Goal: Task Accomplishment & Management: Manage account settings

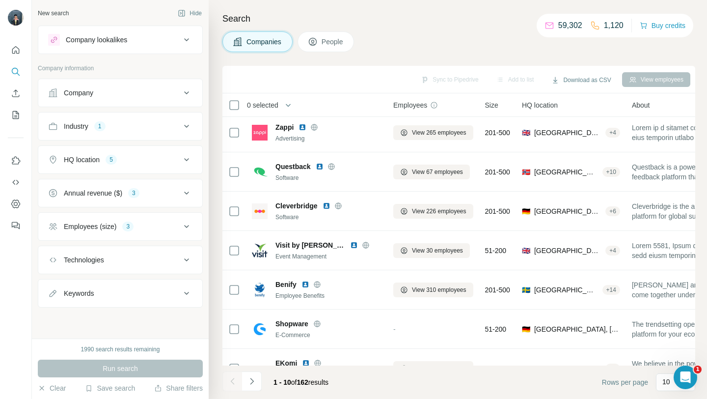
scroll to position [144, 0]
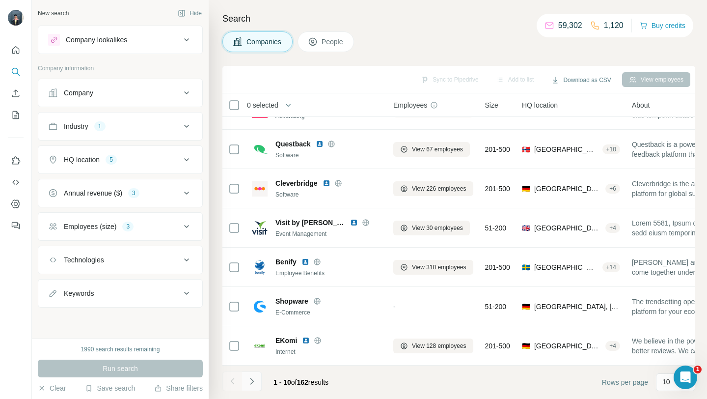
click at [259, 381] on button "Navigate to next page" at bounding box center [252, 381] width 20 height 20
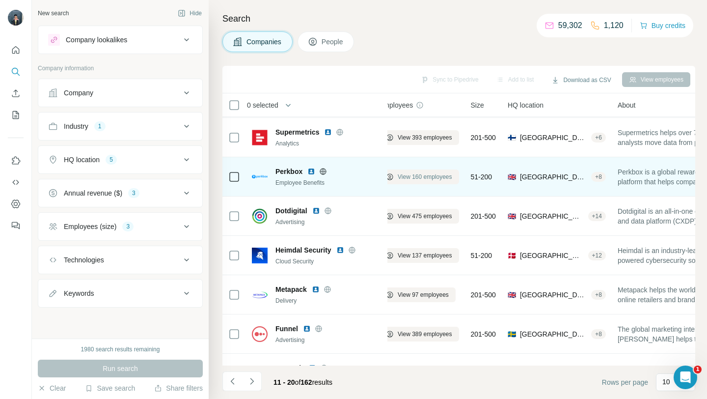
scroll to position [78, 19]
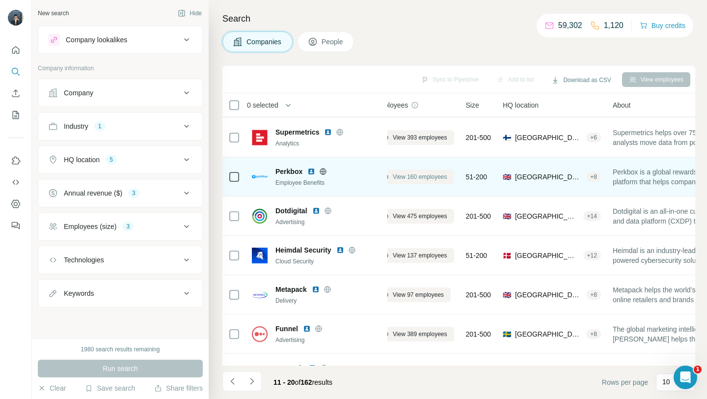
click at [425, 177] on span "View 160 employees" at bounding box center [420, 176] width 54 height 9
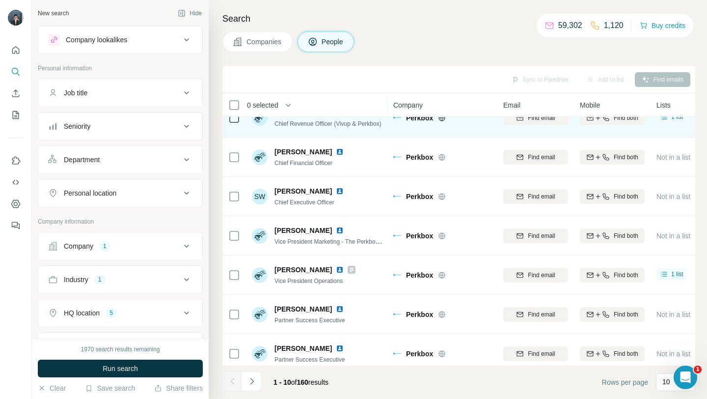
scroll to position [144, 0]
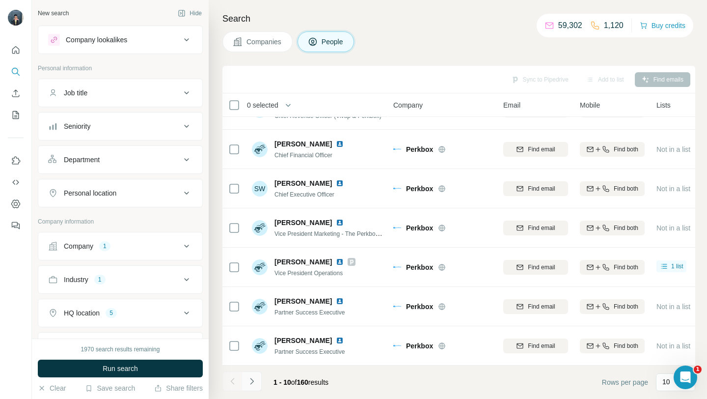
click at [248, 380] on icon "Navigate to next page" at bounding box center [252, 381] width 10 height 10
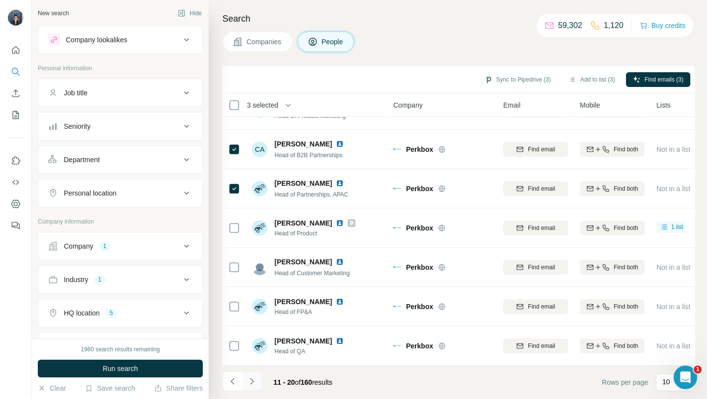
click at [254, 379] on icon "Navigate to next page" at bounding box center [252, 381] width 10 height 10
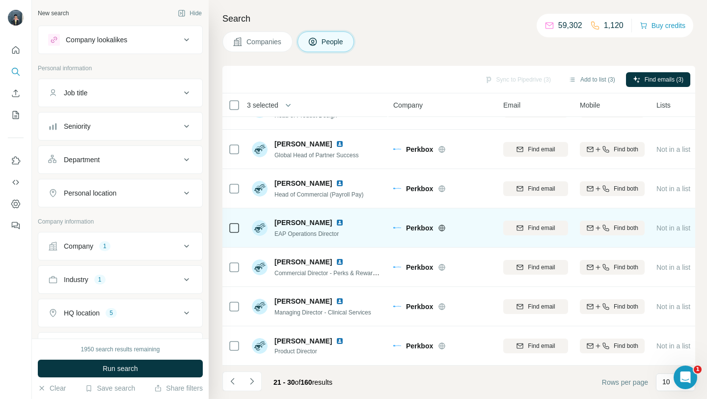
scroll to position [0, 0]
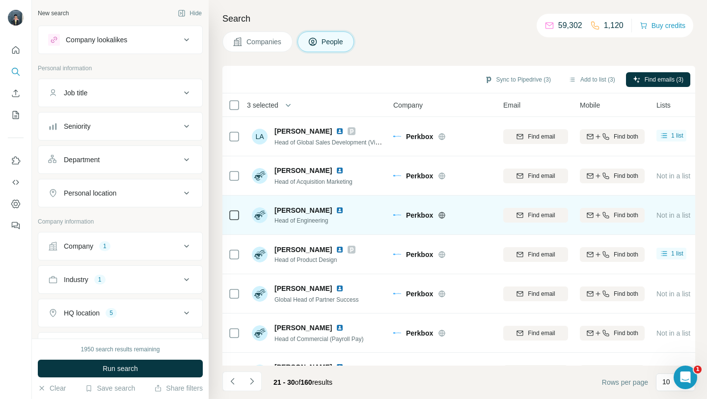
click at [238, 219] on icon at bounding box center [234, 215] width 12 height 12
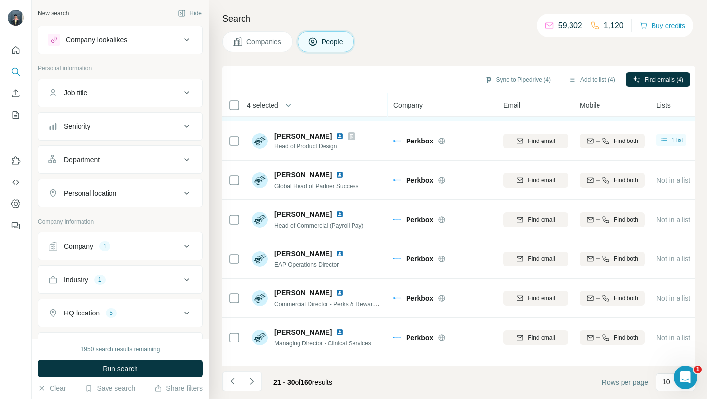
scroll to position [144, 0]
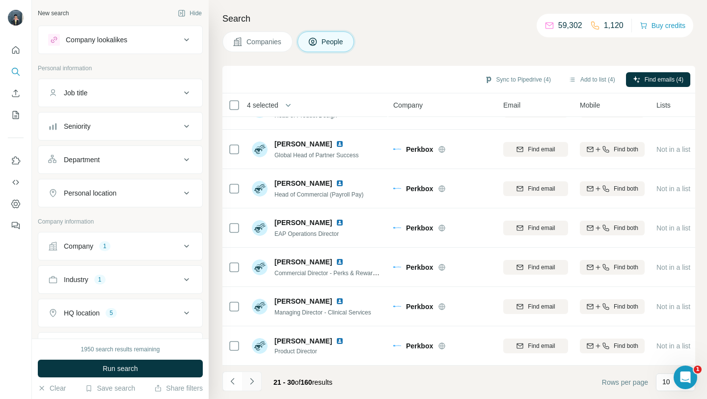
click at [254, 379] on icon "Navigate to next page" at bounding box center [252, 381] width 10 height 10
click at [255, 377] on icon "Navigate to next page" at bounding box center [252, 381] width 10 height 10
click at [253, 379] on icon "Navigate to next page" at bounding box center [252, 381] width 10 height 10
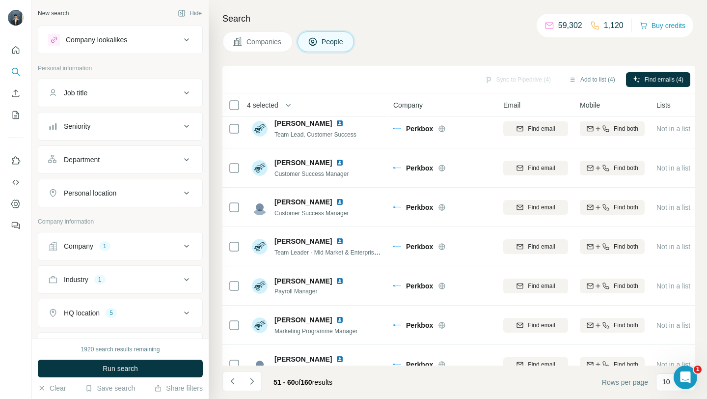
scroll to position [0, 0]
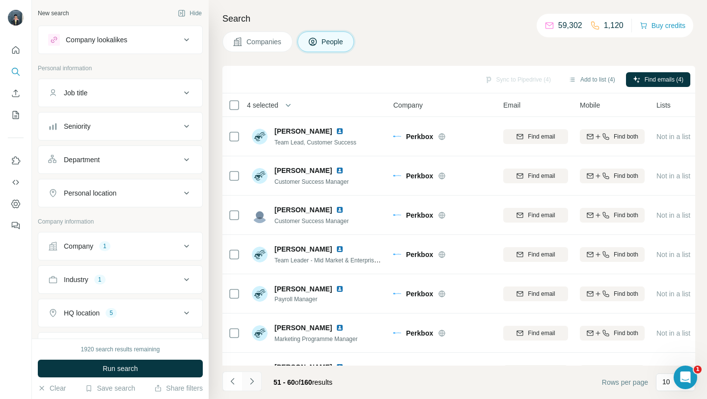
click at [255, 378] on icon "Navigate to next page" at bounding box center [252, 381] width 10 height 10
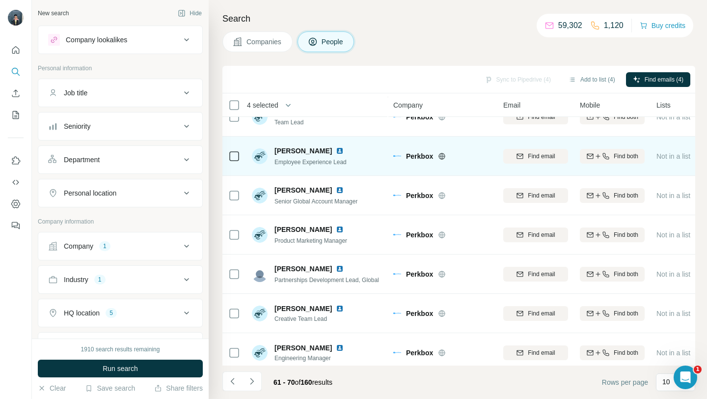
scroll to position [144, 0]
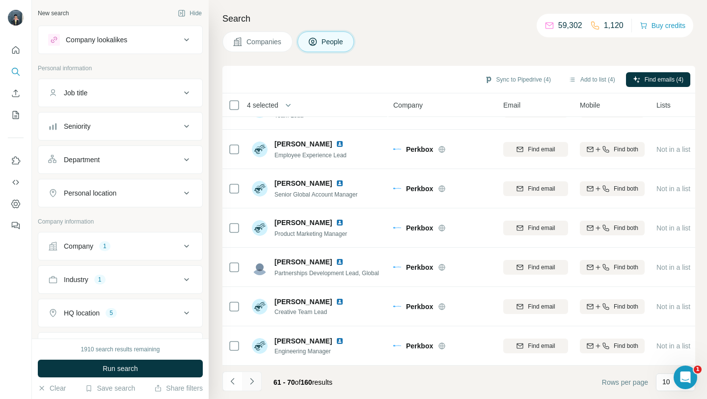
click at [258, 376] on button "Navigate to next page" at bounding box center [252, 381] width 20 height 20
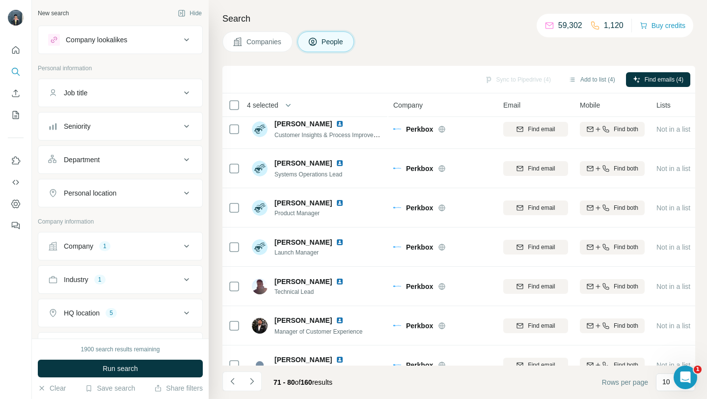
scroll to position [0, 0]
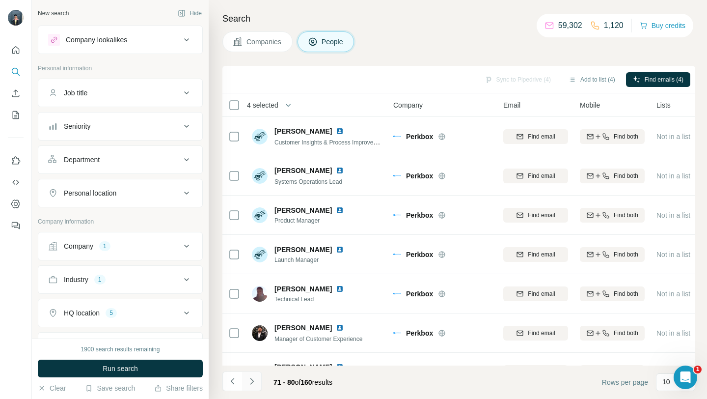
click at [254, 384] on icon "Navigate to next page" at bounding box center [252, 381] width 10 height 10
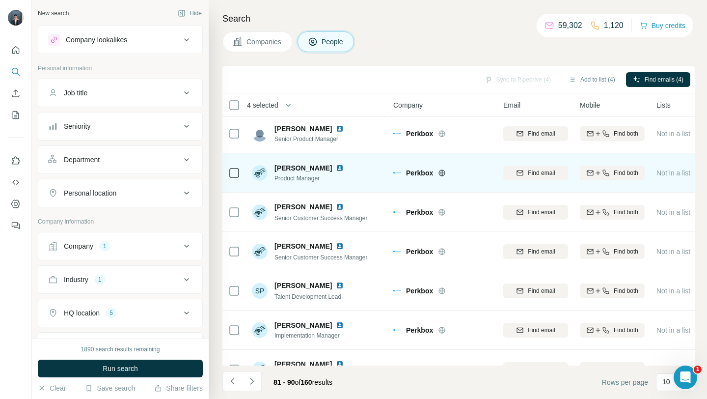
scroll to position [144, 0]
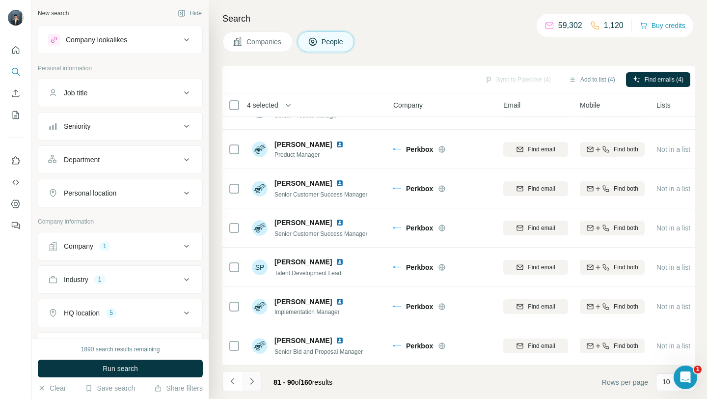
click at [255, 385] on icon "Navigate to next page" at bounding box center [252, 381] width 10 height 10
click at [252, 381] on icon "Navigate to next page" at bounding box center [252, 381] width 10 height 10
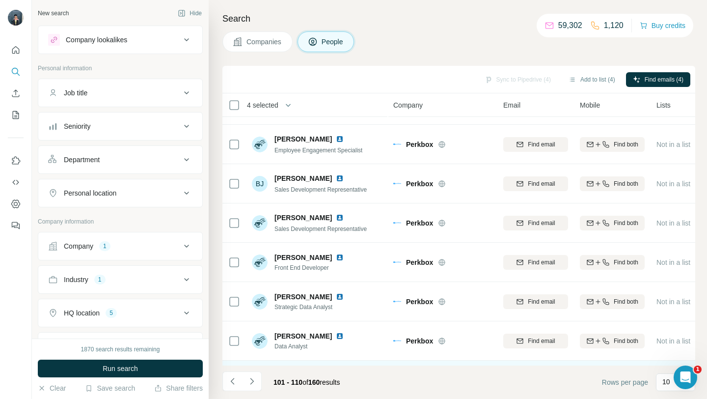
scroll to position [0, 0]
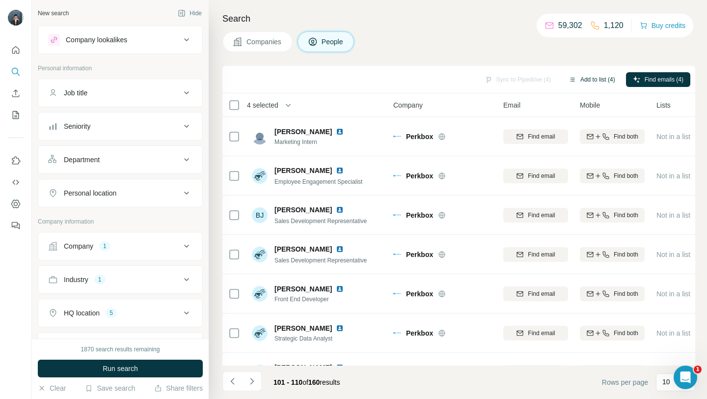
click at [578, 83] on button "Add to list (4)" at bounding box center [591, 79] width 60 height 15
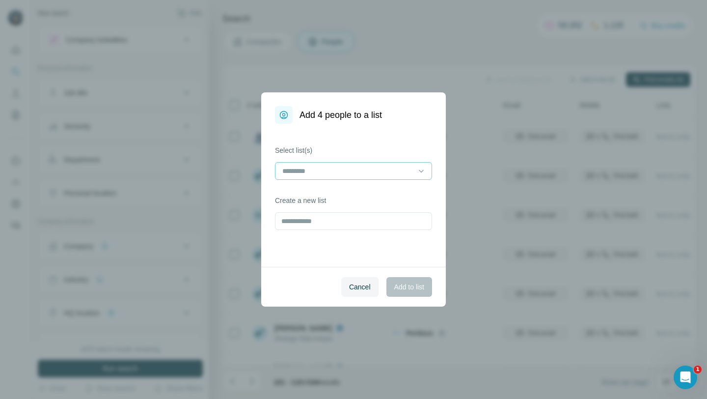
click at [367, 175] on input at bounding box center [347, 170] width 133 height 11
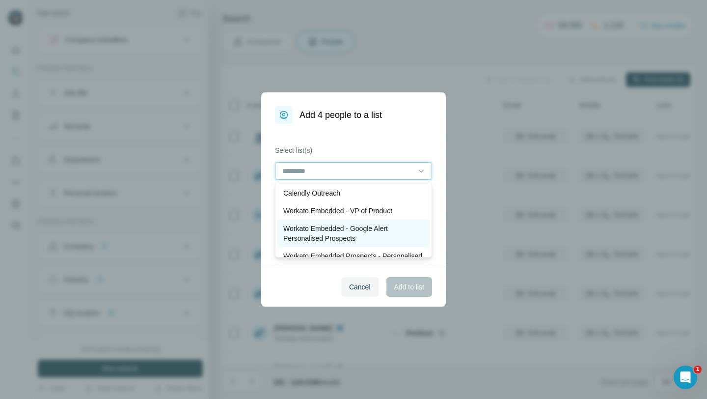
scroll to position [37, 0]
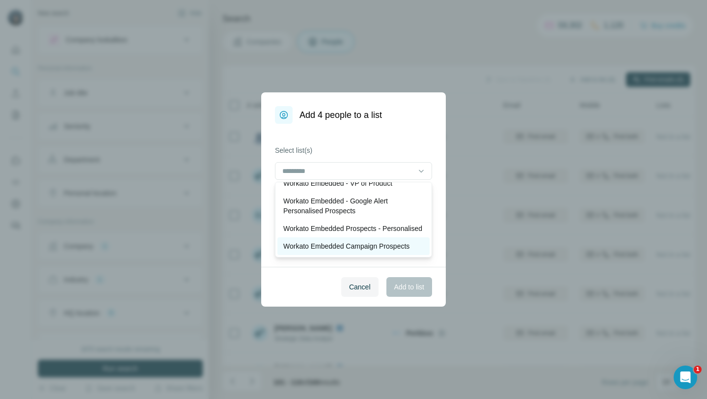
click at [332, 246] on p "Workato Embedded Campaign Prospects" at bounding box center [346, 246] width 126 height 10
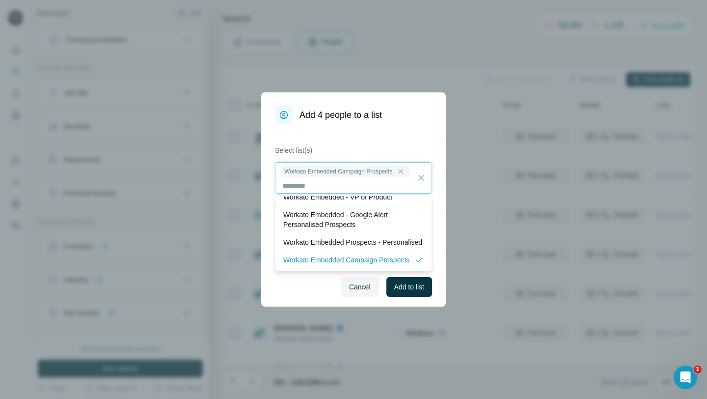
scroll to position [1, 0]
click at [421, 289] on span "Add to list" at bounding box center [409, 287] width 30 height 10
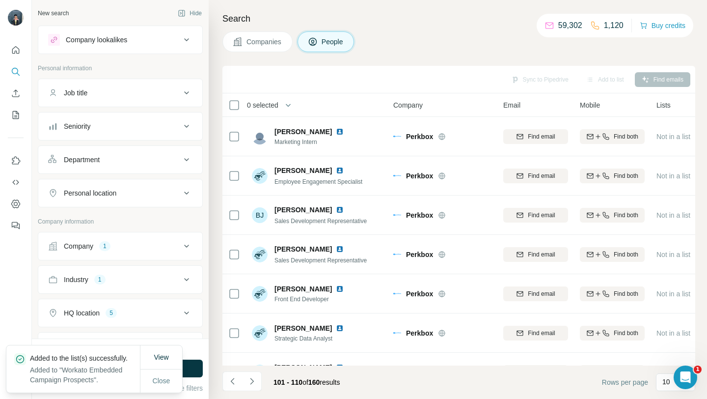
click at [281, 37] on span "Companies" at bounding box center [264, 42] width 36 height 10
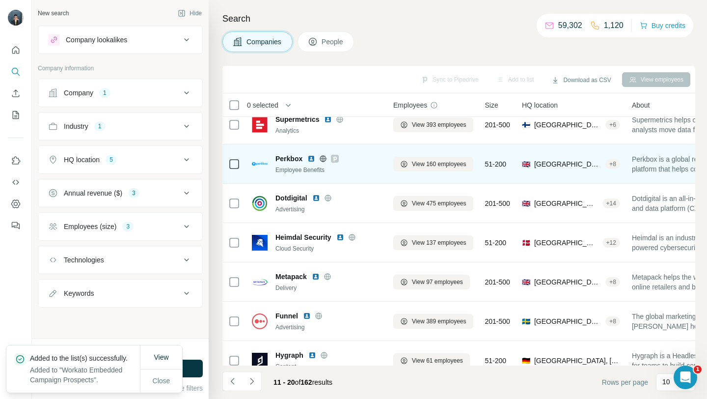
scroll to position [109, 0]
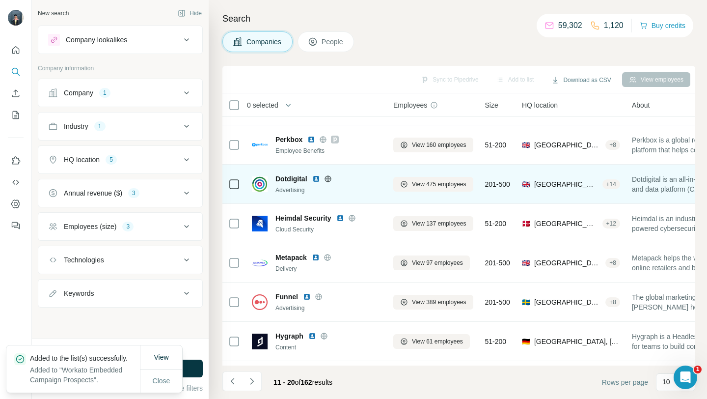
click at [329, 179] on icon at bounding box center [328, 179] width 8 height 8
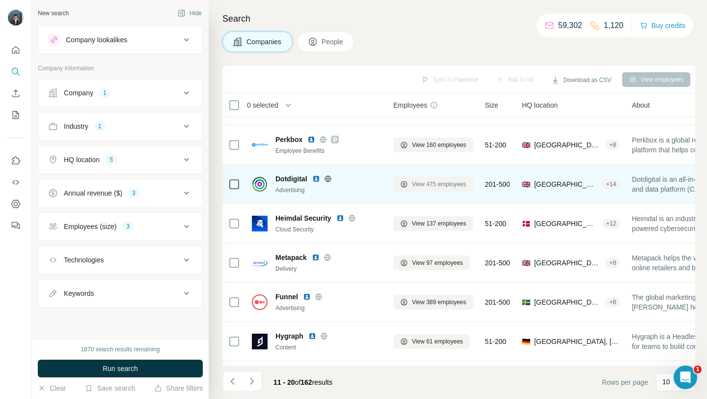
click at [423, 183] on span "View 475 employees" at bounding box center [439, 184] width 54 height 9
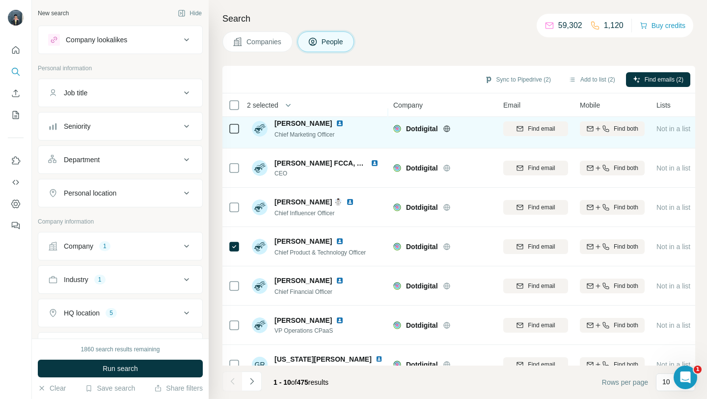
scroll to position [144, 0]
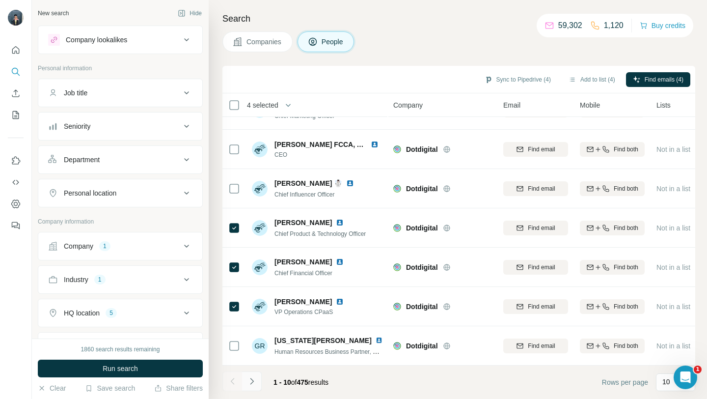
click at [253, 379] on icon "Navigate to next page" at bounding box center [252, 381] width 10 height 10
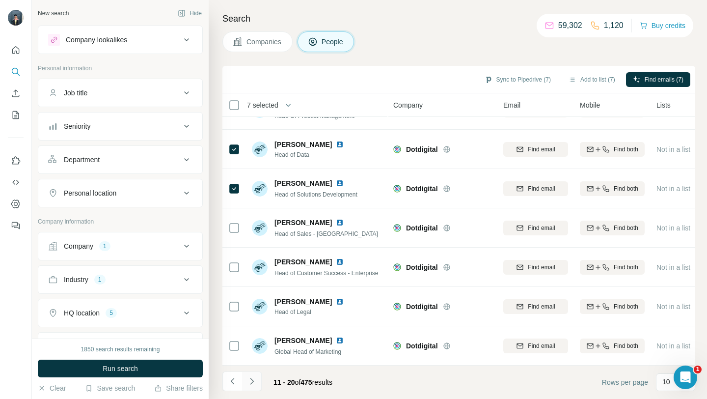
click at [250, 377] on icon "Navigate to next page" at bounding box center [252, 381] width 10 height 10
click at [252, 380] on icon "Navigate to next page" at bounding box center [252, 381] width 10 height 10
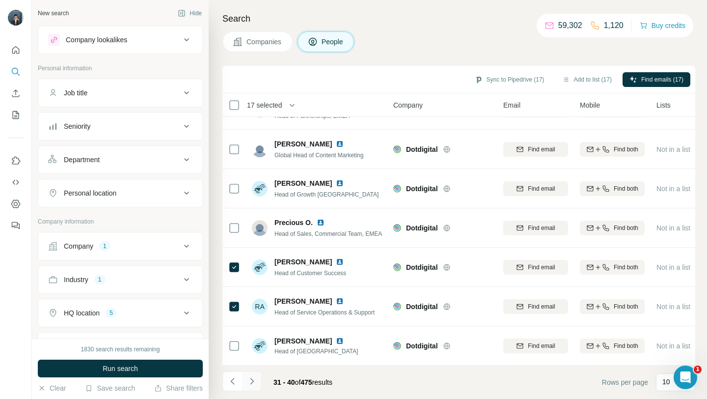
click at [253, 379] on icon "Navigate to next page" at bounding box center [252, 381] width 10 height 10
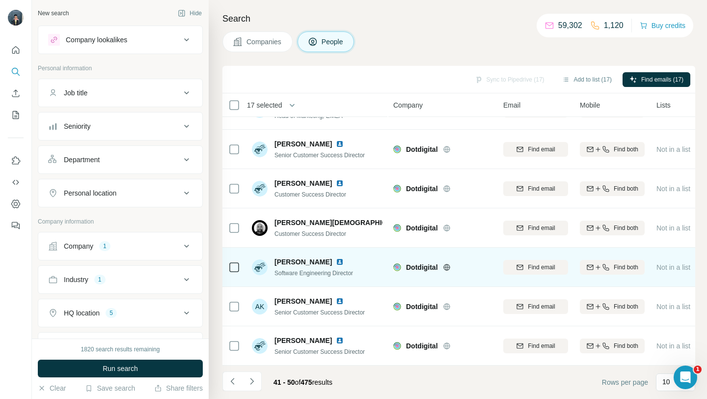
scroll to position [0, 0]
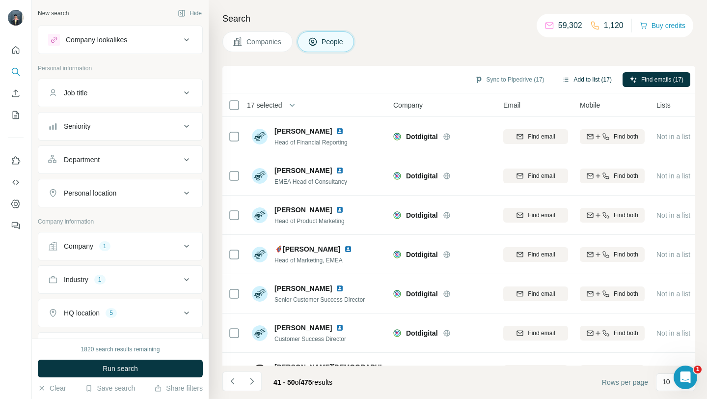
click at [595, 81] on button "Add to list (17)" at bounding box center [586, 79] width 63 height 15
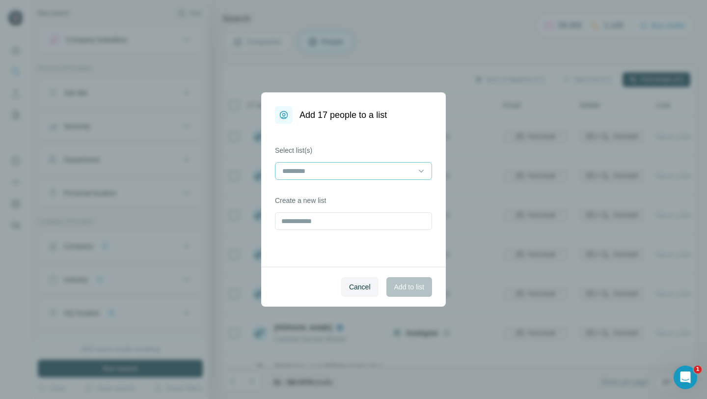
click at [380, 170] on input at bounding box center [347, 170] width 133 height 11
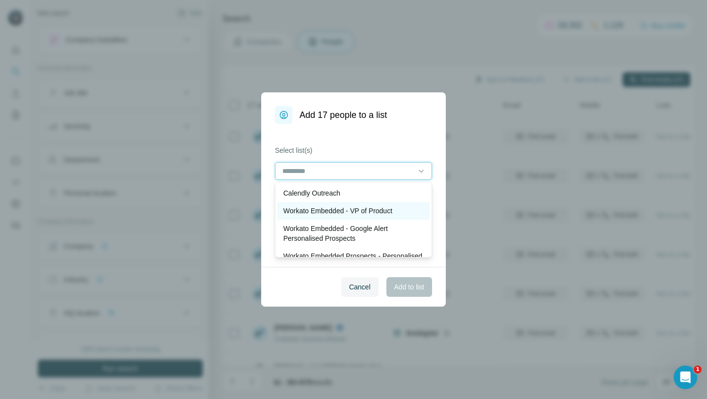
scroll to position [37, 0]
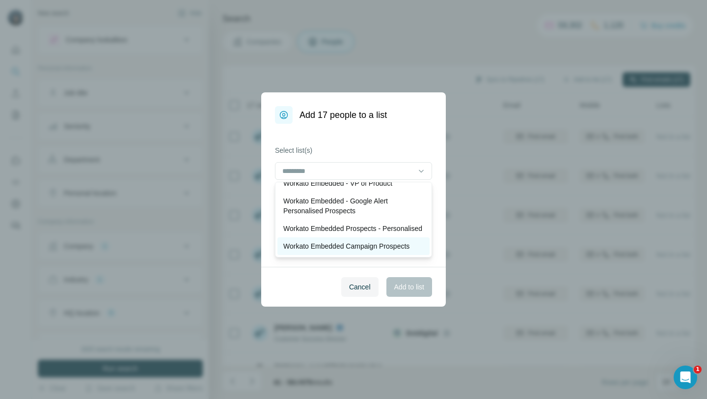
click at [323, 243] on p "Workato Embedded Campaign Prospects" at bounding box center [346, 246] width 126 height 10
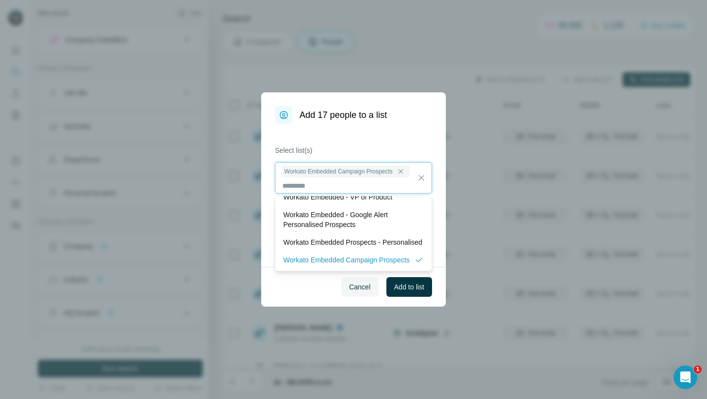
scroll to position [1, 0]
click at [416, 294] on button "Add to list" at bounding box center [409, 287] width 46 height 20
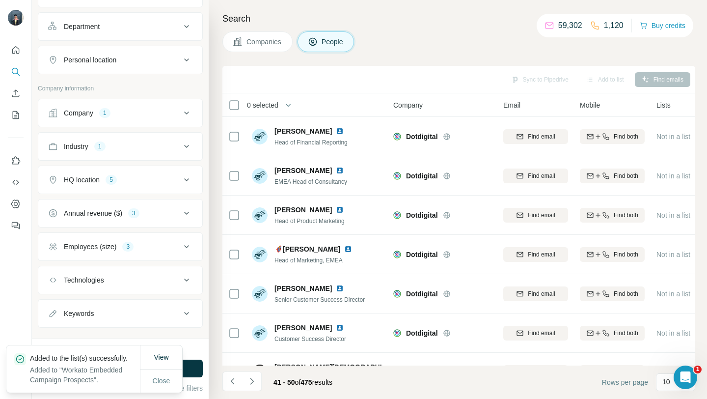
scroll to position [144, 0]
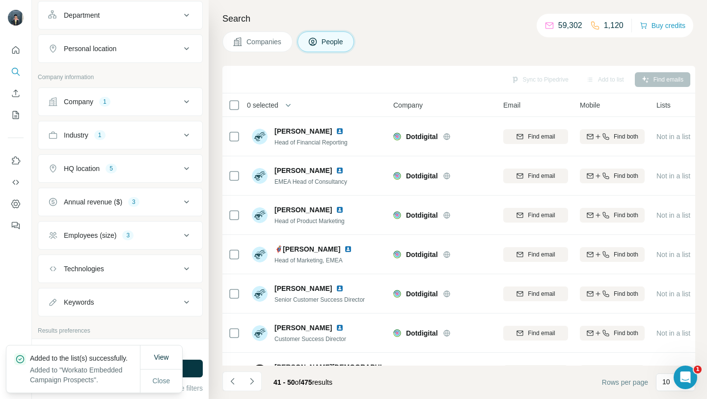
click at [162, 104] on div "Company 1" at bounding box center [114, 102] width 133 height 10
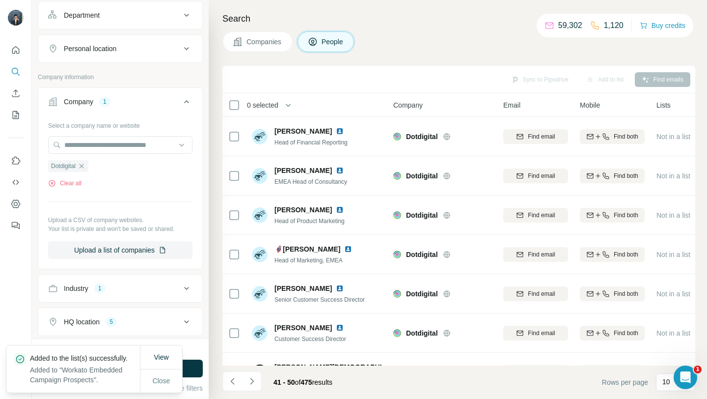
click at [162, 104] on div "Company 1" at bounding box center [114, 102] width 133 height 10
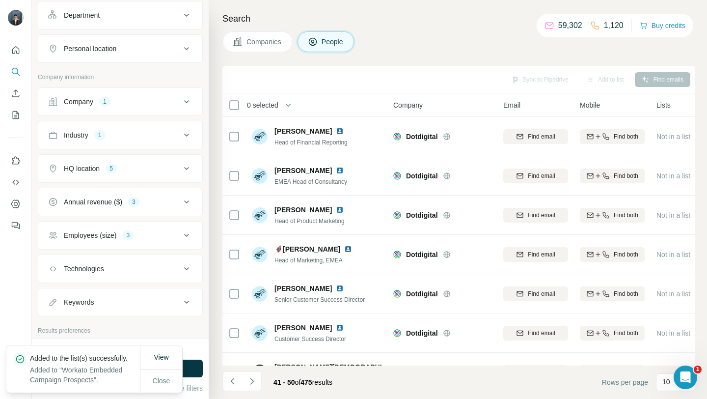
click at [153, 137] on div "Industry 1" at bounding box center [114, 135] width 133 height 10
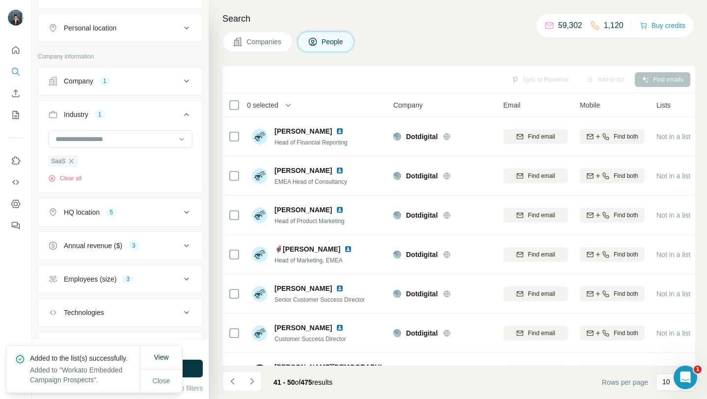
scroll to position [167, 0]
click at [151, 216] on button "HQ location 5" at bounding box center [120, 210] width 164 height 24
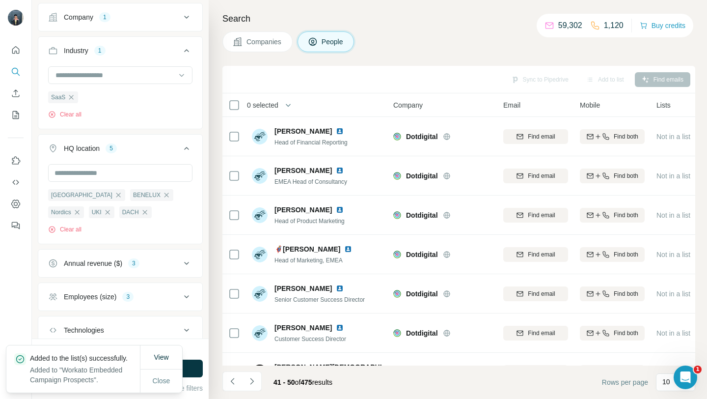
scroll to position [256, 0]
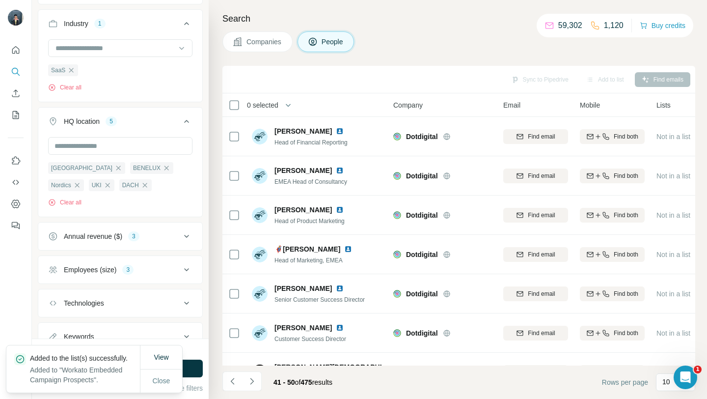
click at [188, 239] on icon at bounding box center [187, 236] width 12 height 12
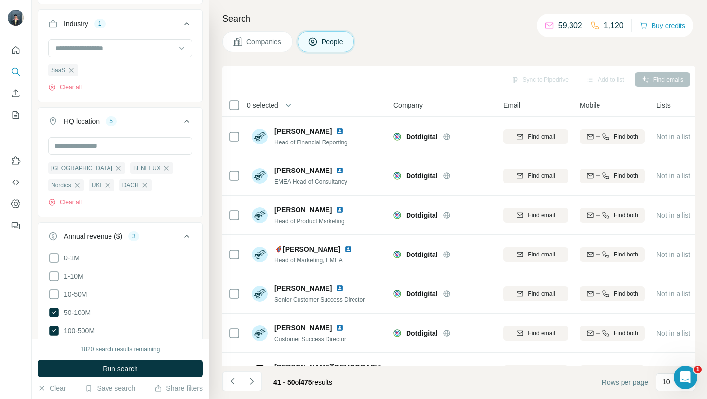
scroll to position [347, 0]
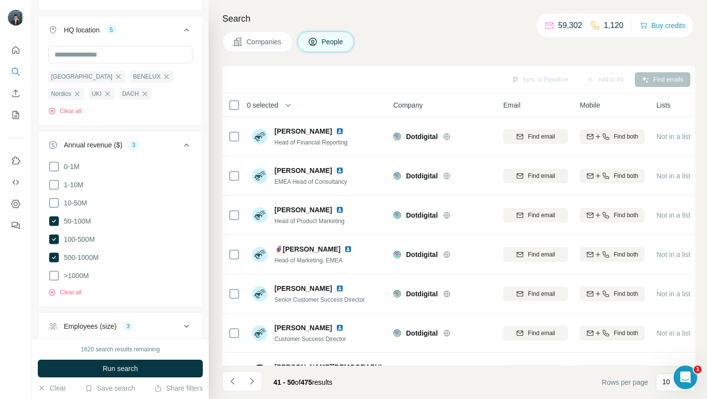
click at [188, 327] on icon at bounding box center [187, 326] width 12 height 12
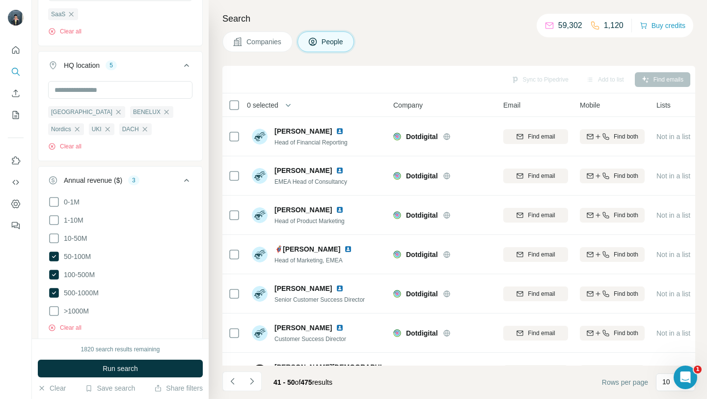
scroll to position [285, 0]
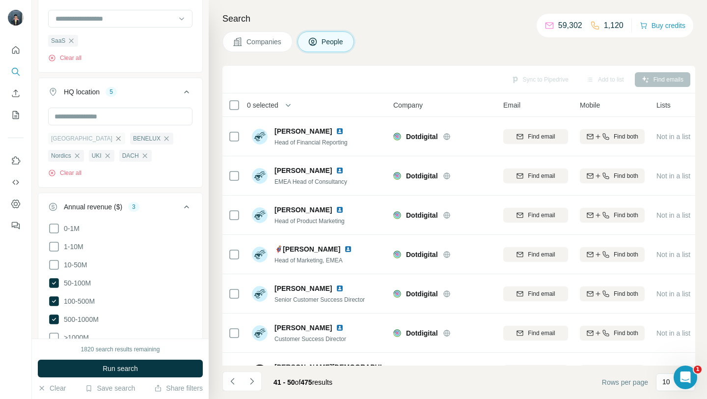
click at [114, 139] on icon "button" at bounding box center [118, 138] width 8 height 8
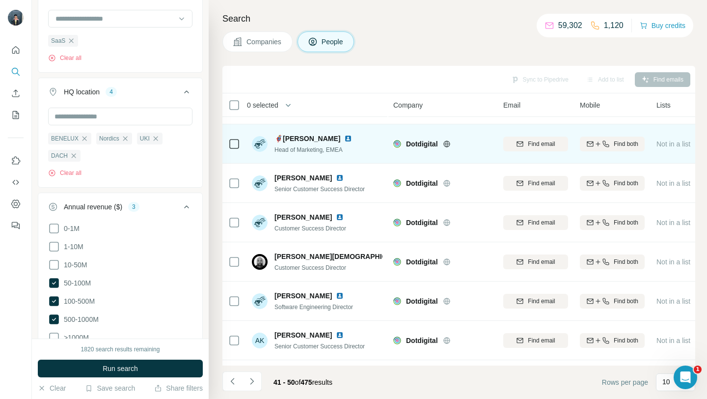
scroll to position [144, 0]
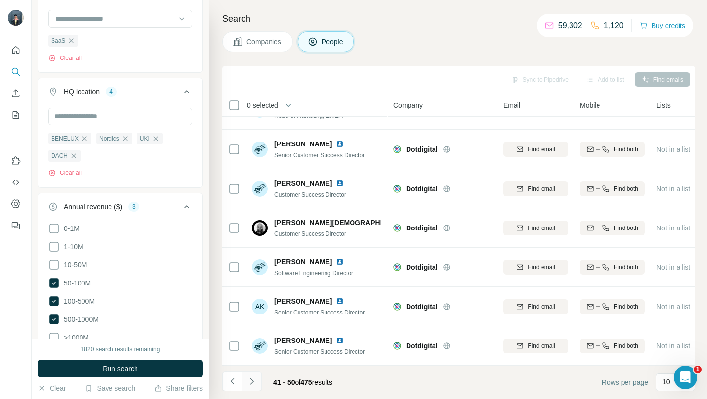
click at [251, 384] on icon "Navigate to next page" at bounding box center [252, 381] width 10 height 10
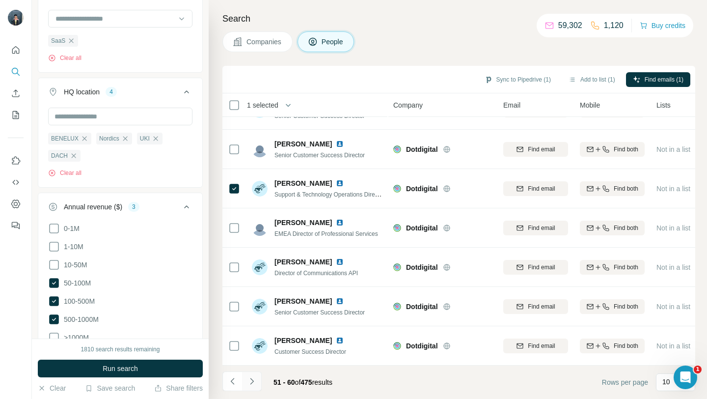
click at [252, 381] on icon "Navigate to next page" at bounding box center [252, 381] width 10 height 10
click at [253, 385] on icon "Navigate to next page" at bounding box center [252, 381] width 10 height 10
click at [256, 380] on icon "Navigate to next page" at bounding box center [252, 381] width 10 height 10
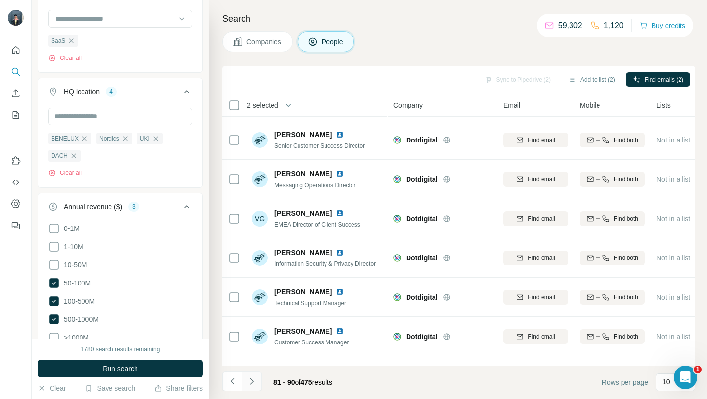
scroll to position [0, 0]
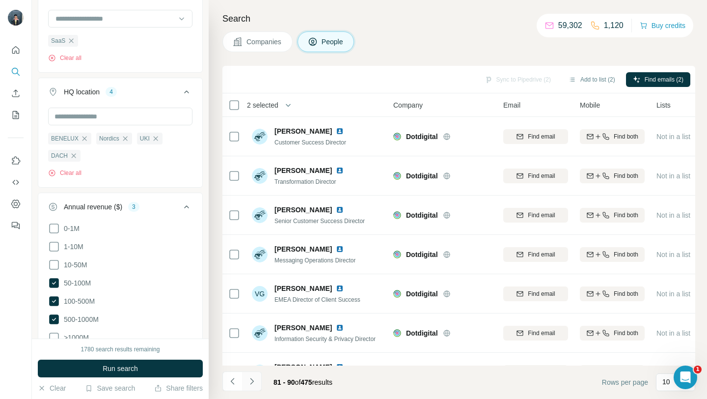
click at [256, 375] on button "Navigate to next page" at bounding box center [252, 381] width 20 height 20
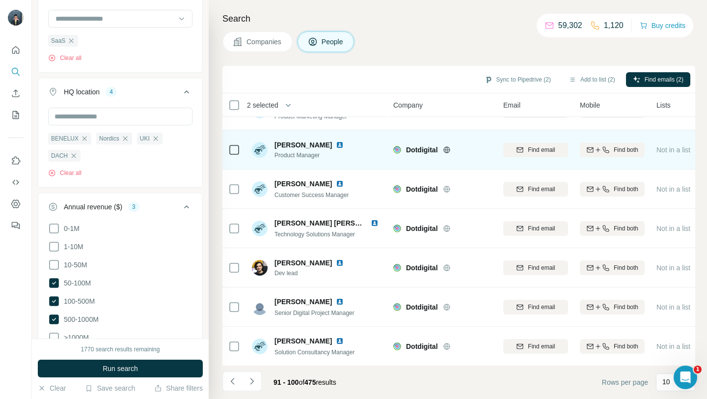
scroll to position [144, 0]
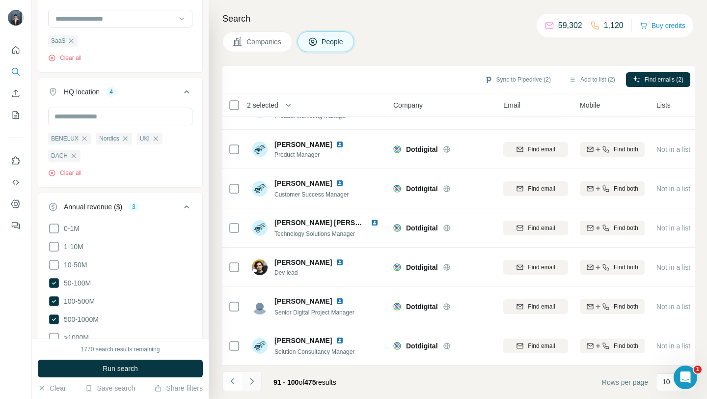
click at [255, 383] on icon "Navigate to next page" at bounding box center [252, 381] width 10 height 10
click at [254, 382] on icon "Navigate to next page" at bounding box center [252, 381] width 10 height 10
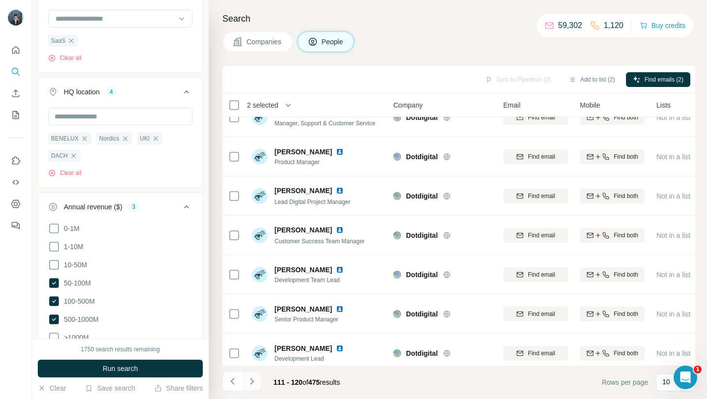
scroll to position [0, 0]
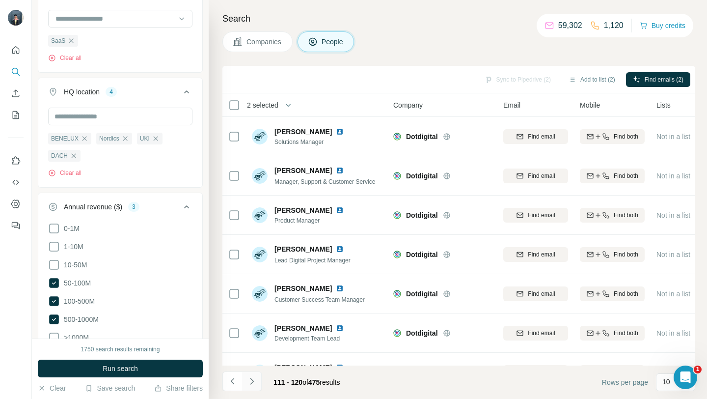
click at [254, 374] on button "Navigate to next page" at bounding box center [252, 381] width 20 height 20
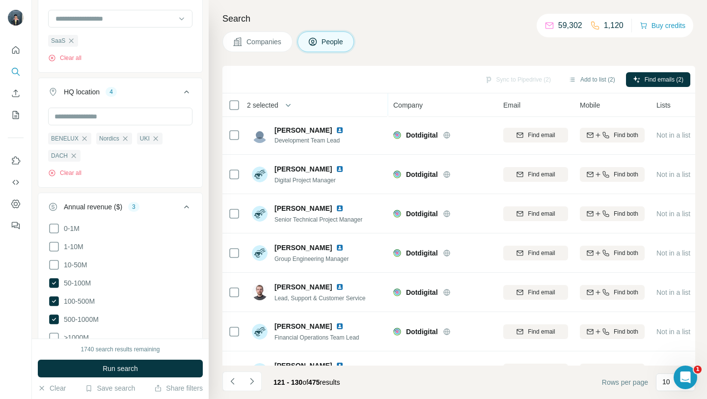
scroll to position [144, 0]
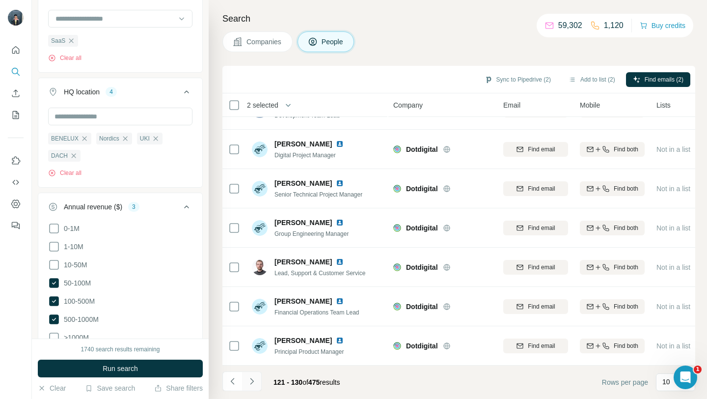
click at [255, 380] on icon "Navigate to next page" at bounding box center [252, 381] width 10 height 10
click at [253, 379] on icon "Navigate to next page" at bounding box center [252, 381] width 10 height 10
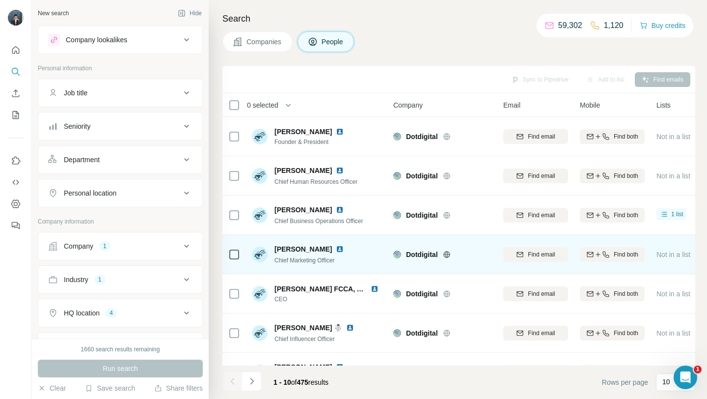
scroll to position [144, 0]
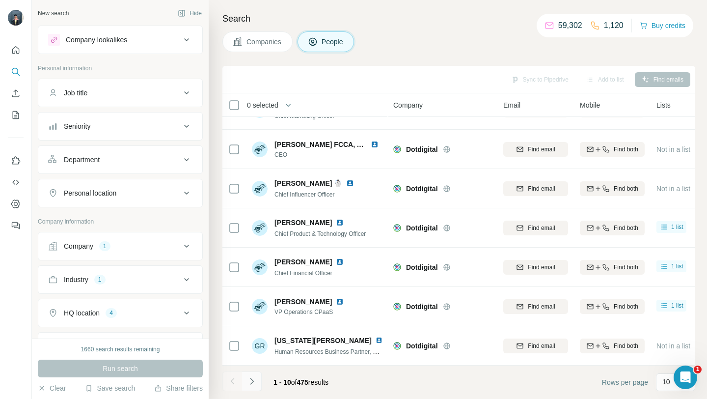
click at [258, 378] on button "Navigate to next page" at bounding box center [252, 381] width 20 height 20
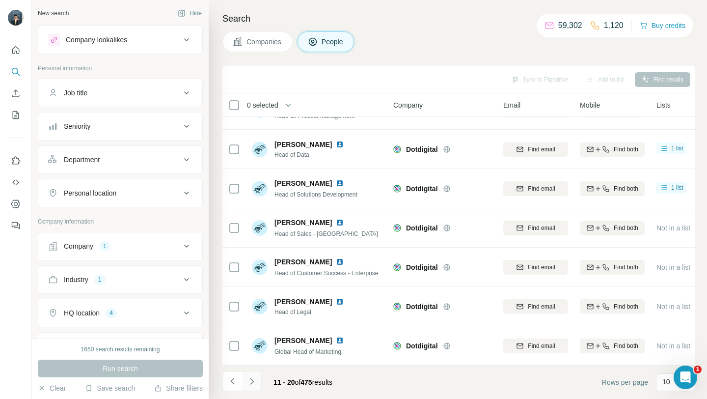
click at [258, 382] on button "Navigate to next page" at bounding box center [252, 381] width 20 height 20
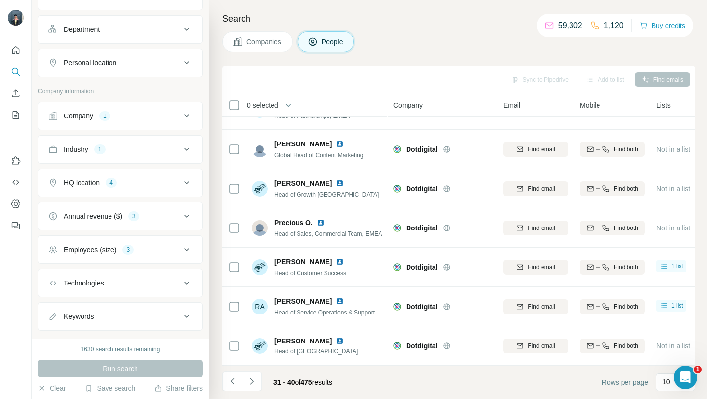
scroll to position [133, 0]
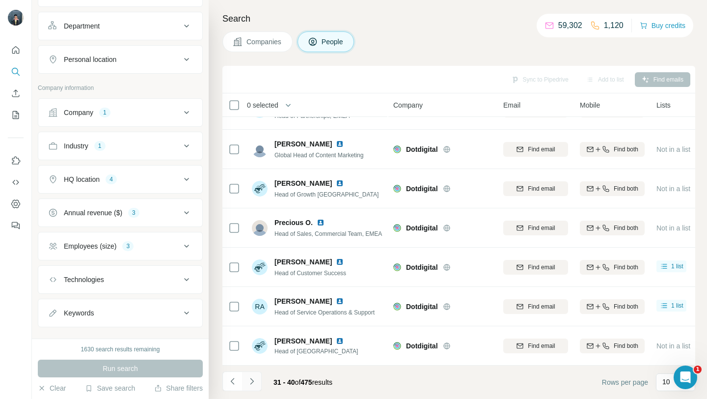
click at [256, 381] on icon "Navigate to next page" at bounding box center [252, 381] width 10 height 10
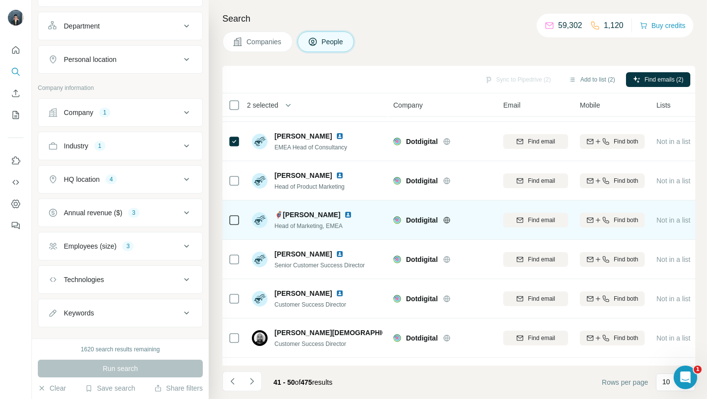
scroll to position [144, 0]
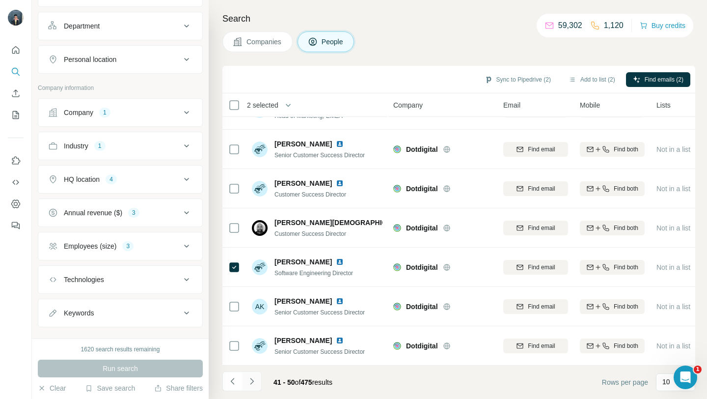
click at [250, 379] on icon "Navigate to next page" at bounding box center [252, 381] width 10 height 10
click at [253, 386] on button "Navigate to next page" at bounding box center [252, 381] width 20 height 20
click at [253, 381] on icon "Navigate to next page" at bounding box center [252, 381] width 10 height 10
click at [250, 379] on icon "Navigate to next page" at bounding box center [252, 381] width 10 height 10
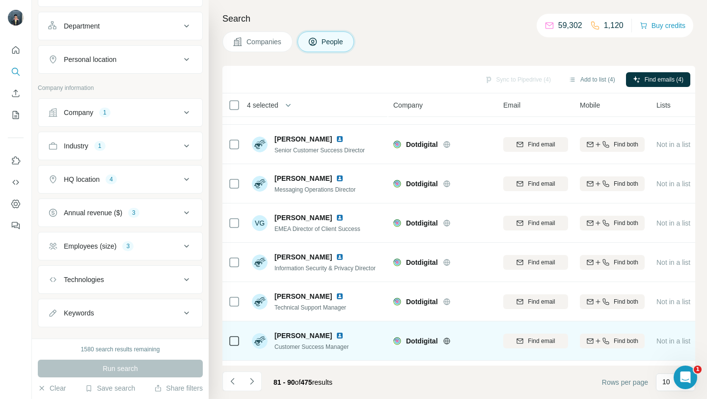
scroll to position [0, 0]
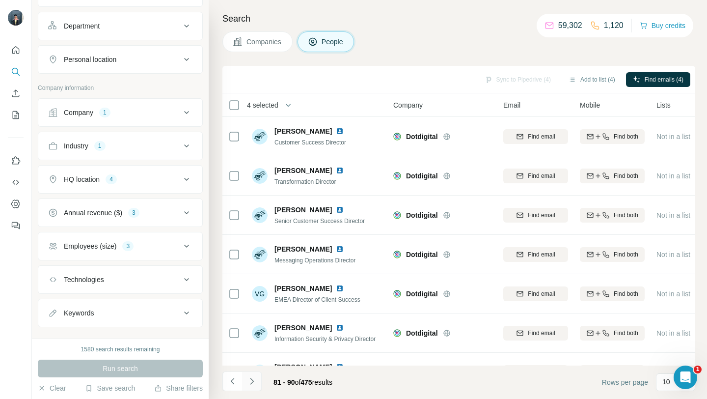
click at [255, 381] on icon "Navigate to next page" at bounding box center [252, 381] width 10 height 10
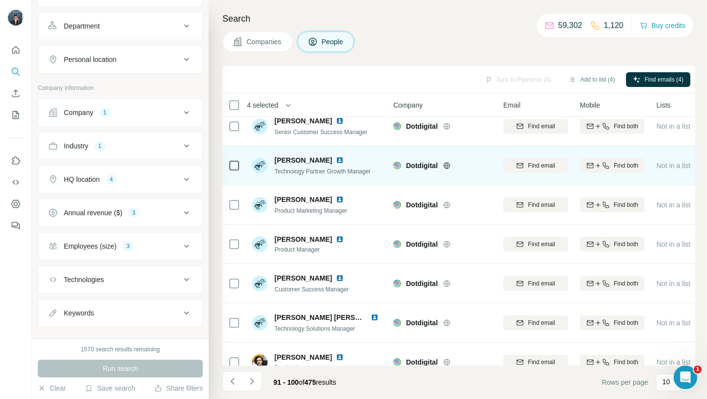
scroll to position [144, 0]
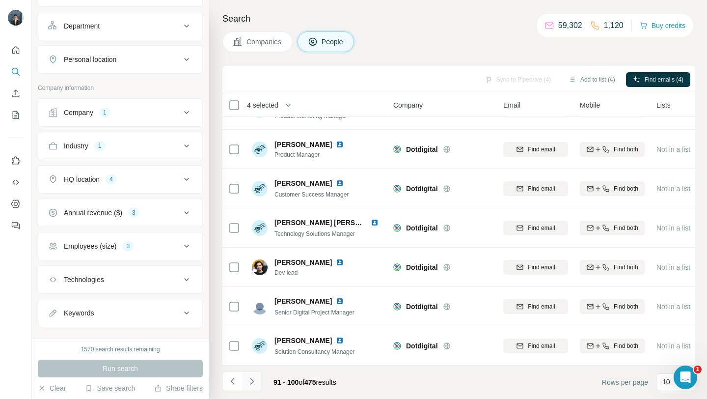
click at [250, 382] on icon "Navigate to next page" at bounding box center [252, 381] width 10 height 10
click at [258, 384] on button "Navigate to next page" at bounding box center [252, 381] width 20 height 20
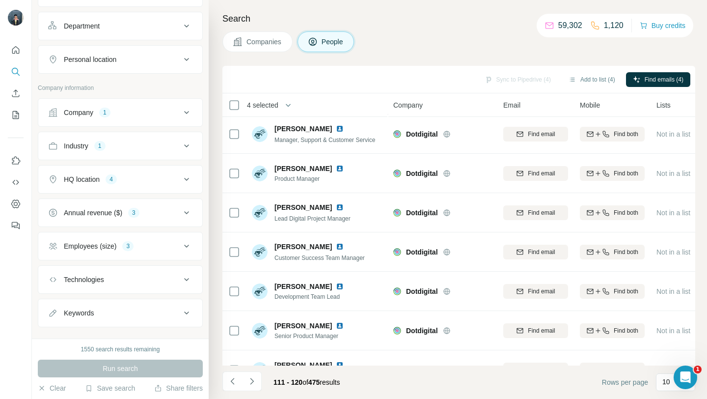
scroll to position [0, 0]
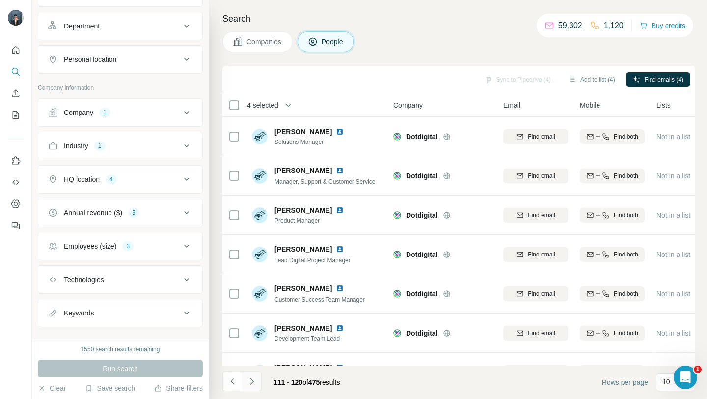
click at [258, 380] on button "Navigate to next page" at bounding box center [252, 381] width 20 height 20
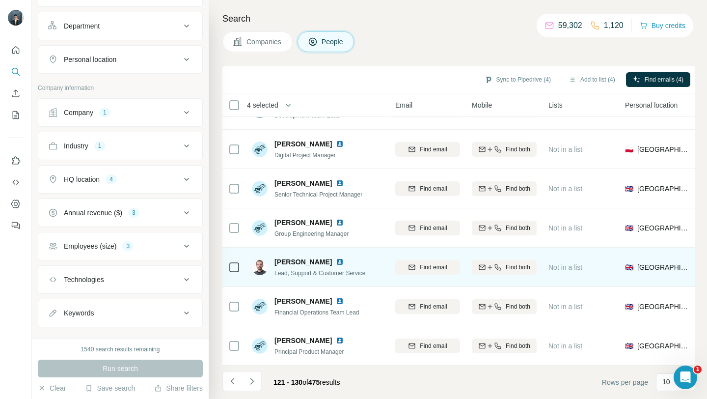
scroll to position [144, 0]
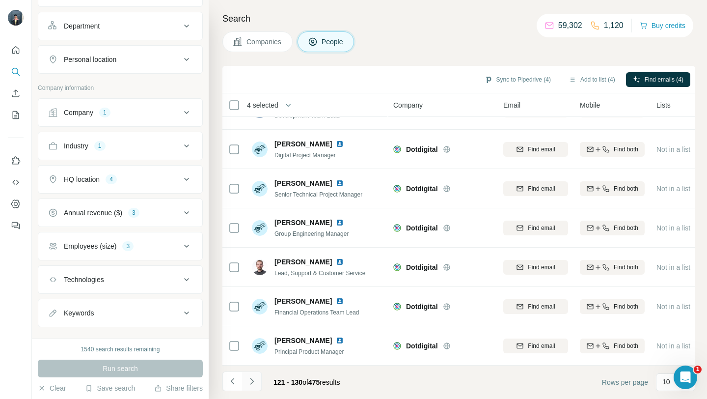
click at [251, 384] on icon "Navigate to next page" at bounding box center [252, 381] width 10 height 10
click at [588, 86] on button "Add to list (4)" at bounding box center [591, 79] width 60 height 15
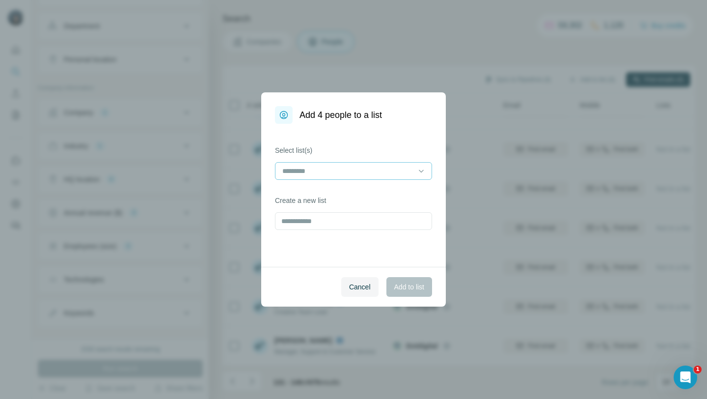
click at [372, 173] on input at bounding box center [347, 170] width 133 height 11
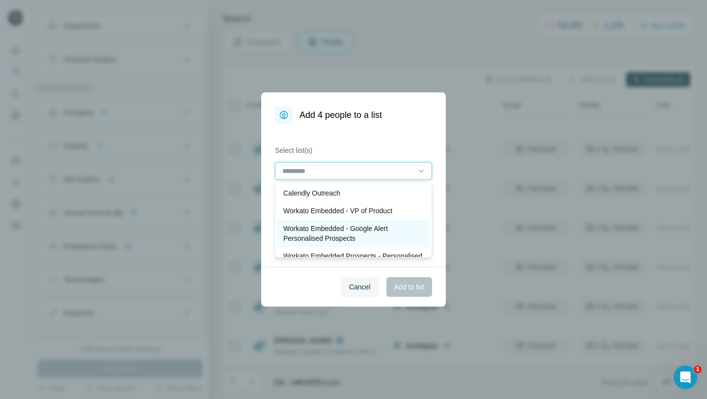
scroll to position [37, 0]
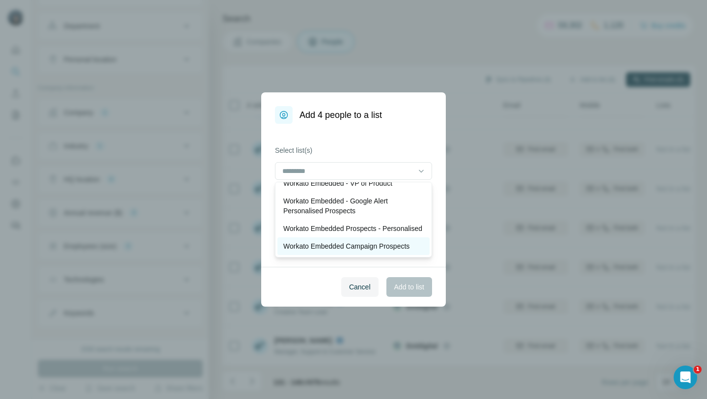
click at [351, 244] on p "Workato Embedded Campaign Prospects" at bounding box center [346, 246] width 126 height 10
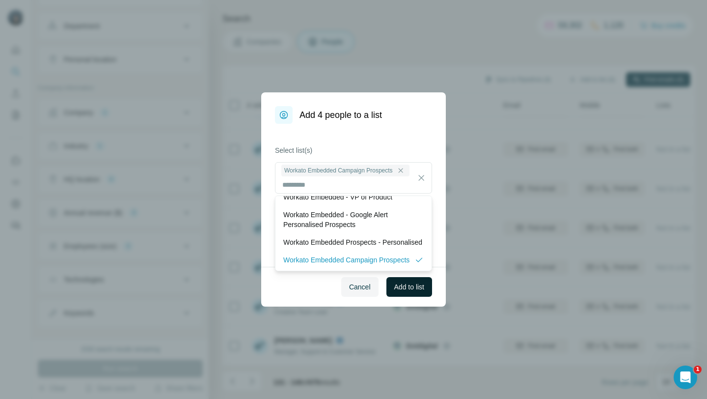
click at [395, 287] on span "Add to list" at bounding box center [409, 287] width 30 height 10
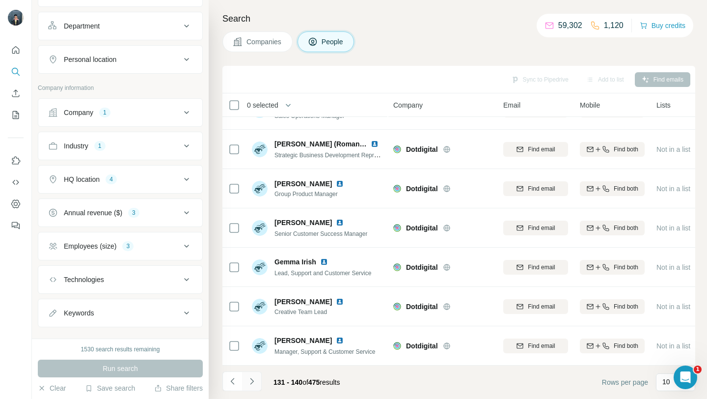
click at [252, 389] on button "Navigate to next page" at bounding box center [252, 381] width 20 height 20
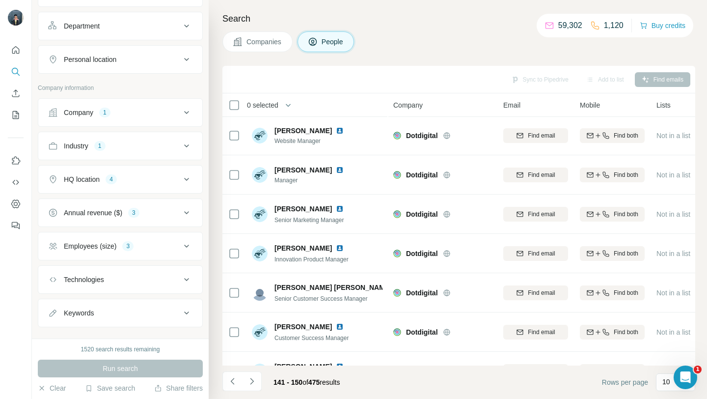
scroll to position [0, 0]
click at [273, 35] on button "Companies" at bounding box center [257, 41] width 70 height 21
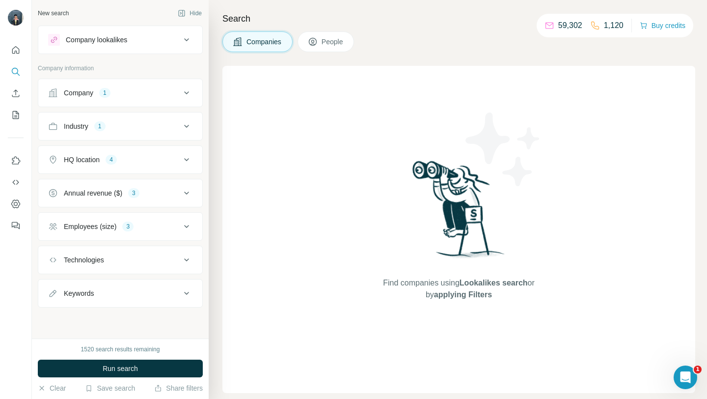
click at [188, 92] on icon at bounding box center [187, 93] width 12 height 12
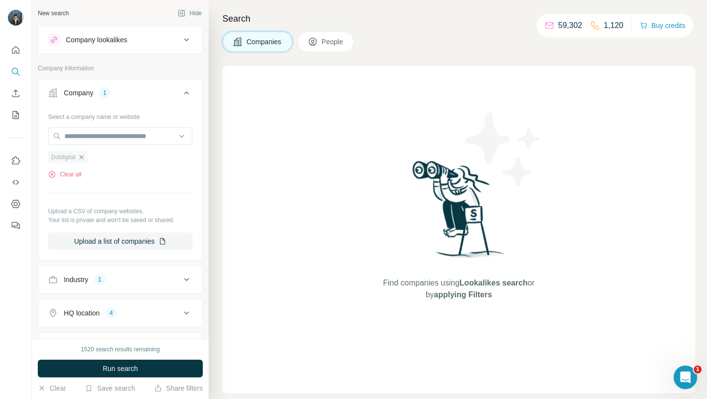
click at [85, 156] on icon "button" at bounding box center [82, 157] width 8 height 8
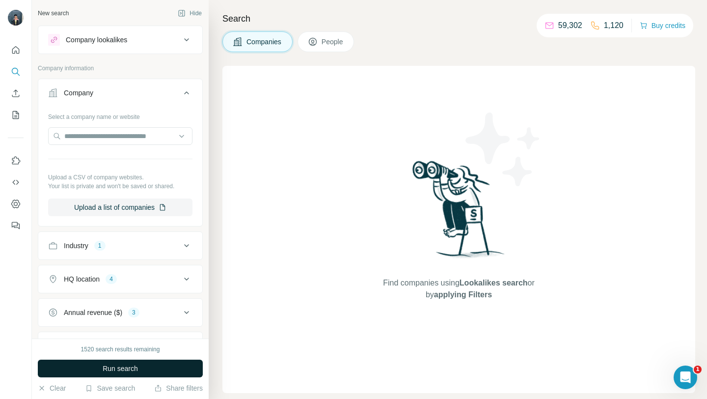
click at [107, 372] on span "Run search" at bounding box center [120, 368] width 35 height 10
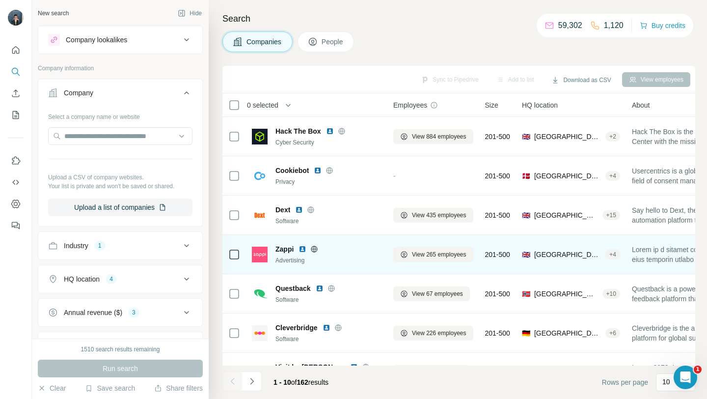
scroll to position [144, 0]
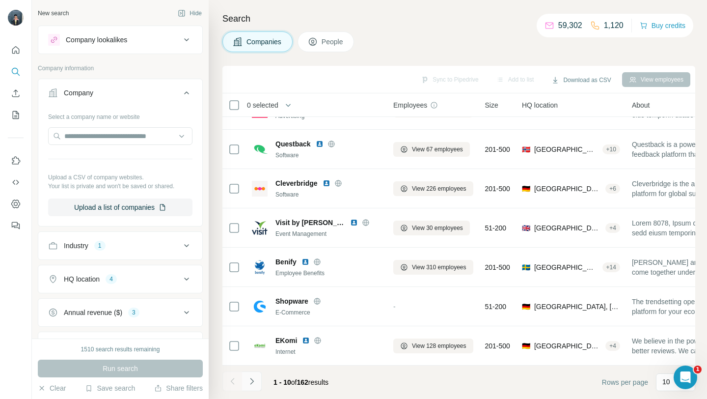
click at [254, 386] on button "Navigate to next page" at bounding box center [252, 381] width 20 height 20
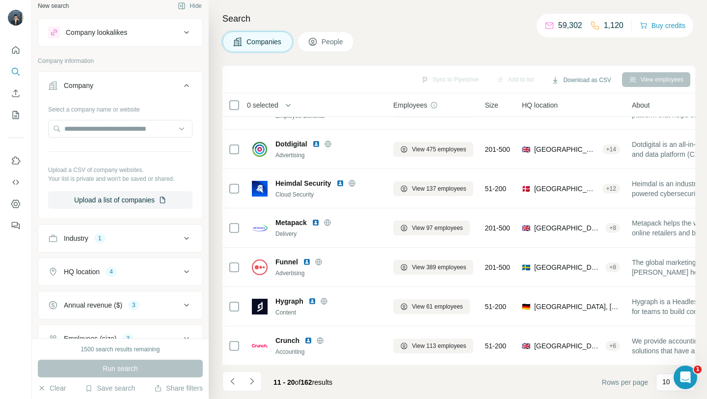
scroll to position [10, 0]
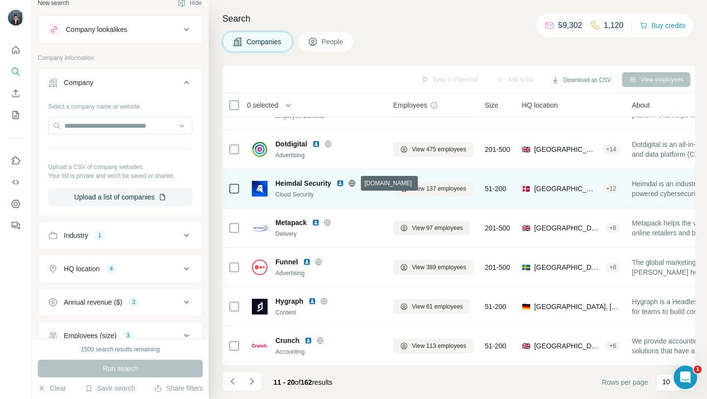
click at [353, 184] on icon at bounding box center [351, 183] width 2 height 6
click at [439, 189] on span "View 137 employees" at bounding box center [439, 188] width 54 height 9
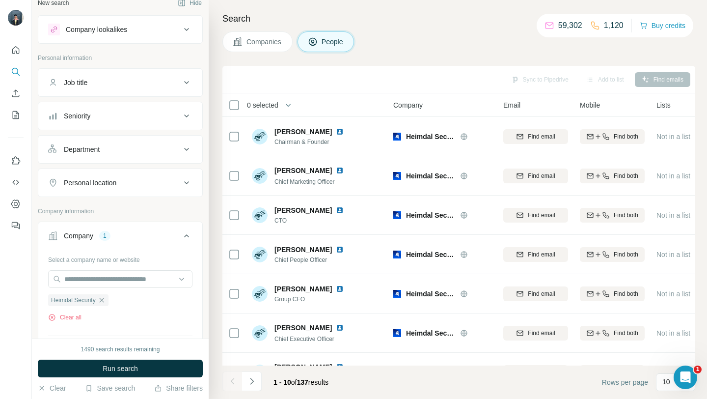
click at [262, 36] on button "Companies" at bounding box center [257, 41] width 70 height 21
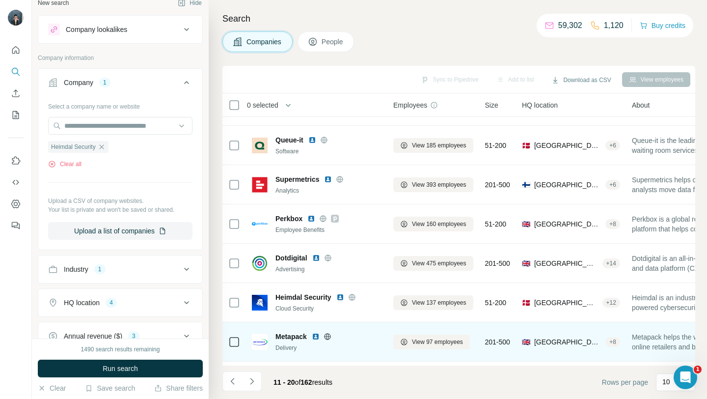
scroll to position [44, 0]
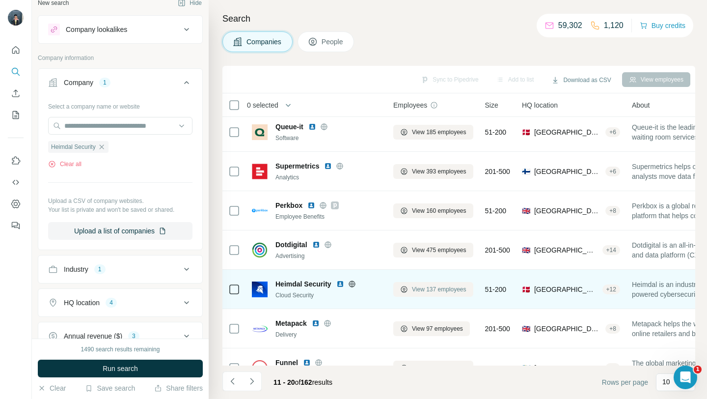
click at [437, 288] on span "View 137 employees" at bounding box center [439, 289] width 54 height 9
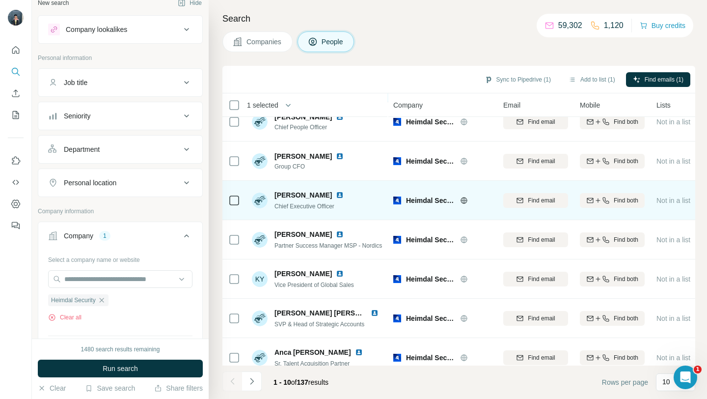
scroll to position [144, 0]
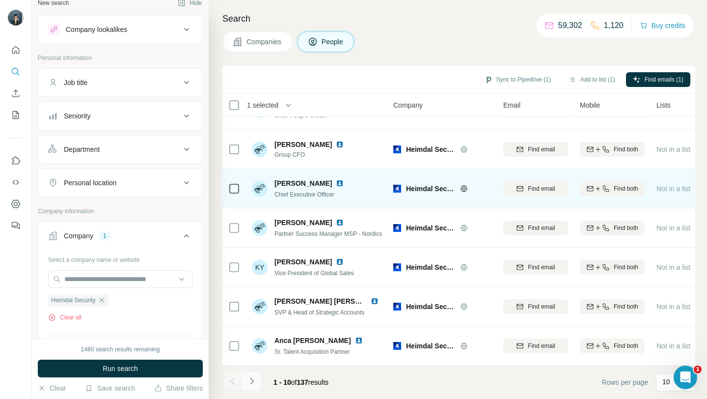
click at [252, 378] on icon "Navigate to next page" at bounding box center [252, 381] width 10 height 10
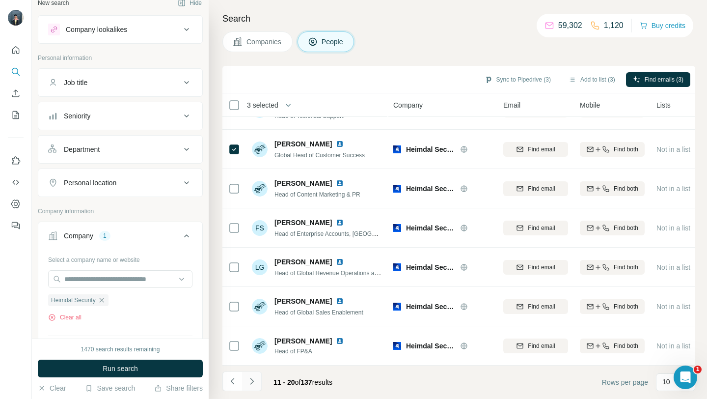
click at [251, 379] on icon "Navigate to next page" at bounding box center [251, 380] width 3 height 6
click at [253, 379] on icon "Navigate to next page" at bounding box center [252, 381] width 10 height 10
click at [258, 381] on button "Navigate to next page" at bounding box center [252, 381] width 20 height 20
click at [256, 377] on icon "Navigate to next page" at bounding box center [252, 381] width 10 height 10
click at [243, 387] on button "Navigate to next page" at bounding box center [252, 381] width 20 height 20
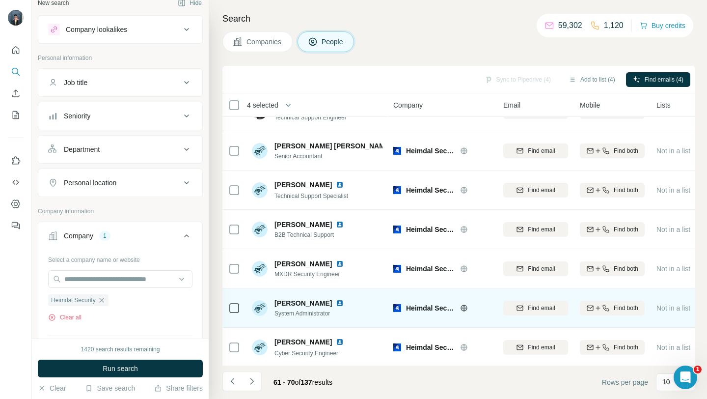
scroll to position [0, 0]
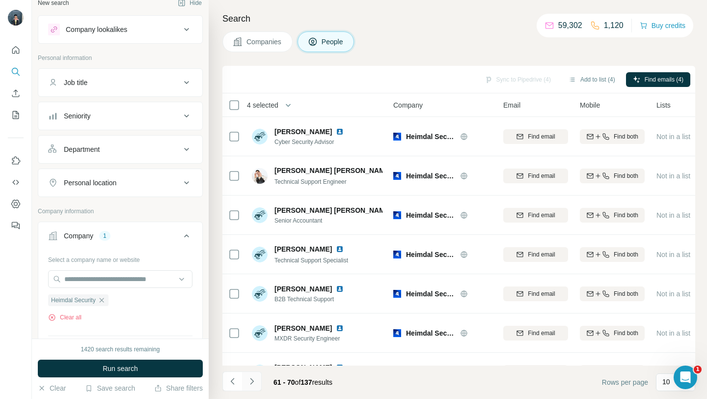
click at [257, 376] on button "Navigate to next page" at bounding box center [252, 381] width 20 height 20
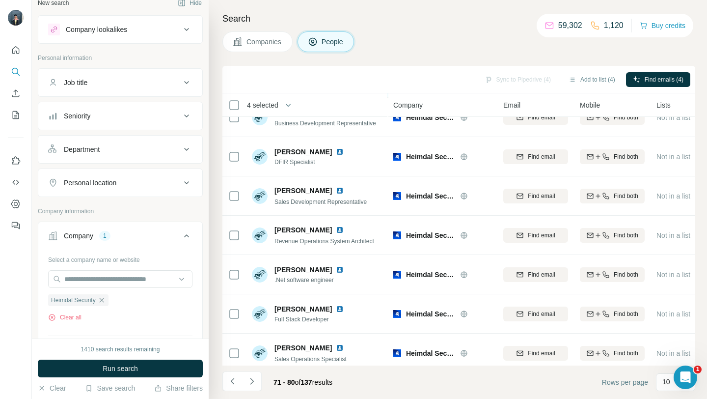
scroll to position [144, 0]
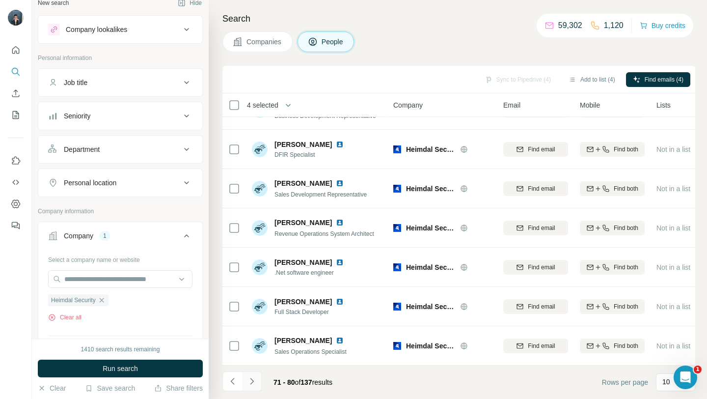
click at [256, 376] on icon "Navigate to next page" at bounding box center [252, 381] width 10 height 10
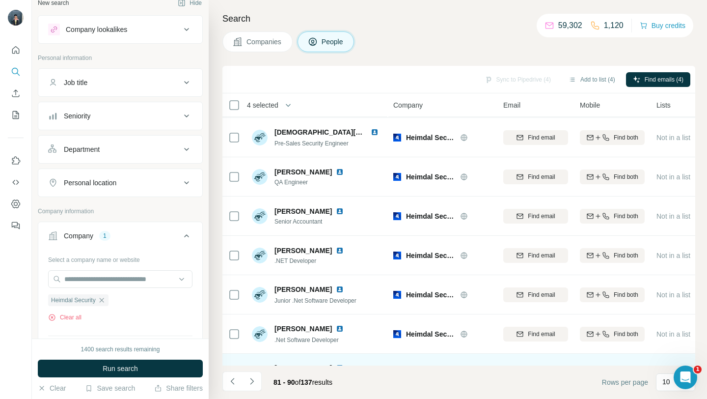
scroll to position [0, 0]
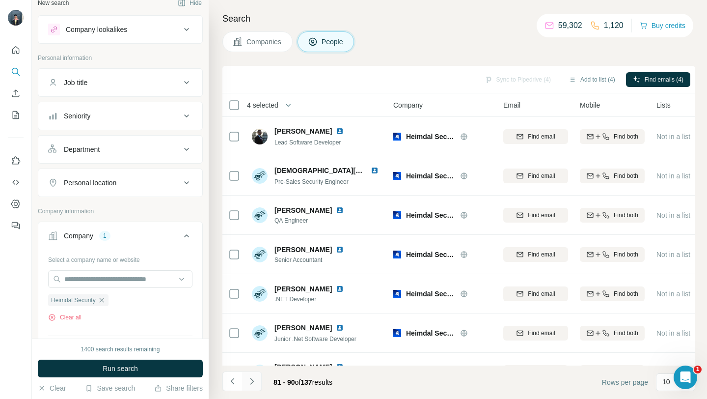
click at [256, 385] on icon "Navigate to next page" at bounding box center [252, 381] width 10 height 10
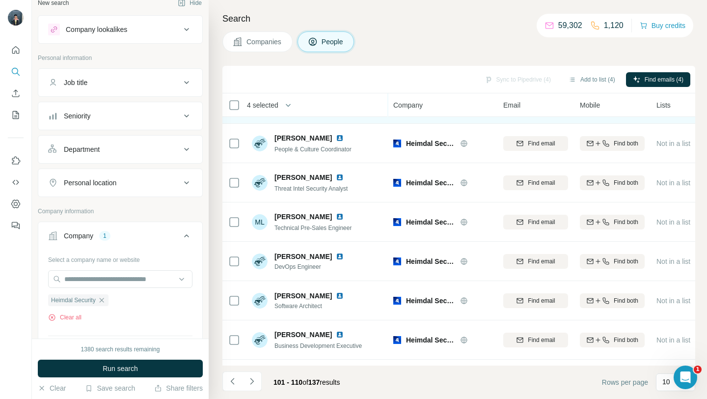
scroll to position [144, 0]
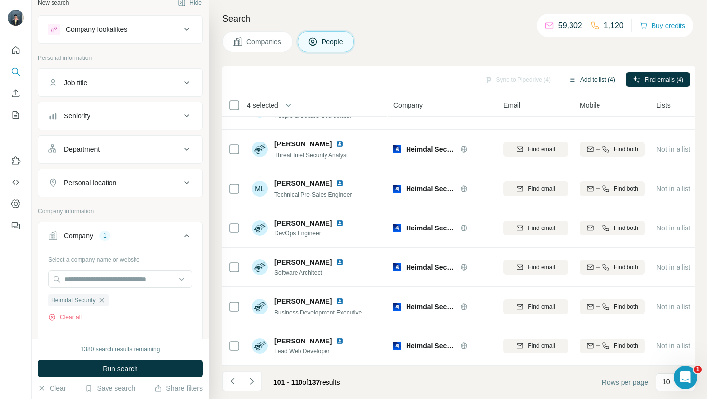
click at [573, 74] on button "Add to list (4)" at bounding box center [591, 79] width 60 height 15
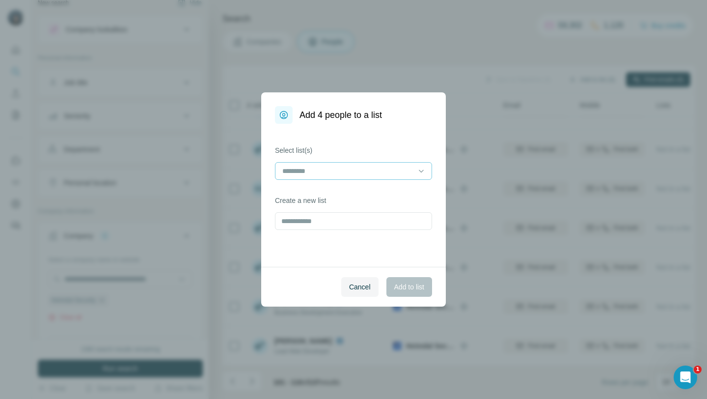
click at [382, 163] on div at bounding box center [347, 170] width 133 height 17
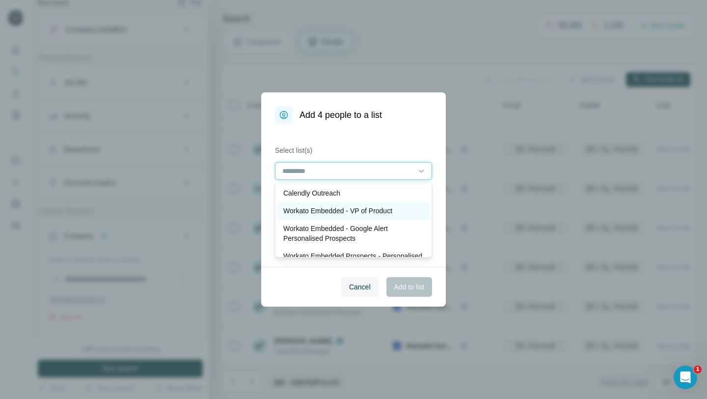
scroll to position [37, 0]
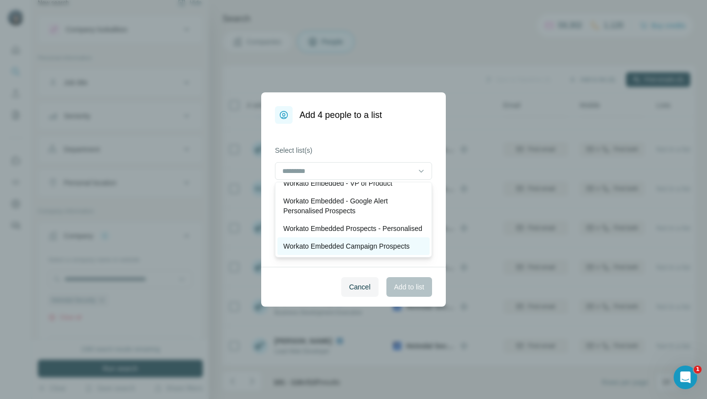
click at [342, 244] on p "Workato Embedded Campaign Prospects" at bounding box center [346, 246] width 126 height 10
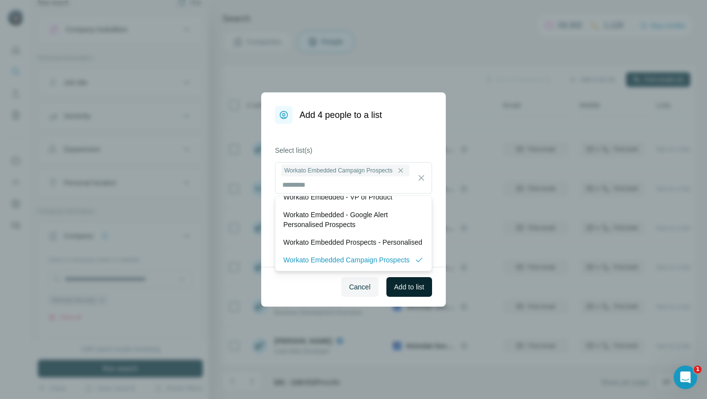
click at [400, 284] on span "Add to list" at bounding box center [409, 287] width 30 height 10
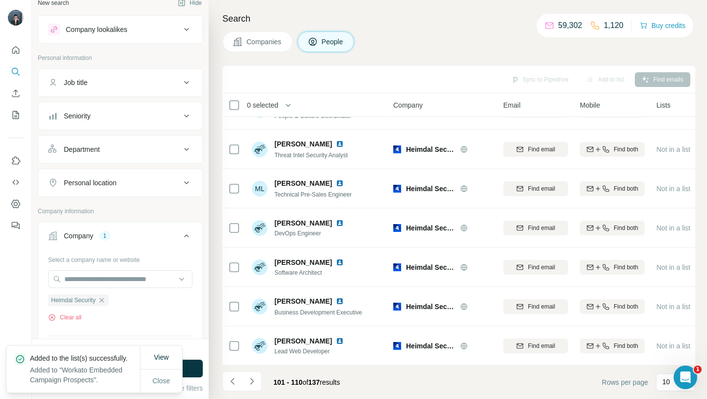
click at [258, 49] on button "Companies" at bounding box center [257, 41] width 70 height 21
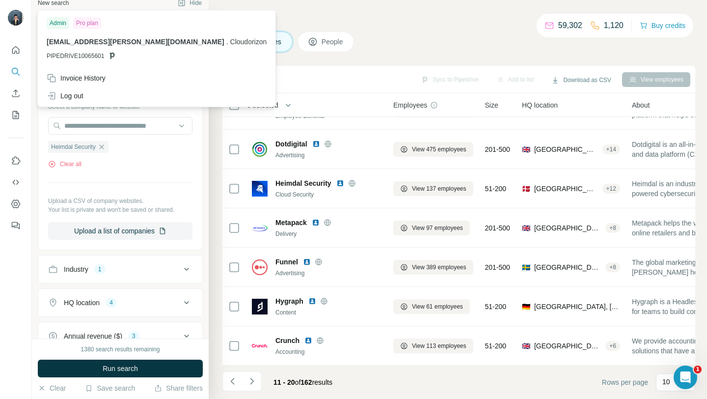
click at [395, 41] on div "Companies People" at bounding box center [458, 41] width 473 height 21
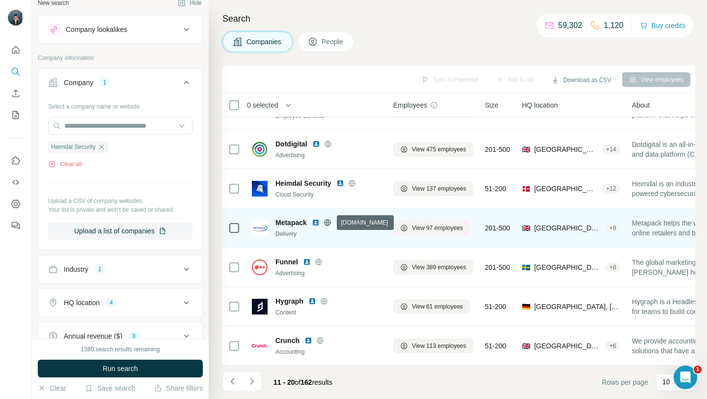
click at [329, 221] on icon at bounding box center [327, 222] width 8 height 8
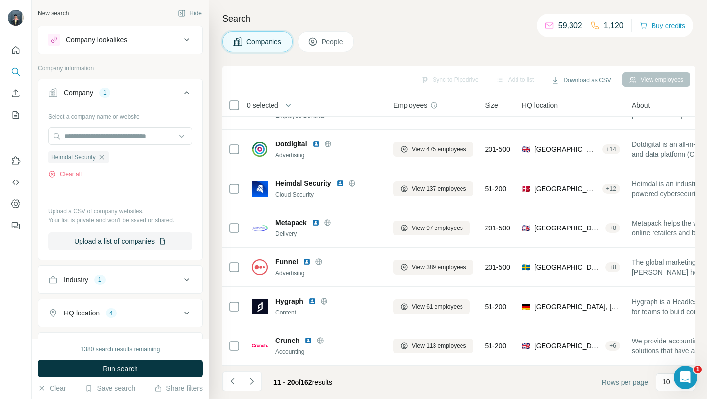
scroll to position [21, 0]
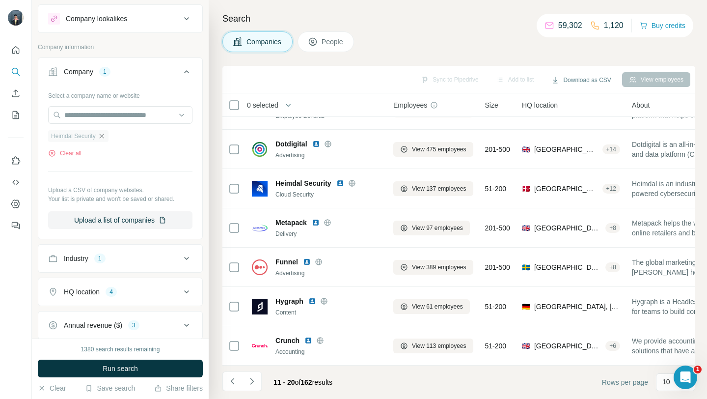
click at [104, 135] on icon "button" at bounding box center [102, 136] width 8 height 8
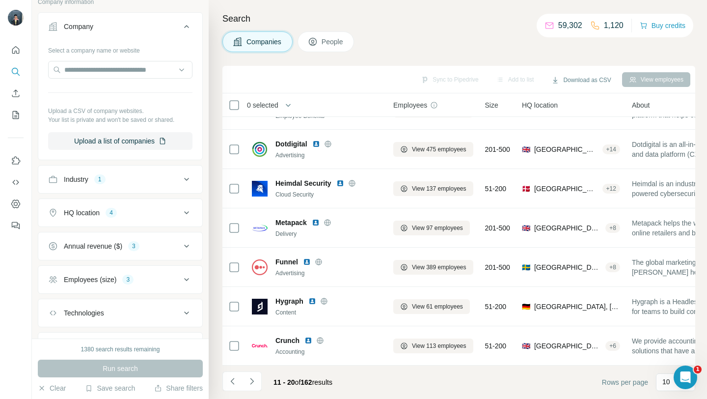
scroll to position [116, 0]
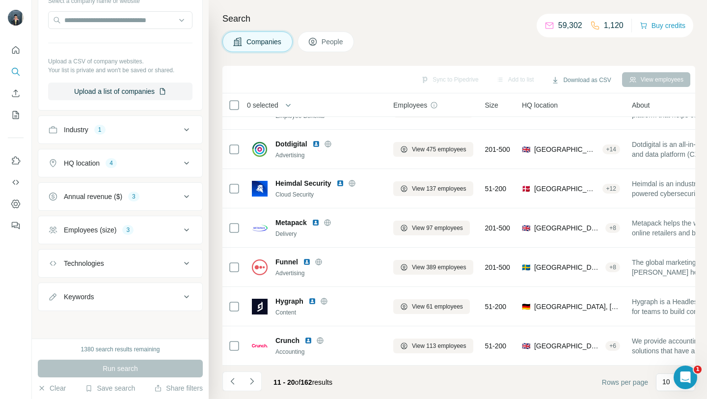
click at [175, 131] on div "Industry 1" at bounding box center [114, 130] width 133 height 10
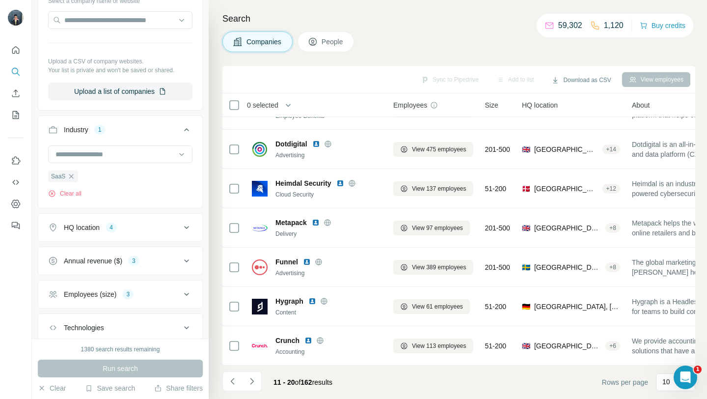
click at [171, 227] on div "HQ location 4" at bounding box center [114, 227] width 133 height 10
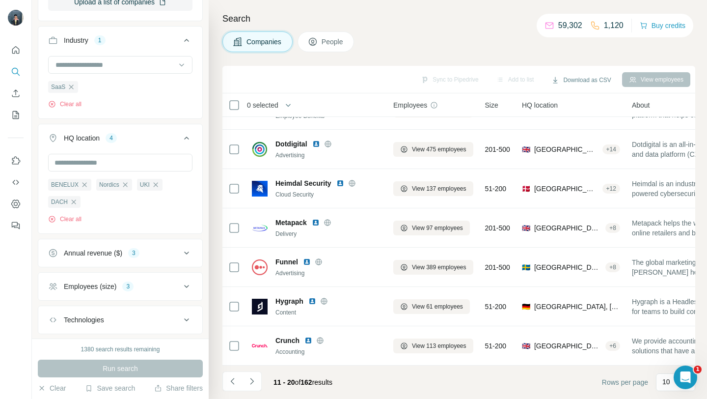
scroll to position [206, 0]
click at [113, 163] on input "text" at bounding box center [120, 162] width 144 height 18
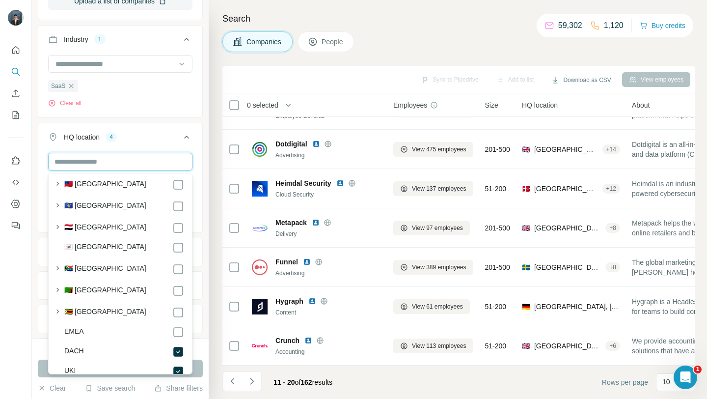
scroll to position [5291, 0]
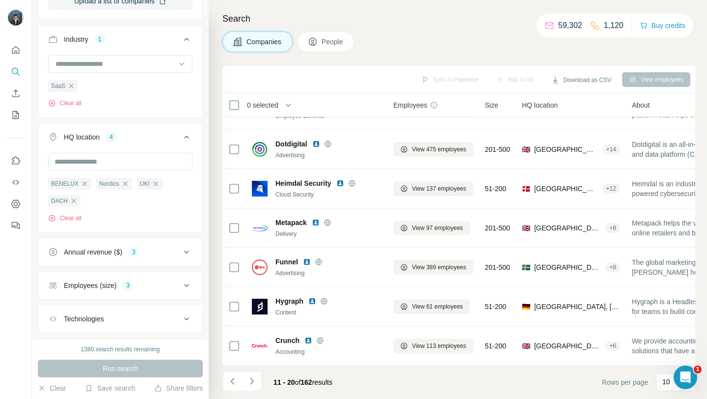
click at [189, 120] on ul "Company Select a company name or website Upload a CSV of company websites. Your…" at bounding box center [120, 119] width 165 height 494
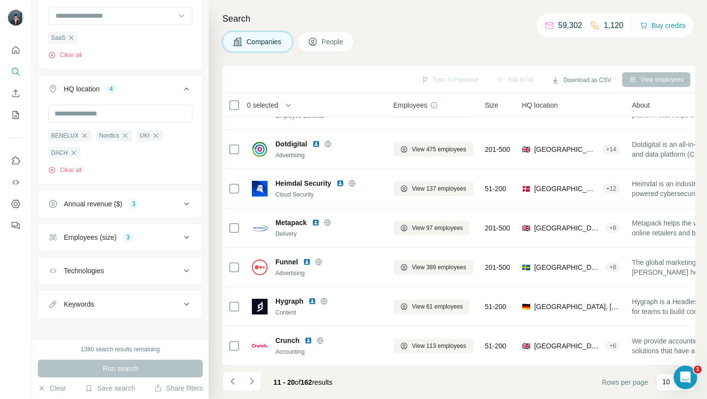
scroll to position [262, 0]
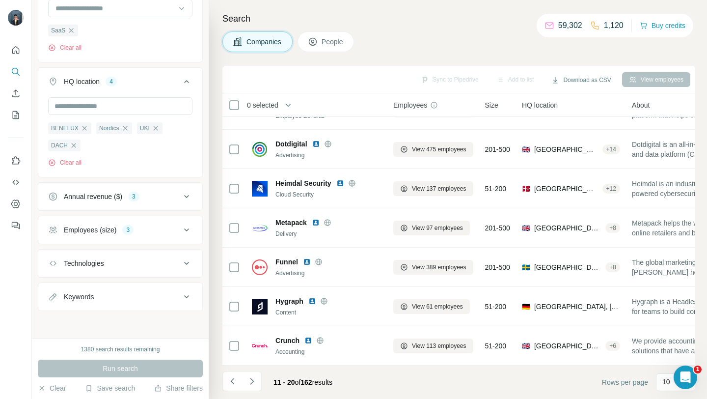
click at [188, 190] on button "Annual revenue ($) 3" at bounding box center [120, 197] width 164 height 24
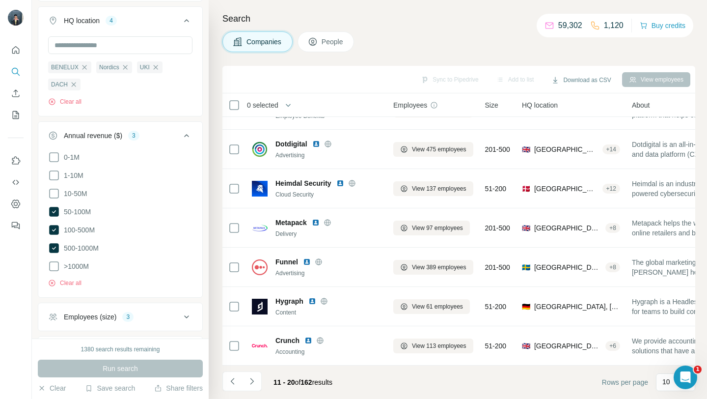
scroll to position [325, 0]
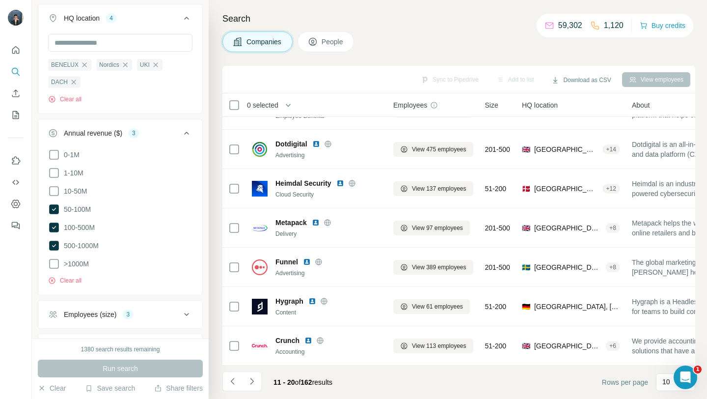
click at [185, 133] on icon at bounding box center [187, 133] width 12 height 12
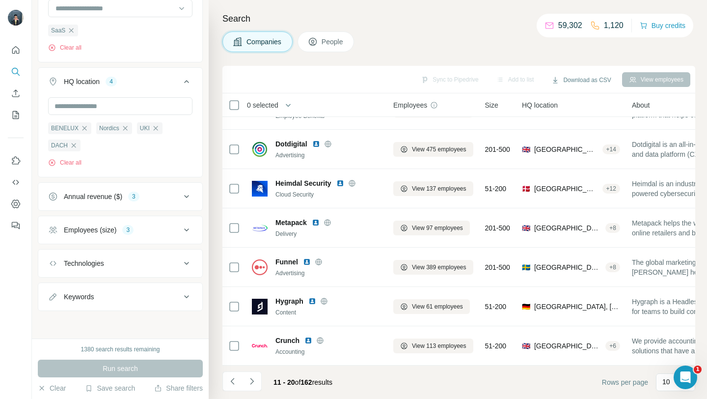
scroll to position [262, 0]
click at [150, 230] on div "Employees (size) 3" at bounding box center [114, 230] width 133 height 10
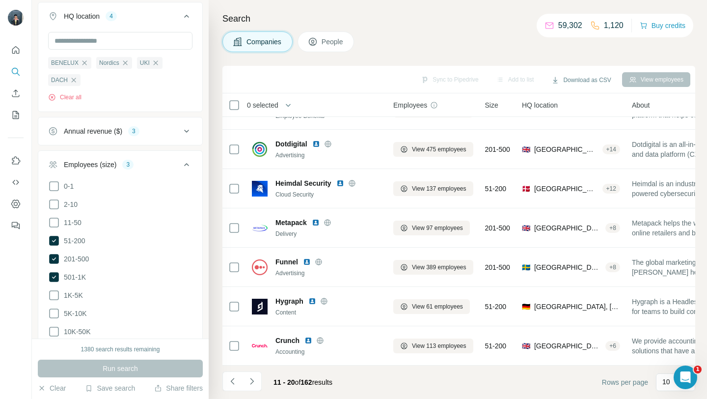
click at [164, 163] on div "Employees (size) 3" at bounding box center [114, 165] width 133 height 10
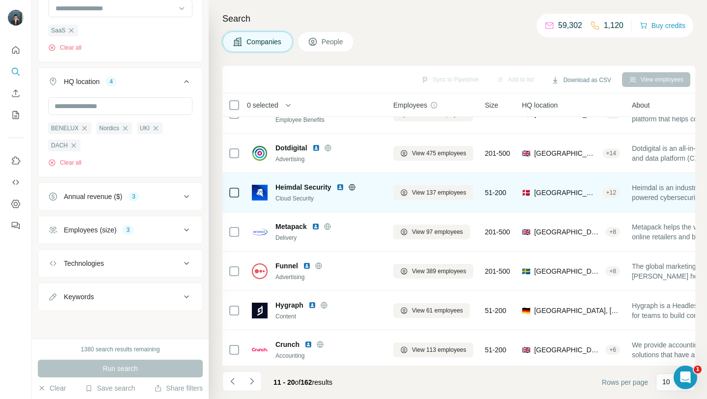
scroll to position [144, 0]
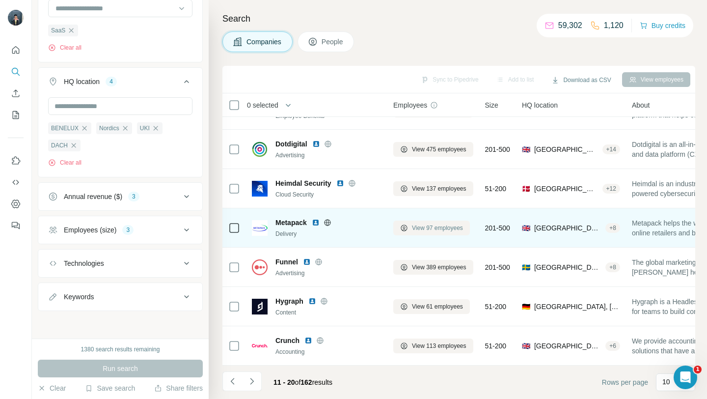
click at [442, 230] on span "View 97 employees" at bounding box center [437, 227] width 51 height 9
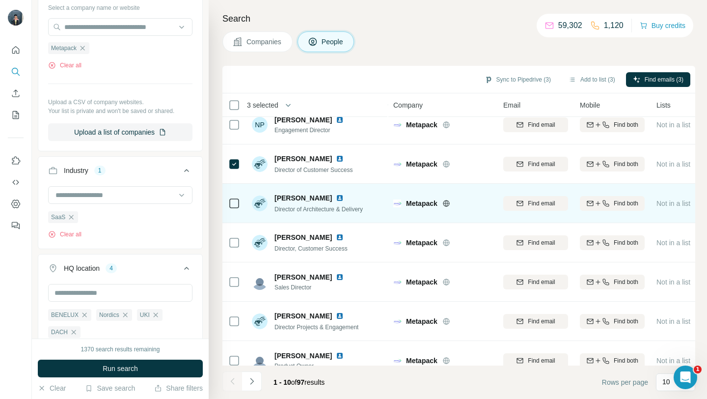
scroll to position [144, 0]
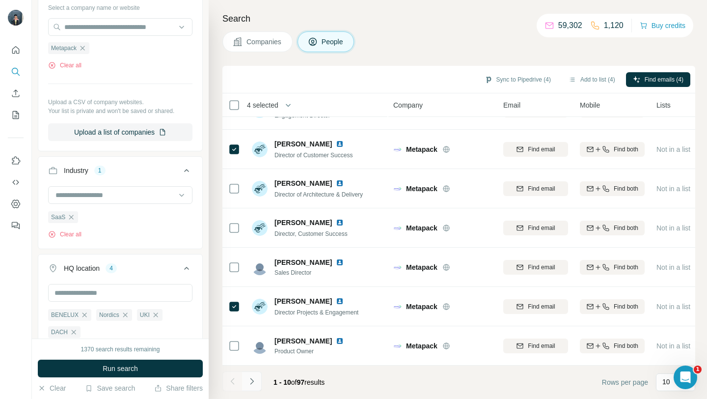
click at [258, 384] on button "Navigate to next page" at bounding box center [252, 381] width 20 height 20
click at [596, 82] on button "Add to list (4)" at bounding box center [591, 79] width 60 height 15
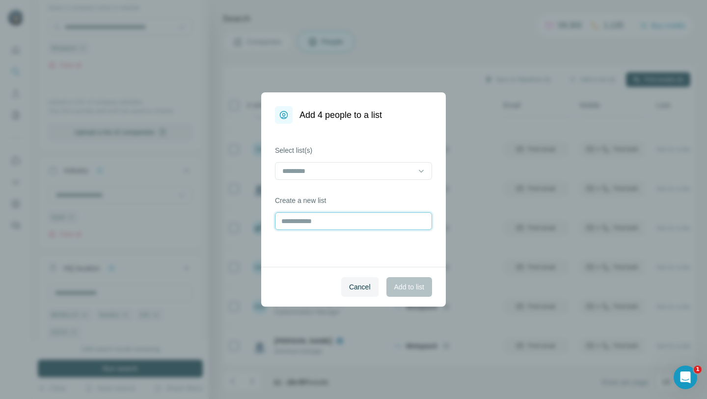
click at [329, 215] on input "text" at bounding box center [353, 221] width 157 height 18
paste input "**********"
click at [340, 220] on input "**********" at bounding box center [353, 221] width 157 height 18
type input "**********"
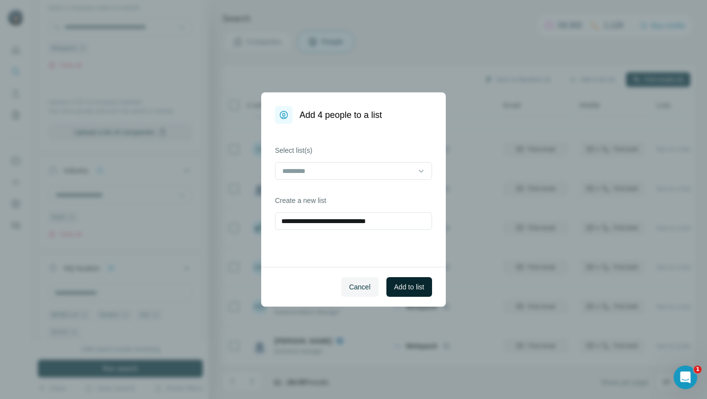
click at [398, 283] on span "Add to list" at bounding box center [409, 287] width 30 height 10
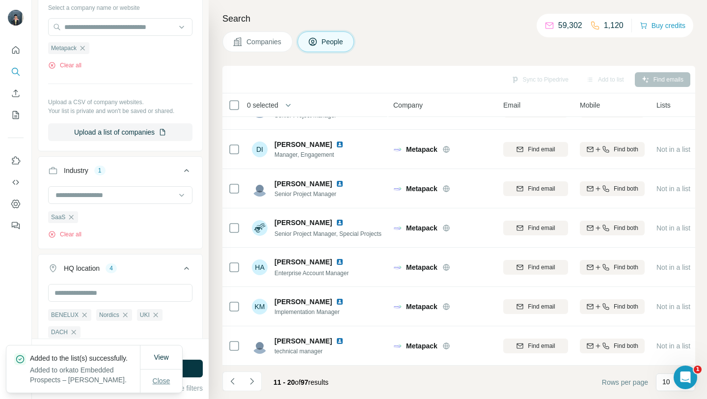
click at [166, 375] on span "Close" at bounding box center [162, 380] width 18 height 10
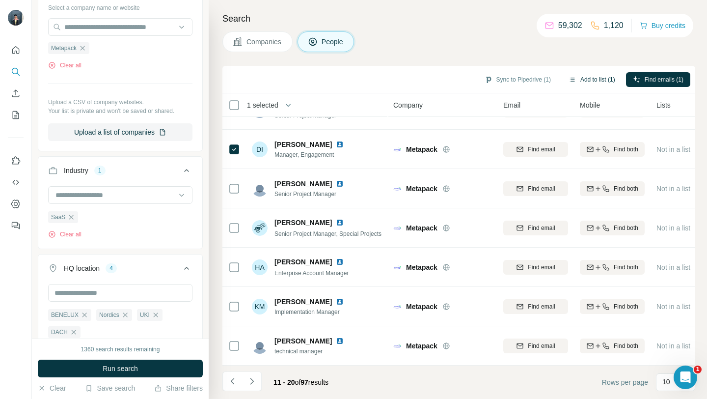
click at [608, 80] on button "Add to list (1)" at bounding box center [591, 79] width 60 height 15
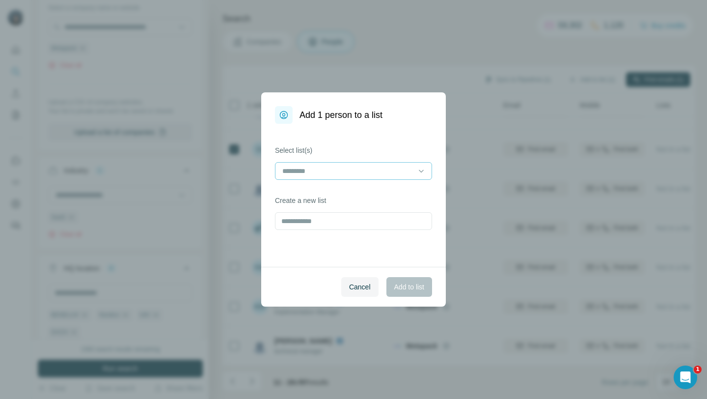
click at [391, 169] on input at bounding box center [347, 170] width 133 height 11
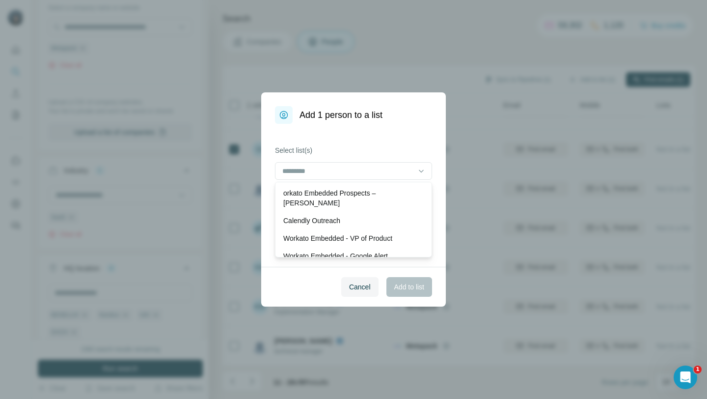
click at [340, 130] on div "Select list(s) Create a new list" at bounding box center [353, 195] width 185 height 143
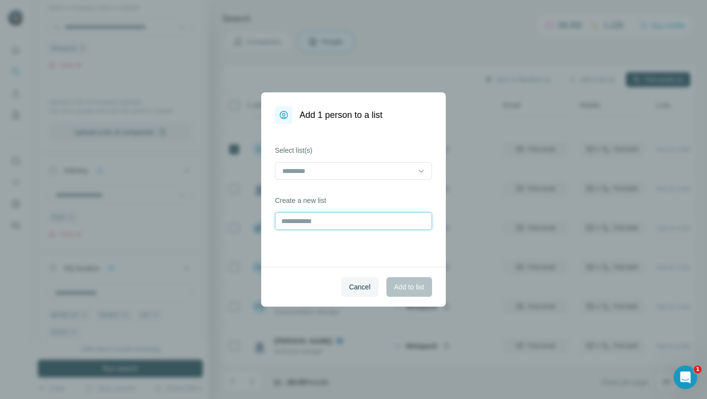
click at [320, 217] on input "text" at bounding box center [353, 221] width 157 height 18
paste input "**********"
click at [281, 222] on input "**********" at bounding box center [353, 221] width 157 height 18
type input "**********"
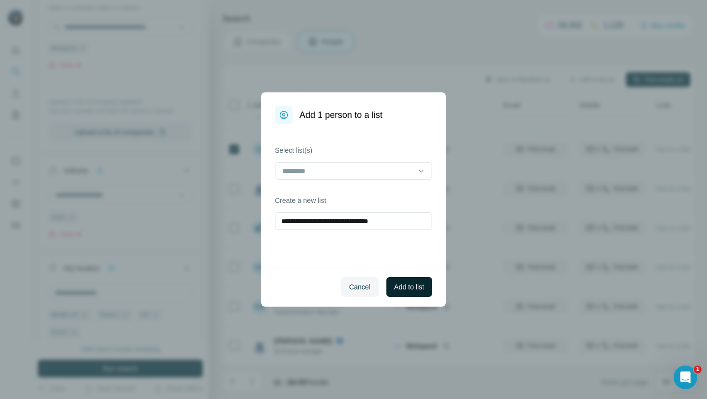
click at [410, 283] on span "Add to list" at bounding box center [409, 287] width 30 height 10
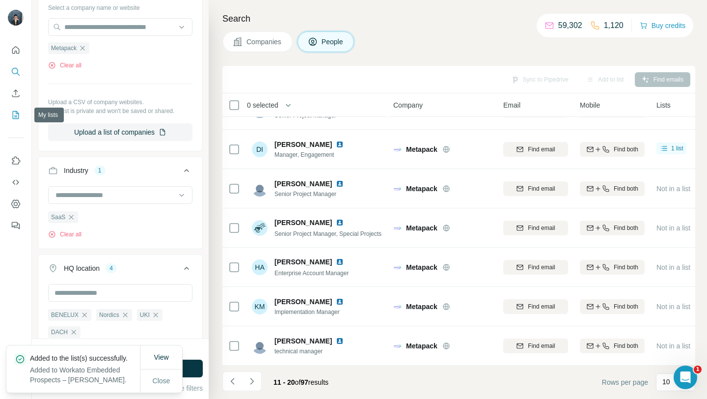
click at [16, 116] on icon "My lists" at bounding box center [16, 115] width 10 height 10
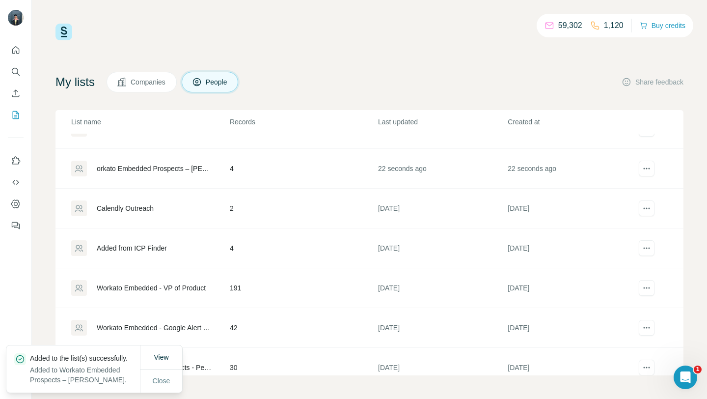
scroll to position [27, 0]
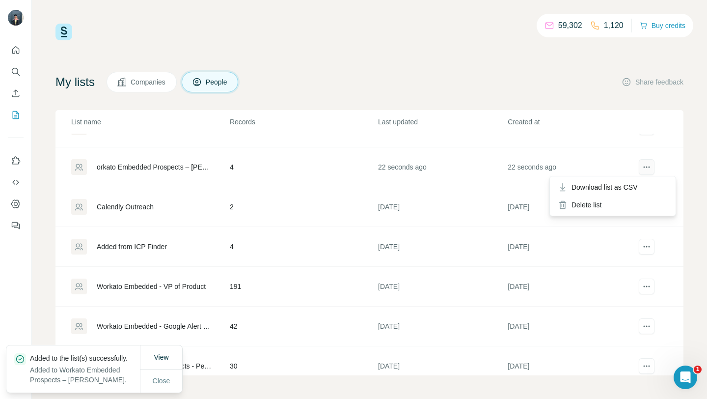
click at [646, 165] on icon "actions" at bounding box center [646, 167] width 10 height 10
click at [649, 169] on icon "actions" at bounding box center [646, 167] width 10 height 10
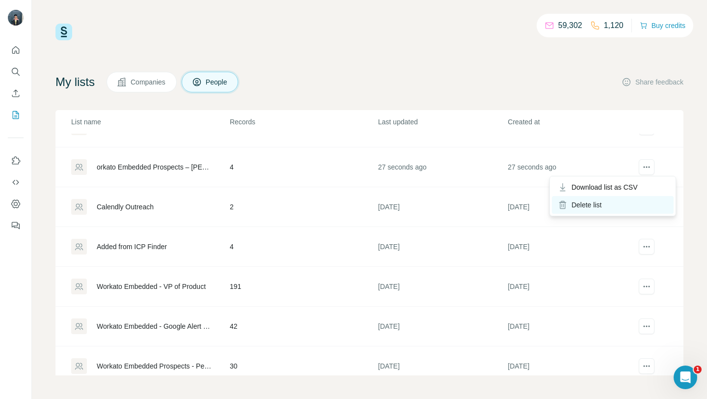
click at [648, 198] on div "Delete list" at bounding box center [613, 205] width 122 height 18
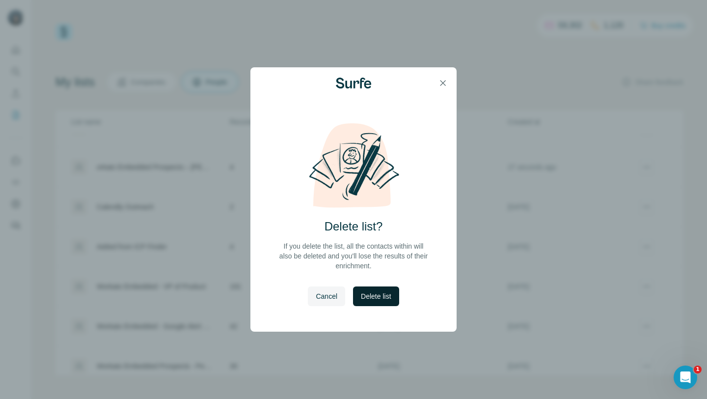
click at [381, 296] on span "Delete list" at bounding box center [376, 296] width 30 height 10
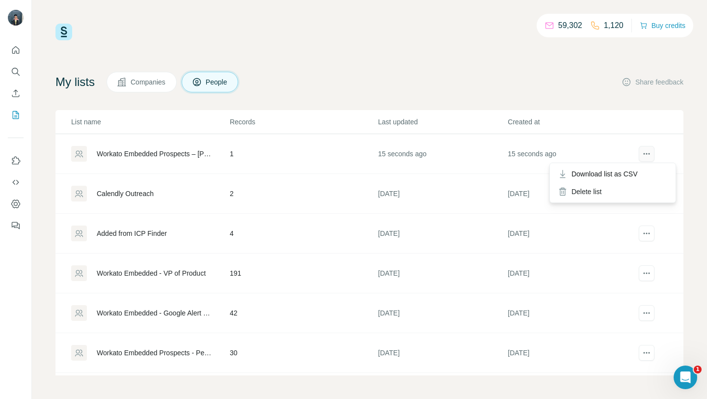
click at [646, 158] on icon "actions" at bounding box center [646, 154] width 10 height 10
click at [209, 152] on div "Workato Embedded Prospects – [PERSON_NAME]" at bounding box center [155, 154] width 116 height 10
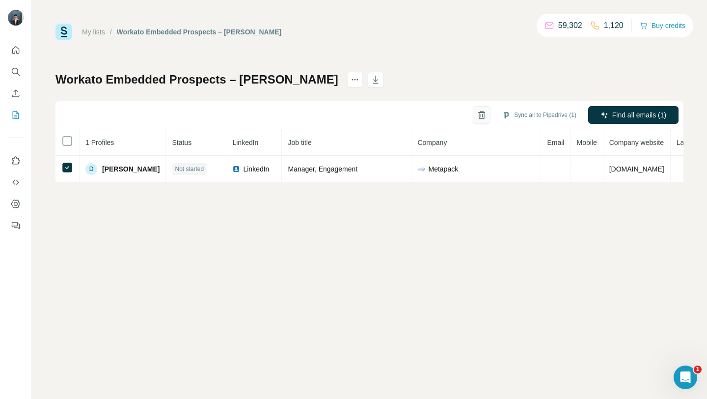
click at [482, 109] on button "button" at bounding box center [482, 115] width 18 height 18
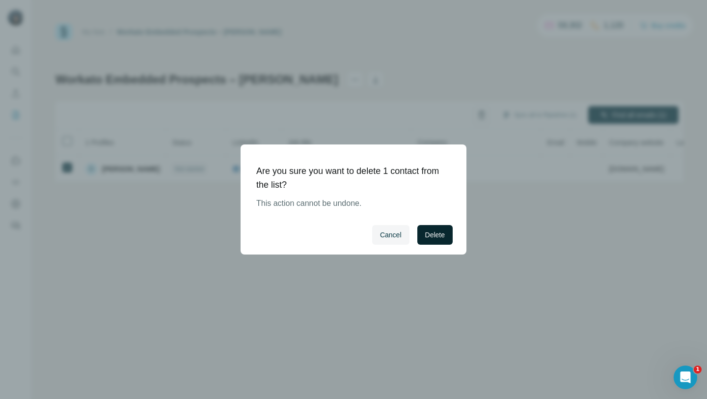
click at [434, 231] on span "Delete" at bounding box center [435, 235] width 20 height 10
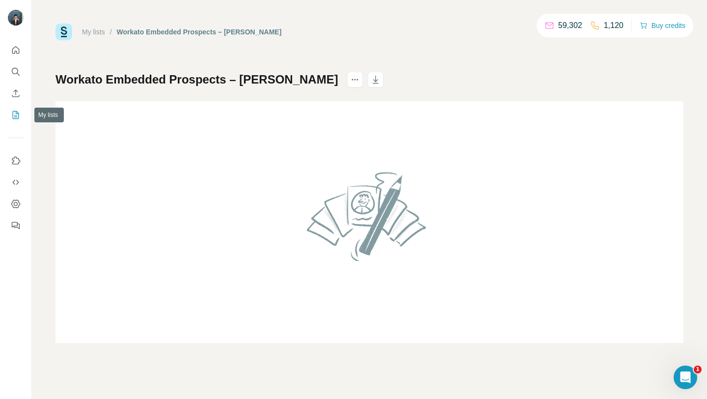
click at [15, 112] on icon "My lists" at bounding box center [16, 115] width 10 height 10
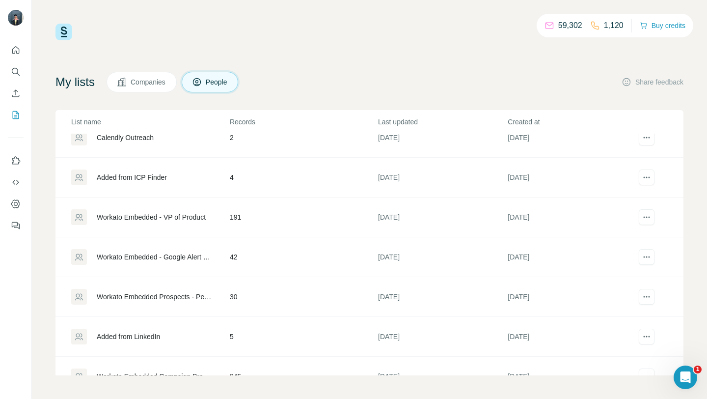
scroll to position [77, 0]
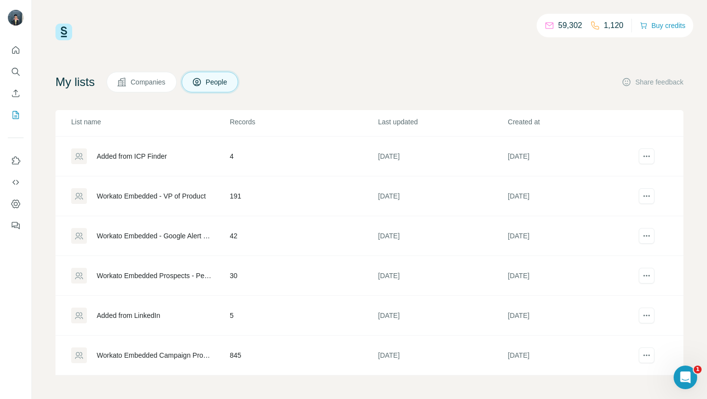
click at [169, 351] on div "Workato Embedded Campaign Prospects" at bounding box center [155, 355] width 116 height 10
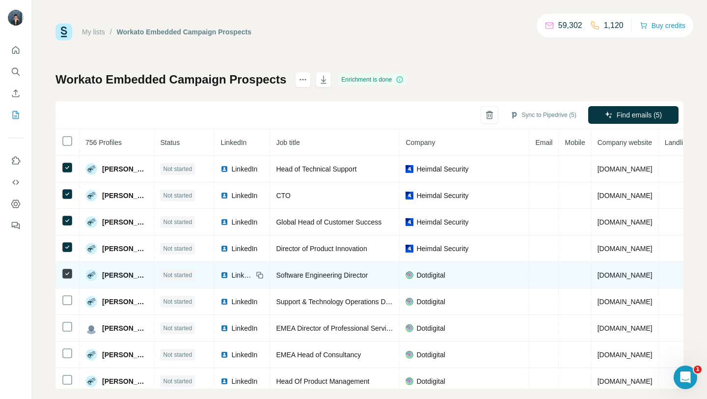
scroll to position [32, 0]
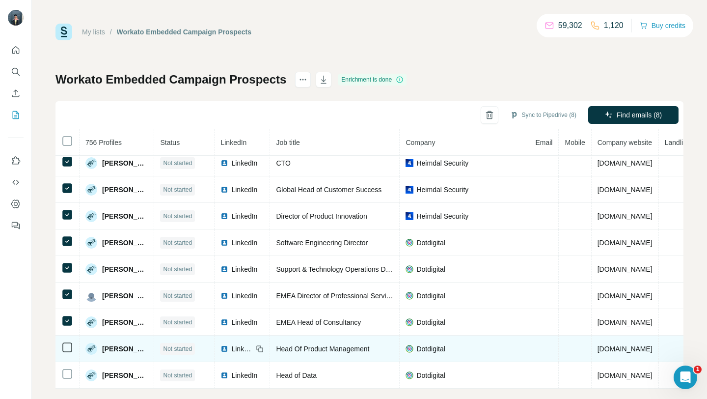
click at [67, 354] on td at bounding box center [67, 348] width 24 height 27
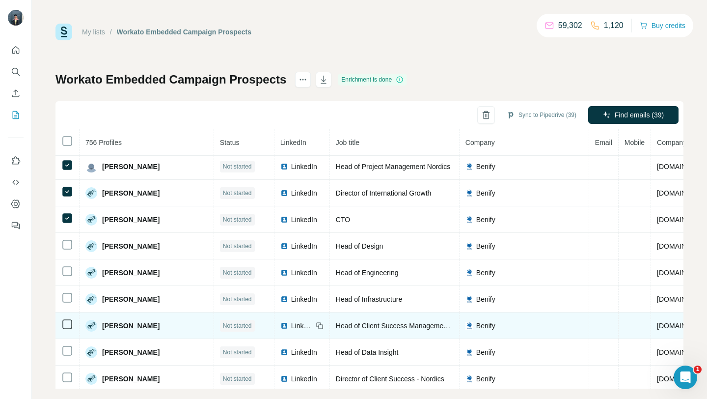
scroll to position [991, 0]
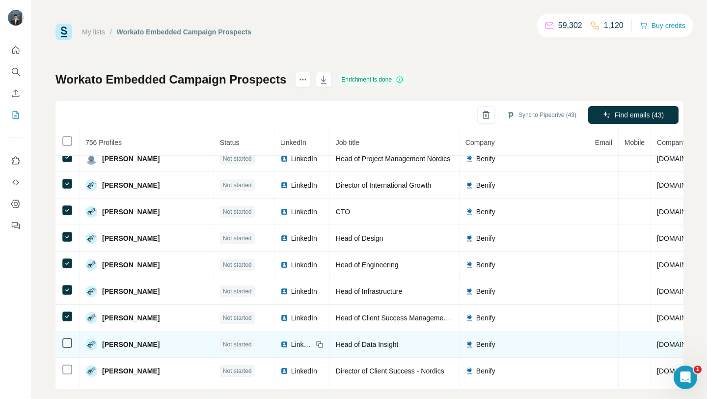
click at [68, 337] on icon at bounding box center [67, 343] width 12 height 12
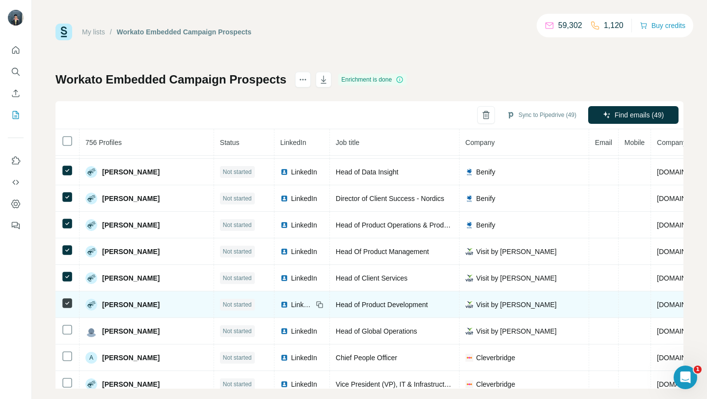
scroll to position [1164, 0]
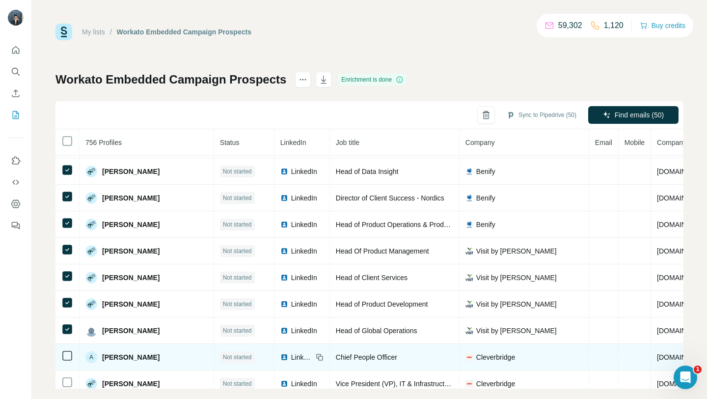
click at [68, 361] on td at bounding box center [67, 357] width 24 height 27
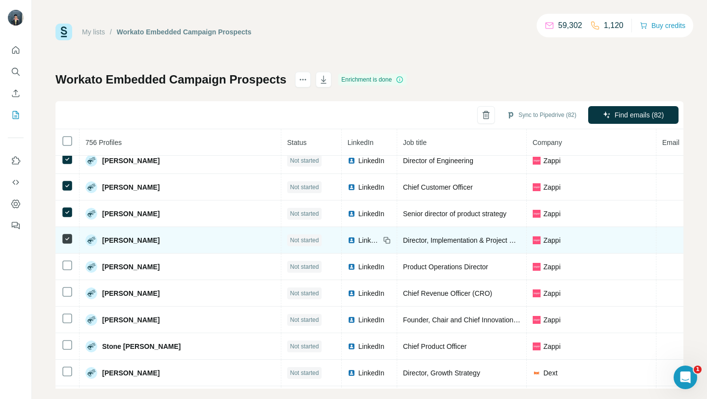
scroll to position [2118, 0]
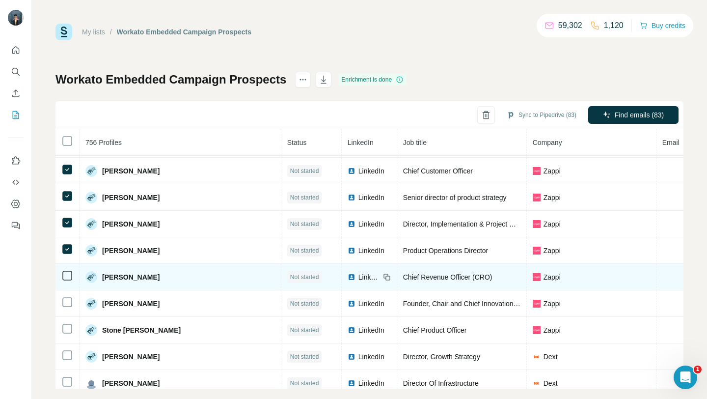
click at [67, 270] on icon at bounding box center [67, 275] width 12 height 12
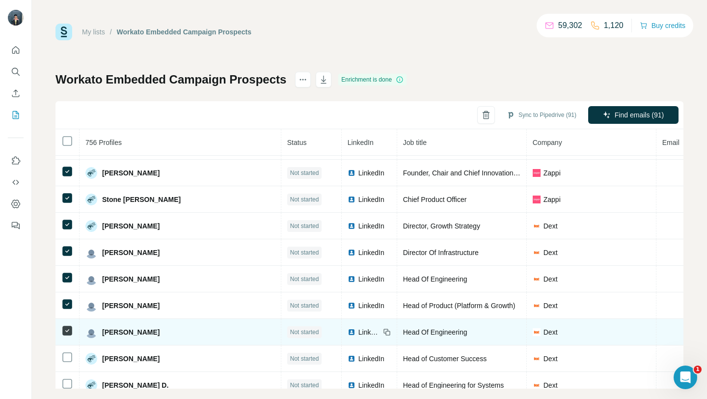
scroll to position [2325, 0]
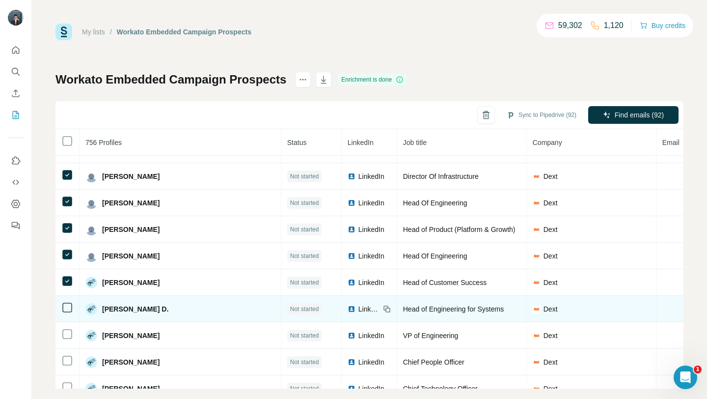
click at [67, 314] on td at bounding box center [67, 308] width 24 height 27
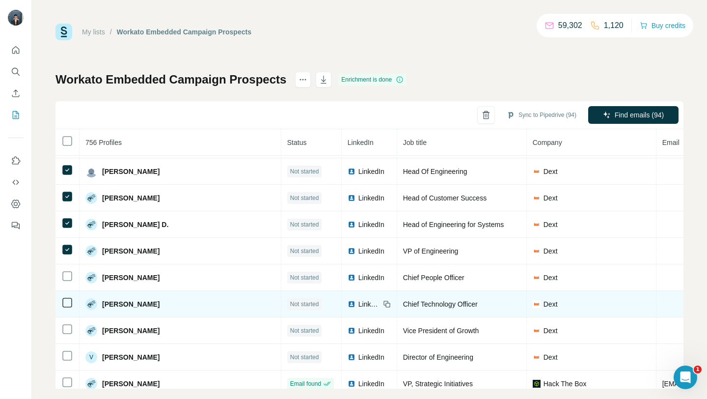
scroll to position [2418, 0]
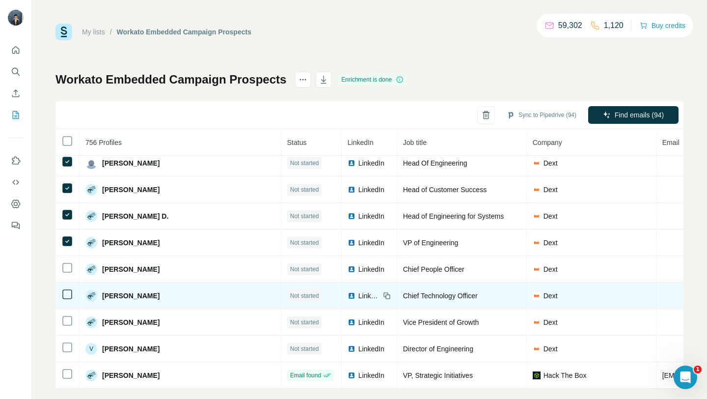
click at [70, 288] on icon at bounding box center [67, 294] width 12 height 12
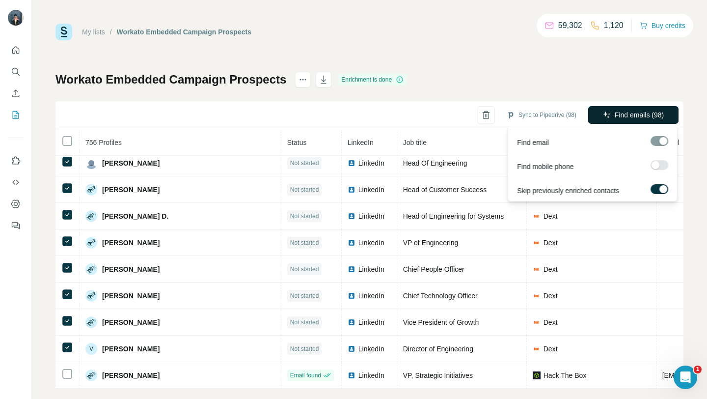
click at [621, 112] on span "Find emails (98)" at bounding box center [638, 115] width 49 height 10
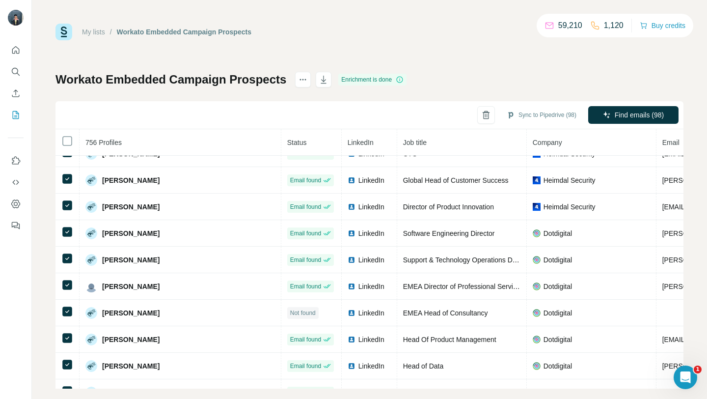
scroll to position [41, 0]
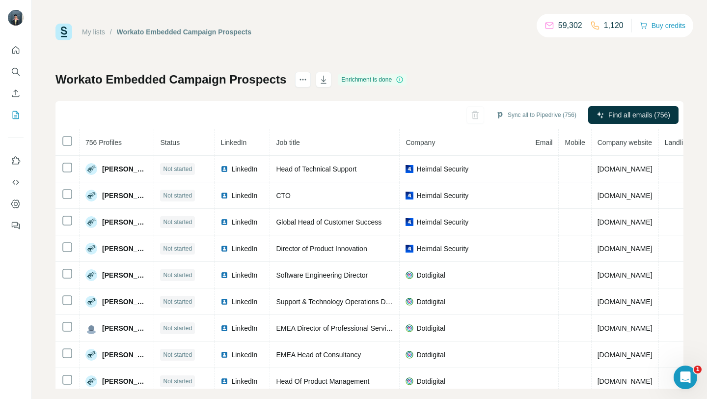
click at [98, 36] on div "My lists" at bounding box center [93, 32] width 23 height 10
click at [95, 29] on link "My lists" at bounding box center [93, 32] width 23 height 8
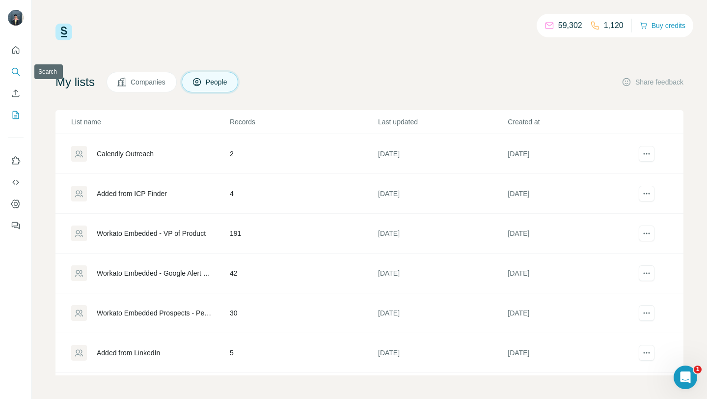
click at [19, 68] on icon "Search" at bounding box center [16, 72] width 10 height 10
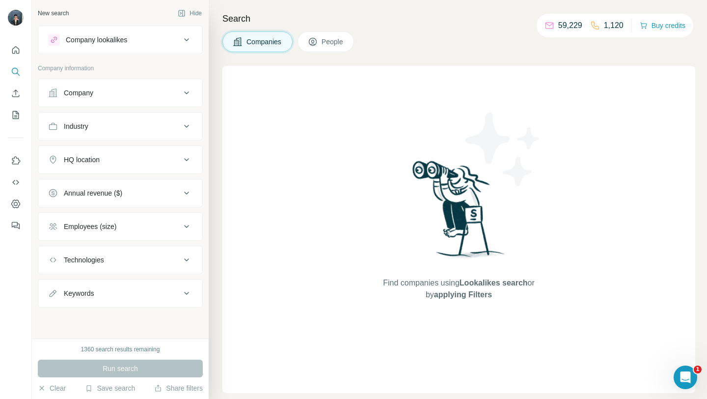
click at [156, 49] on button "Company lookalikes" at bounding box center [120, 40] width 164 height 24
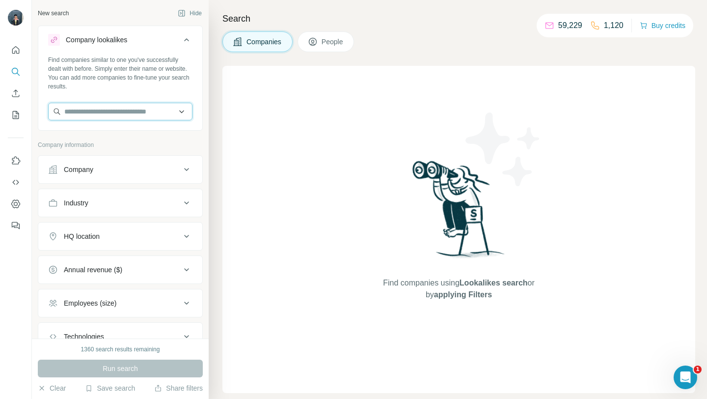
click at [113, 113] on input "text" at bounding box center [120, 112] width 144 height 18
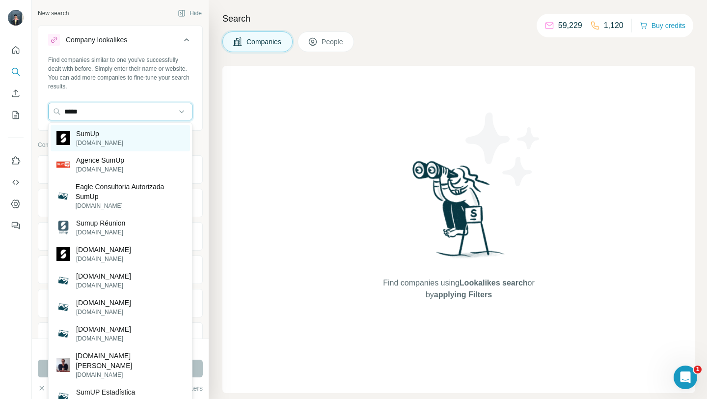
type input "*****"
click at [90, 138] on p "SumUp" at bounding box center [99, 134] width 47 height 10
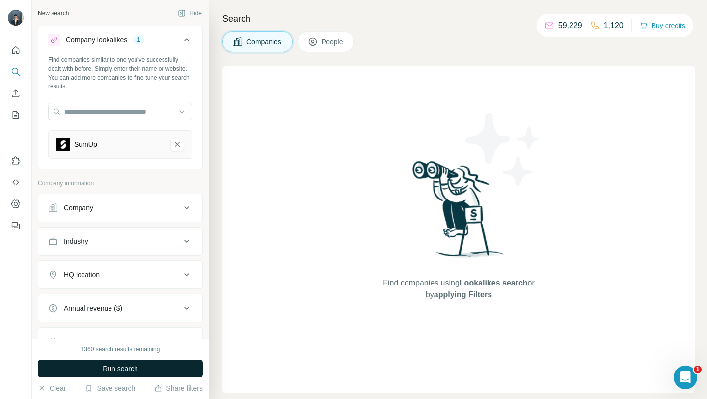
click at [115, 368] on span "Run search" at bounding box center [120, 368] width 35 height 10
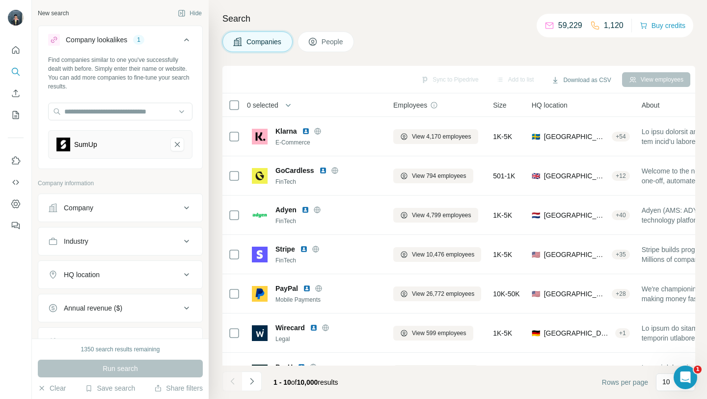
click at [112, 150] on div "SumUp" at bounding box center [109, 144] width 106 height 14
click at [179, 141] on icon "SumUp-remove-button" at bounding box center [177, 144] width 9 height 10
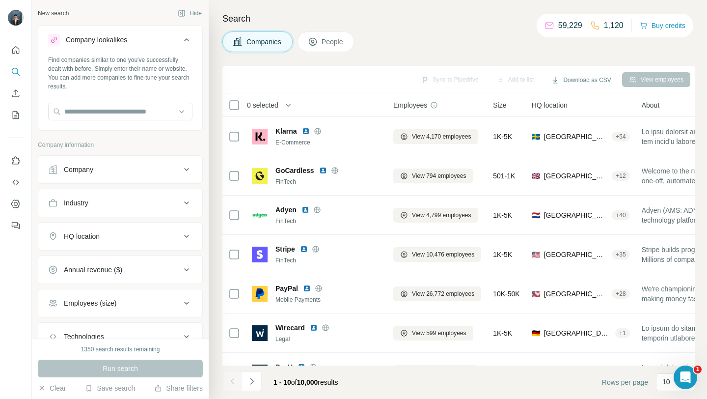
click at [157, 177] on button "Company" at bounding box center [120, 170] width 164 height 24
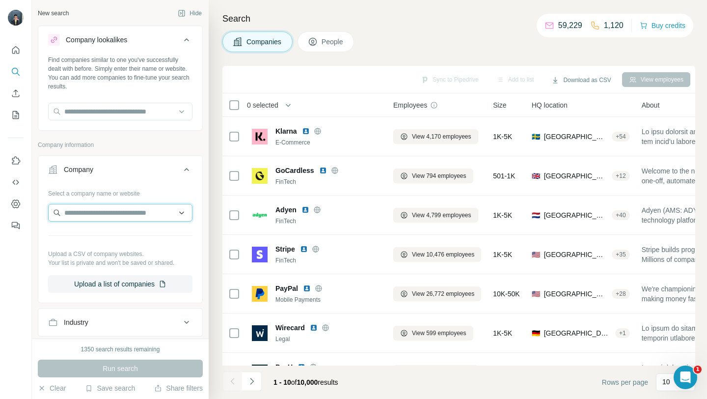
click at [96, 213] on input "text" at bounding box center [120, 213] width 144 height 18
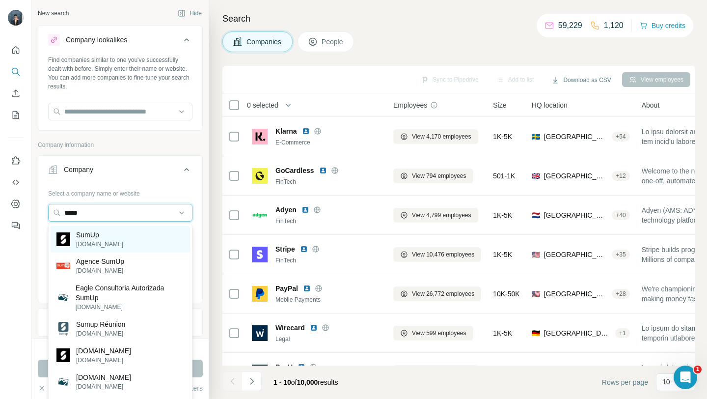
type input "*****"
click at [111, 239] on div "SumUp sumup.com" at bounding box center [120, 239] width 139 height 27
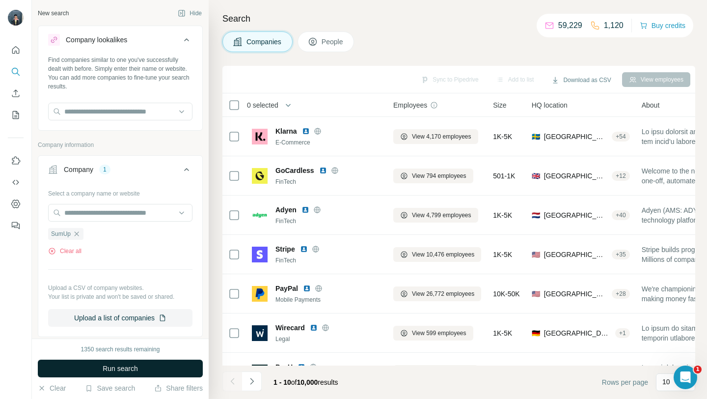
click at [125, 369] on span "Run search" at bounding box center [120, 368] width 35 height 10
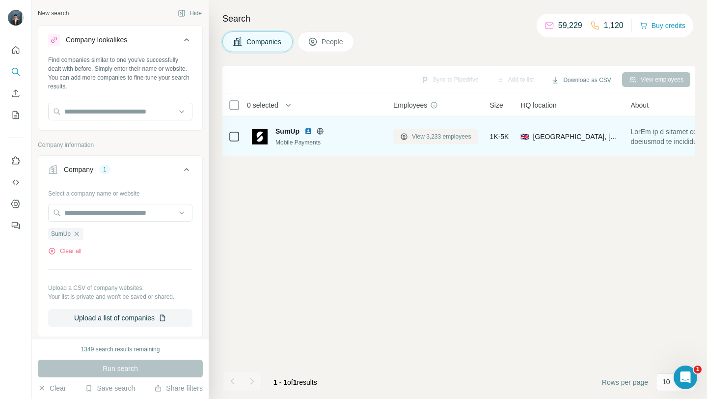
click at [439, 135] on span "View 3,233 employees" at bounding box center [441, 136] width 59 height 9
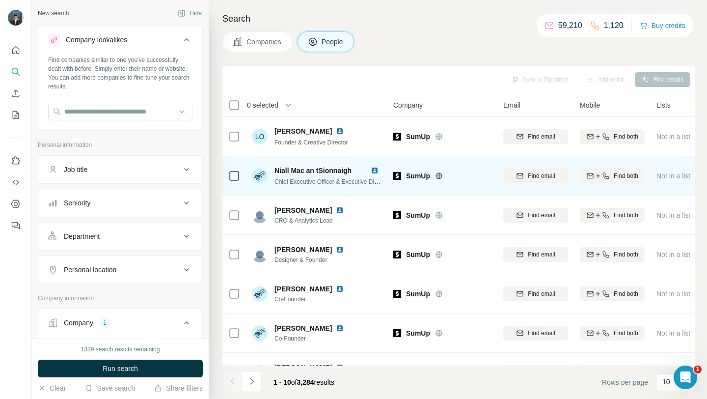
scroll to position [144, 0]
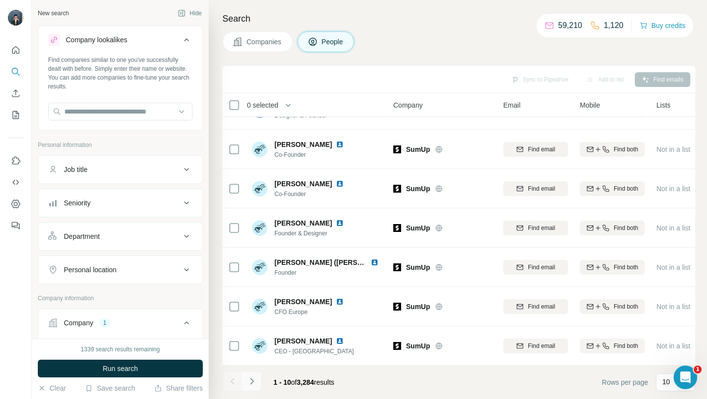
click at [254, 383] on icon "Navigate to next page" at bounding box center [252, 381] width 10 height 10
click at [258, 382] on button "Navigate to next page" at bounding box center [252, 381] width 20 height 20
click at [257, 380] on button "Navigate to next page" at bounding box center [252, 381] width 20 height 20
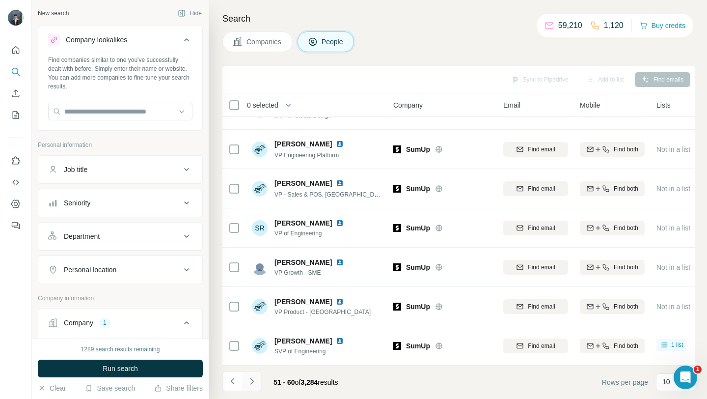
click at [257, 380] on button "Navigate to next page" at bounding box center [252, 381] width 20 height 20
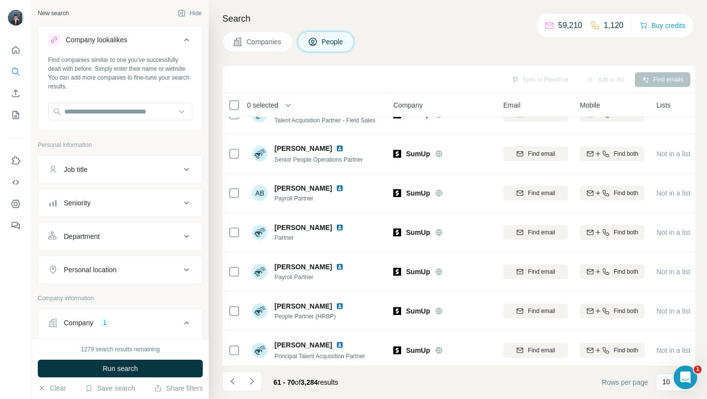
scroll to position [0, 0]
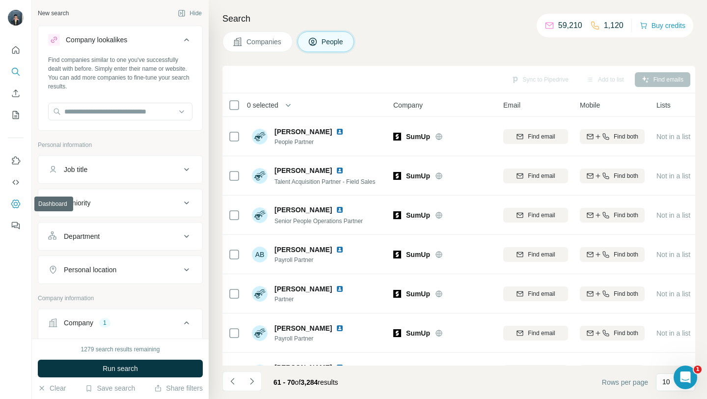
click at [15, 204] on icon "Dashboard" at bounding box center [16, 204] width 10 height 10
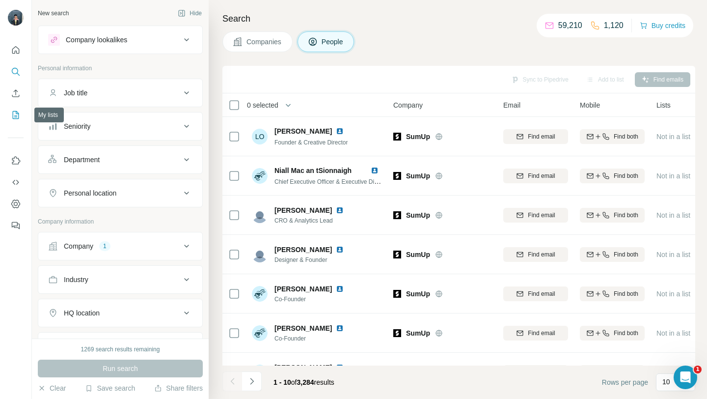
click at [13, 116] on icon "My lists" at bounding box center [16, 115] width 6 height 8
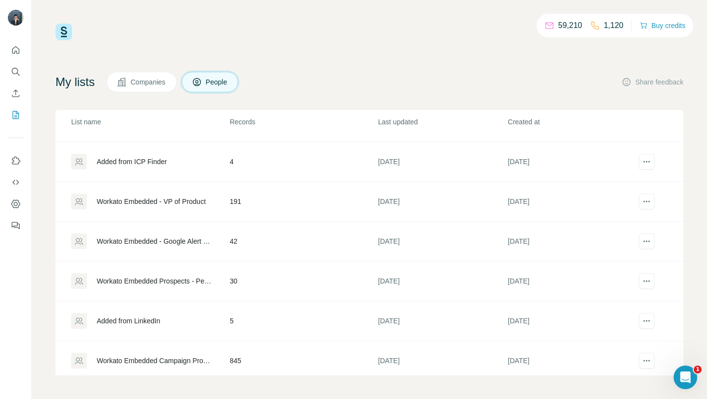
scroll to position [77, 0]
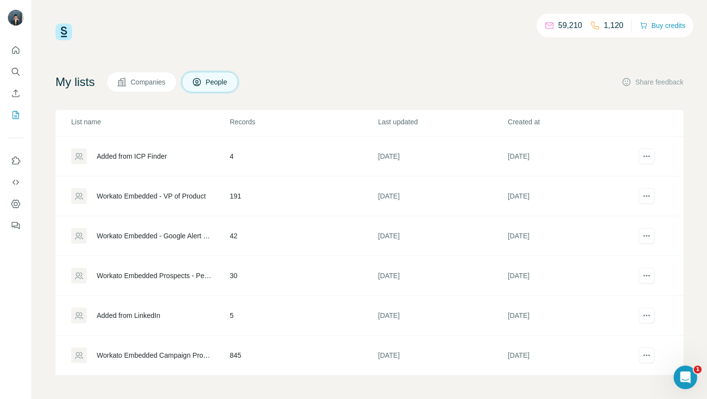
click at [162, 355] on div "Workato Embedded Campaign Prospects" at bounding box center [155, 355] width 116 height 10
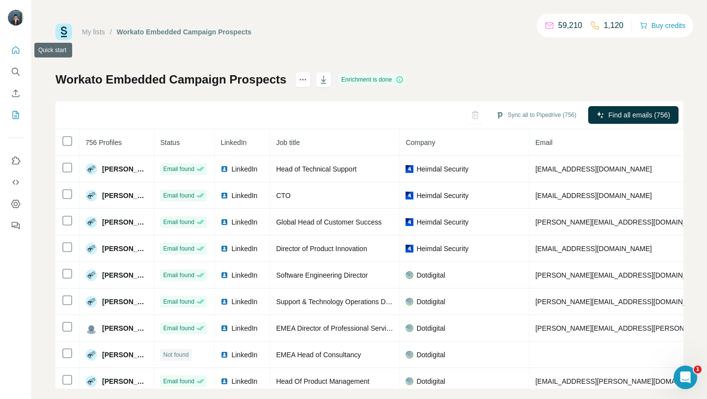
click at [19, 51] on icon "Quick start" at bounding box center [15, 49] width 7 height 7
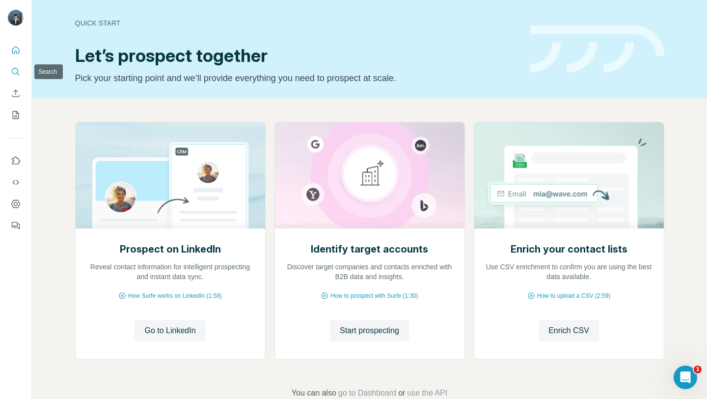
click at [18, 72] on icon "Search" at bounding box center [16, 72] width 10 height 10
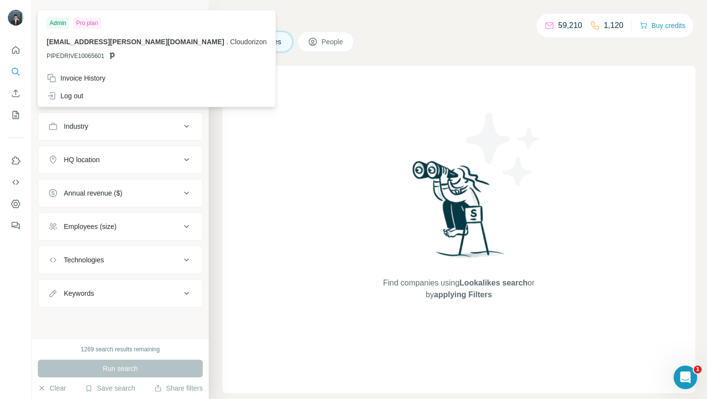
click at [21, 20] on img at bounding box center [16, 18] width 16 height 16
click at [13, 202] on icon "Dashboard" at bounding box center [16, 204] width 10 height 10
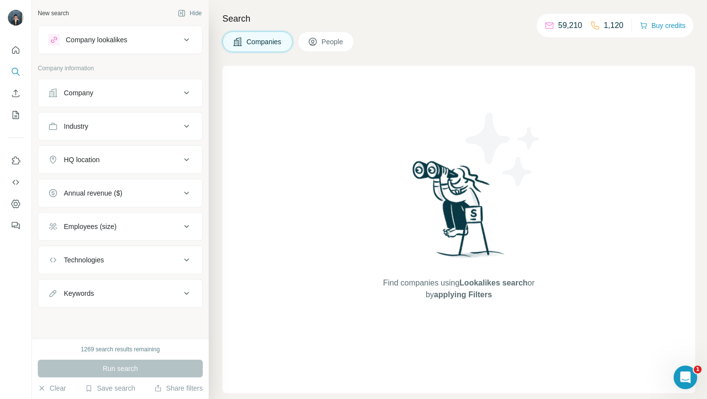
click at [328, 156] on div "Find companies using Lookalikes search or by applying Filters" at bounding box center [458, 229] width 473 height 327
click at [20, 205] on icon "Dashboard" at bounding box center [16, 204] width 10 height 10
click at [100, 121] on button "Industry" at bounding box center [120, 126] width 164 height 24
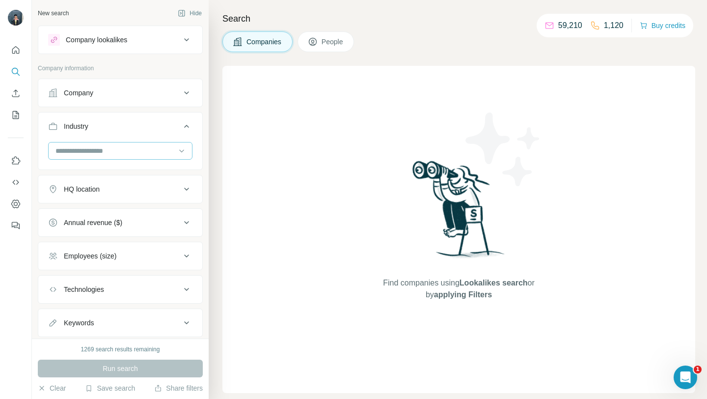
click at [92, 147] on input at bounding box center [114, 150] width 121 height 11
type input "***"
click at [184, 118] on button "Industry" at bounding box center [120, 127] width 164 height 27
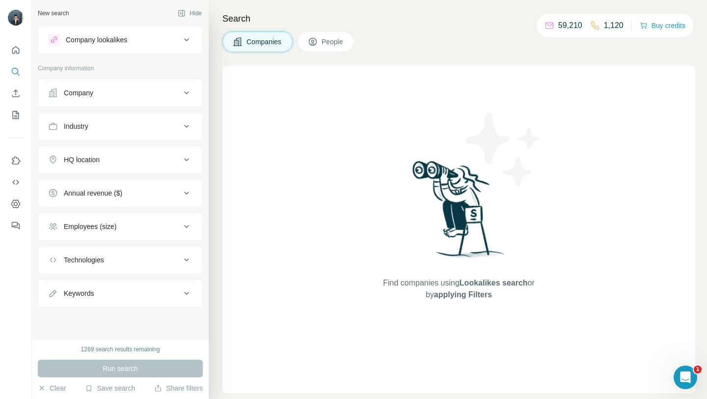
click at [157, 152] on button "HQ location" at bounding box center [120, 160] width 164 height 24
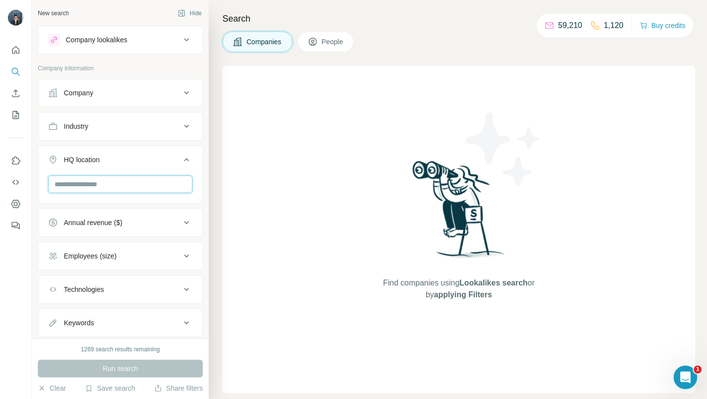
click at [130, 179] on input "text" at bounding box center [120, 184] width 144 height 18
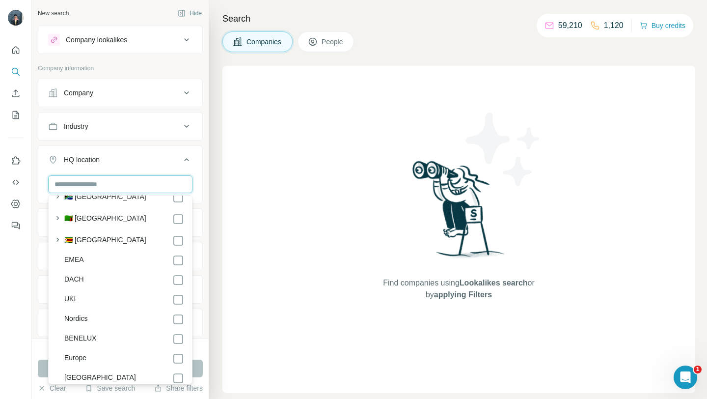
scroll to position [5303, 0]
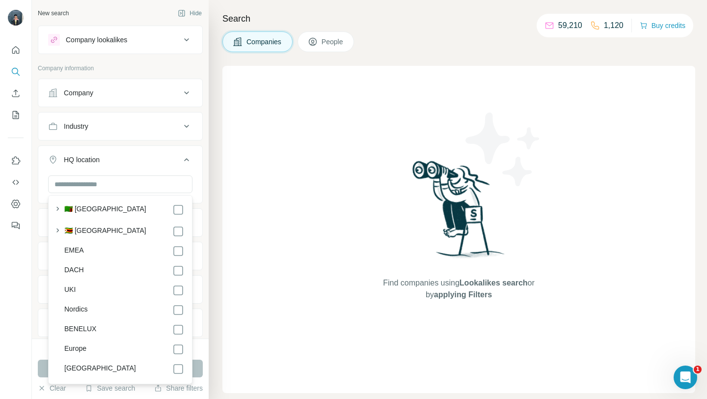
click at [204, 166] on div "New search Hide Company lookalikes Company information Company Industry HQ loca…" at bounding box center [120, 169] width 177 height 338
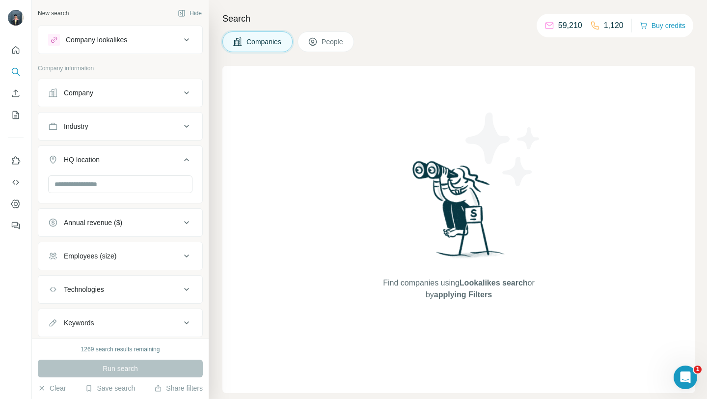
click at [190, 216] on icon at bounding box center [187, 222] width 12 height 12
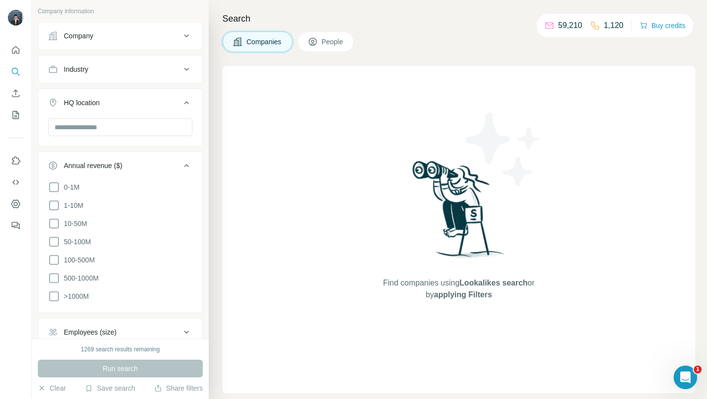
scroll to position [57, 0]
click at [154, 166] on div "Annual revenue ($)" at bounding box center [114, 165] width 133 height 10
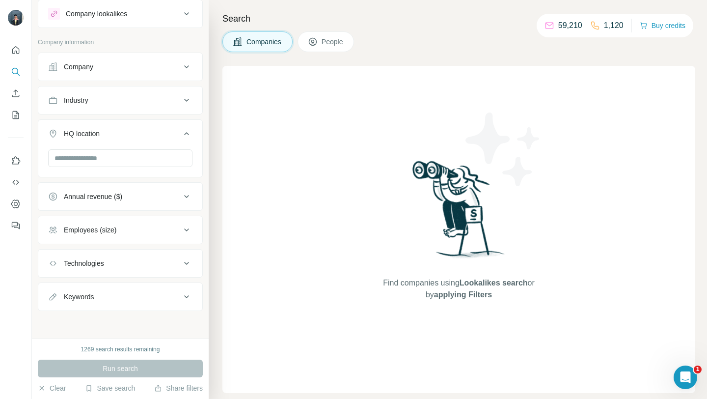
scroll to position [26, 0]
click at [131, 234] on div "Employees (size)" at bounding box center [114, 230] width 133 height 10
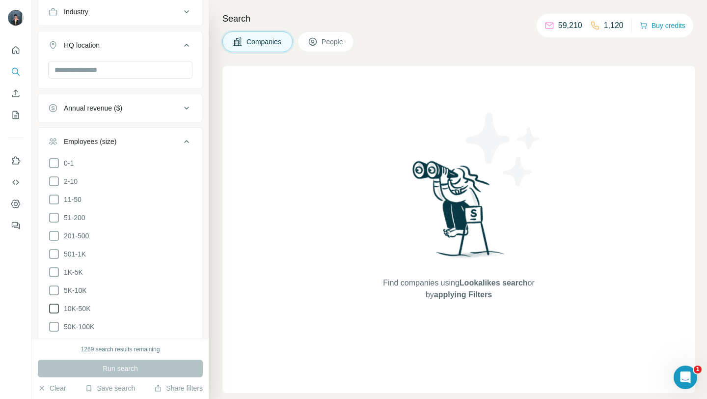
scroll to position [89, 0]
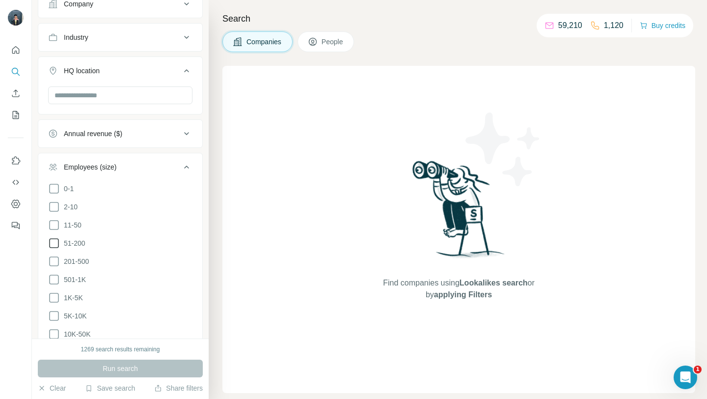
click at [53, 240] on icon at bounding box center [54, 243] width 12 height 12
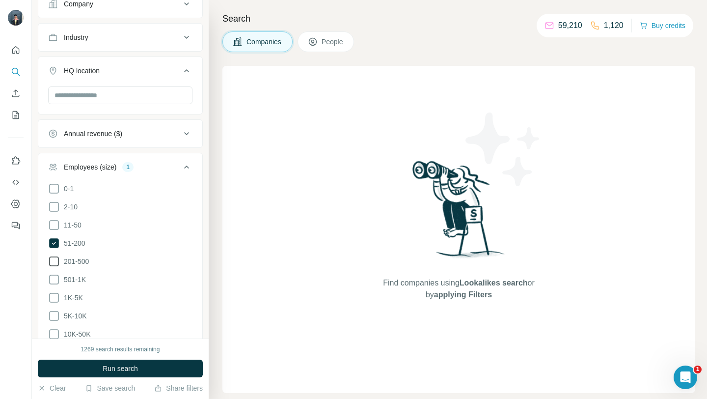
click at [55, 259] on icon at bounding box center [54, 261] width 12 height 12
click at [55, 276] on icon at bounding box center [54, 279] width 12 height 12
click at [159, 137] on div "Annual revenue ($)" at bounding box center [114, 134] width 133 height 10
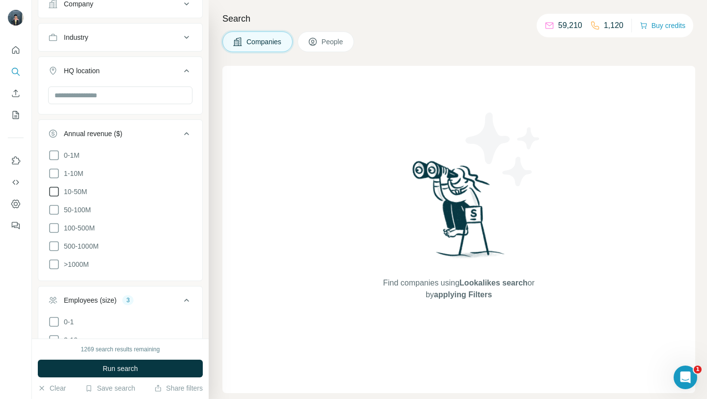
click at [54, 187] on icon at bounding box center [54, 192] width 12 height 12
click at [58, 211] on icon at bounding box center [54, 210] width 10 height 10
click at [55, 228] on icon at bounding box center [54, 228] width 12 height 12
click at [59, 189] on icon at bounding box center [54, 192] width 12 height 12
click at [53, 241] on icon at bounding box center [54, 246] width 12 height 12
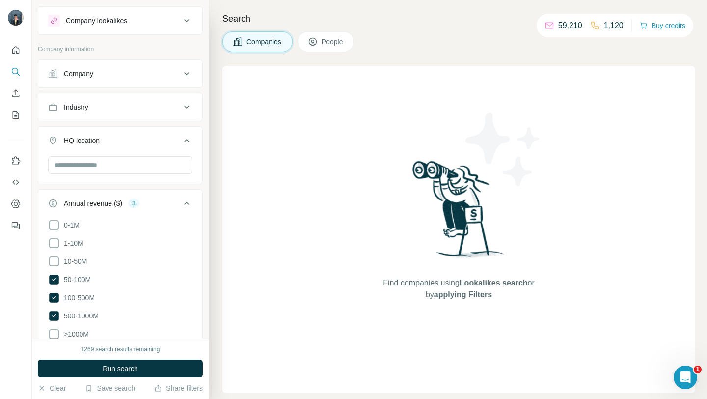
scroll to position [14, 0]
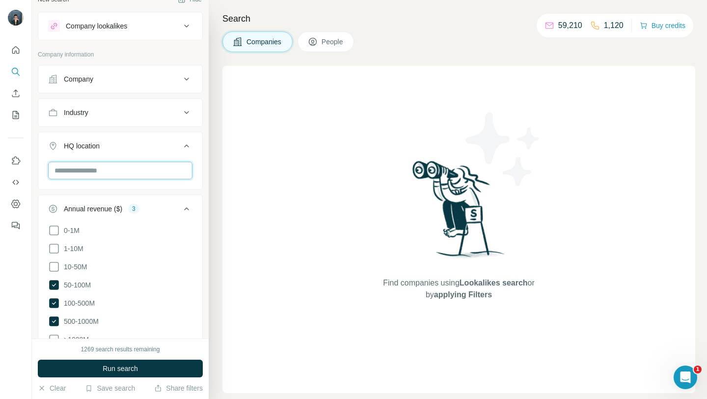
click at [105, 173] on input "text" at bounding box center [120, 170] width 144 height 18
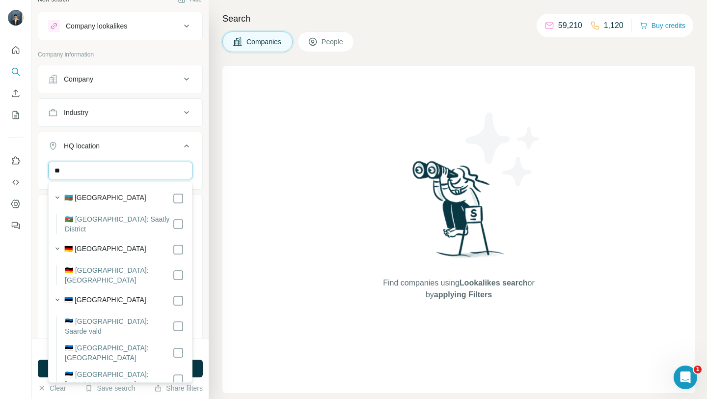
type input "*"
type input "****"
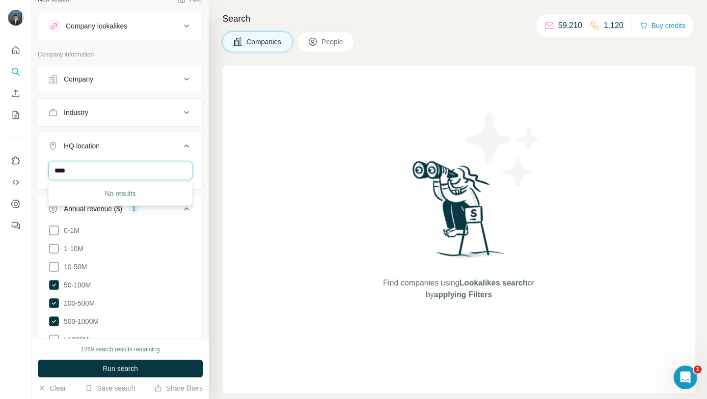
drag, startPoint x: 155, startPoint y: 171, endPoint x: 37, endPoint y: 173, distance: 117.3
click at [37, 173] on div "New search Hide Company lookalikes Company information Company Industry HQ loca…" at bounding box center [120, 169] width 177 height 338
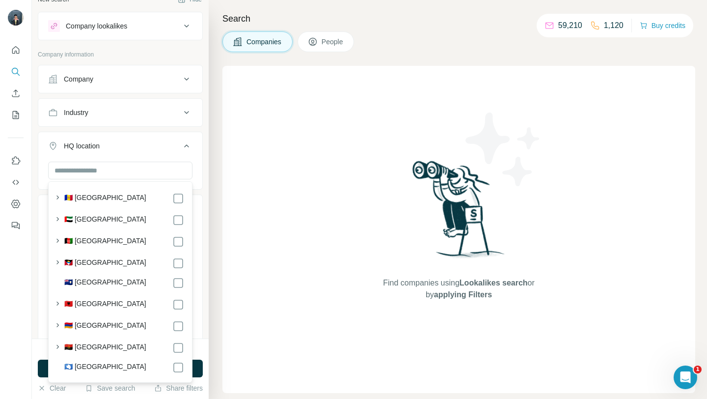
click at [198, 112] on button "Industry" at bounding box center [120, 113] width 164 height 24
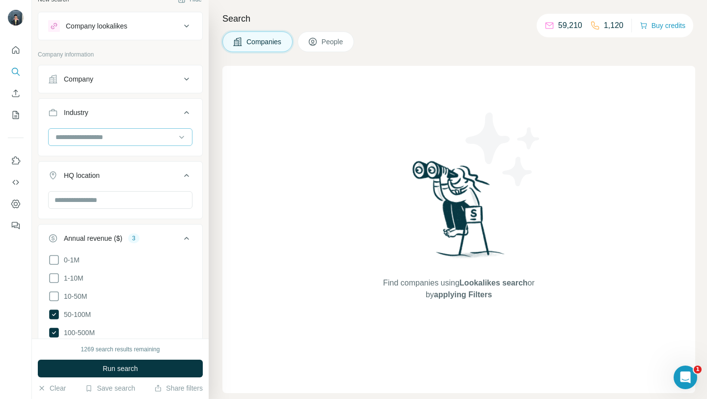
click at [148, 138] on input at bounding box center [114, 137] width 121 height 11
type input "****"
click at [132, 161] on div "SaaS" at bounding box center [120, 159] width 128 height 10
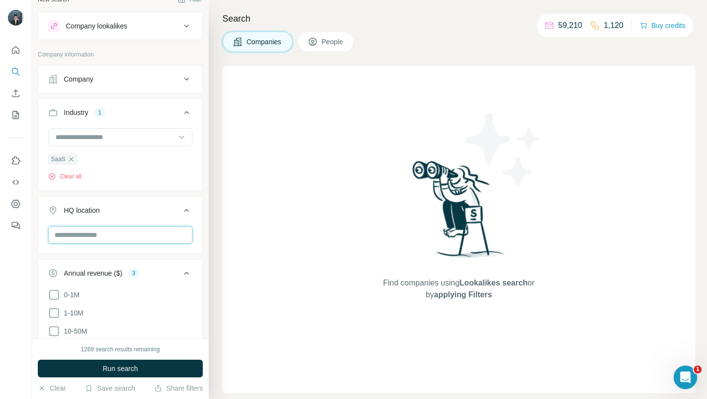
click at [85, 229] on input "text" at bounding box center [120, 235] width 144 height 18
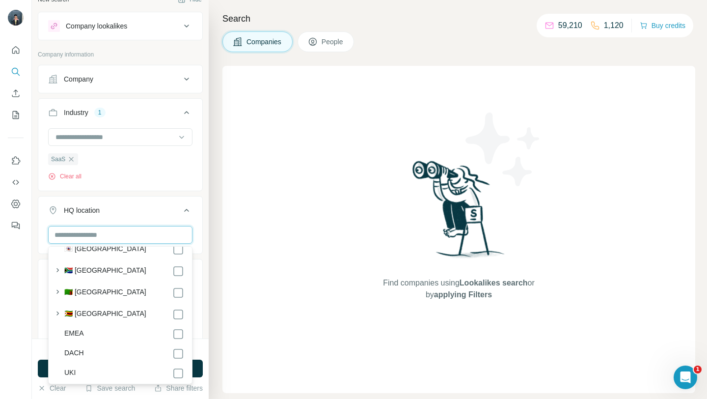
scroll to position [5353, 0]
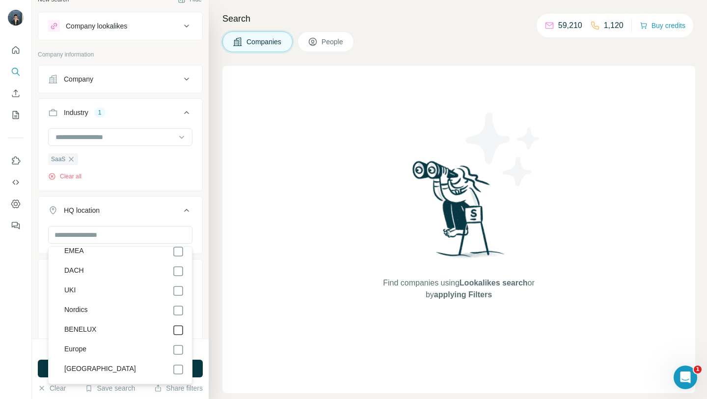
click at [179, 324] on icon at bounding box center [178, 330] width 12 height 12
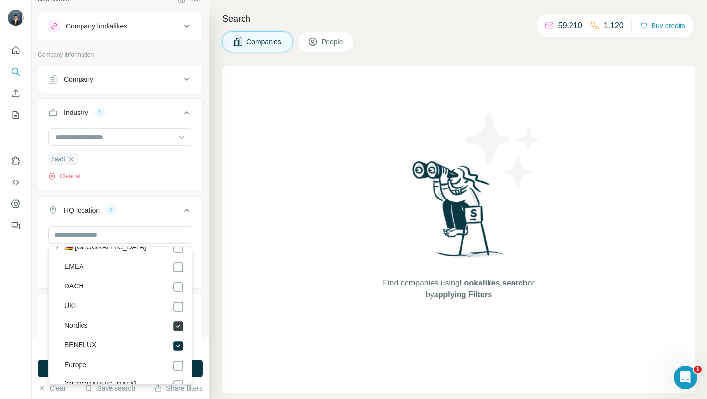
scroll to position [5322, 0]
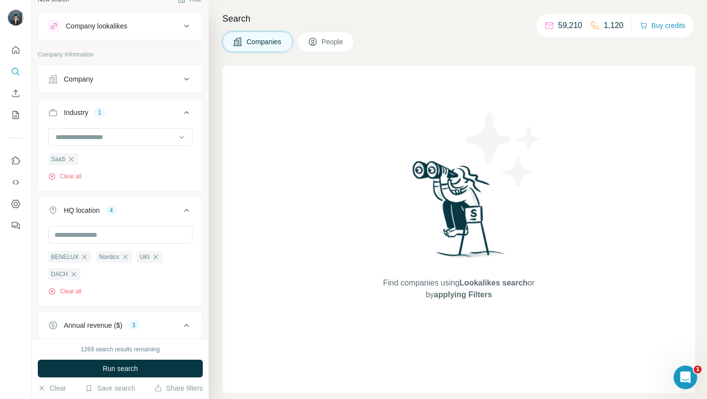
click at [202, 201] on div "HQ location 4 BENELUX Nordics UKI DACH Clear all" at bounding box center [120, 251] width 165 height 110
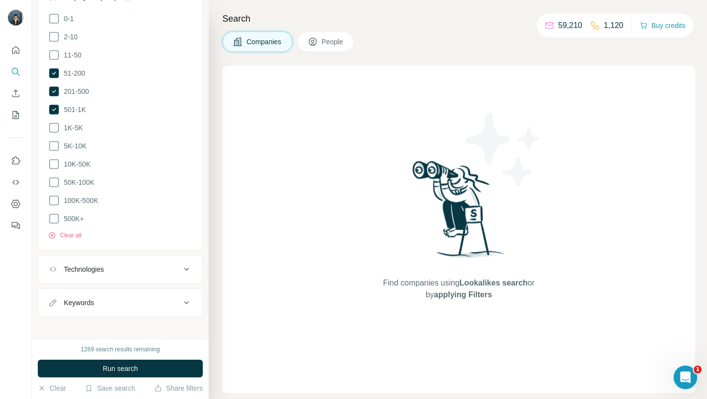
scroll to position [525, 0]
click at [120, 366] on span "Run search" at bounding box center [120, 368] width 35 height 10
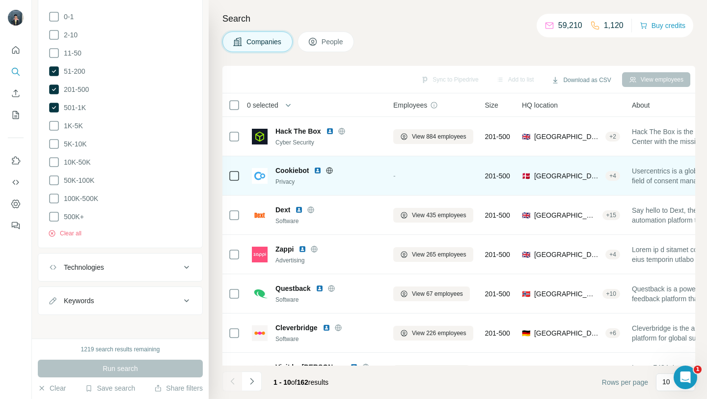
scroll to position [144, 0]
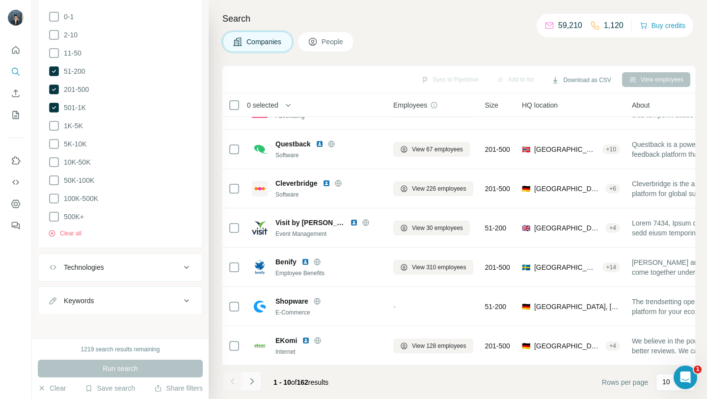
click at [254, 388] on button "Navigate to next page" at bounding box center [252, 381] width 20 height 20
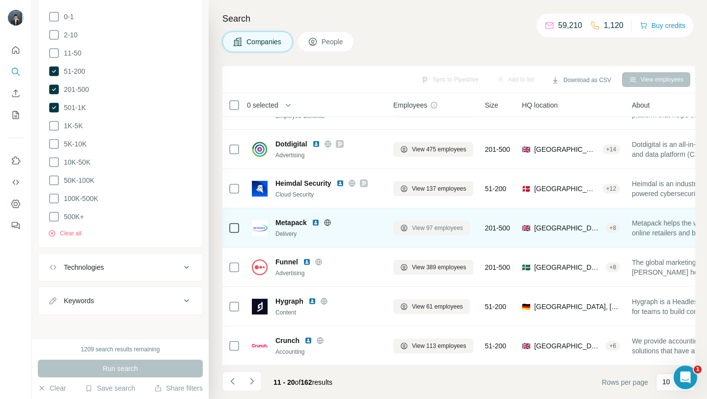
click at [414, 229] on span "View 97 employees" at bounding box center [437, 227] width 51 height 9
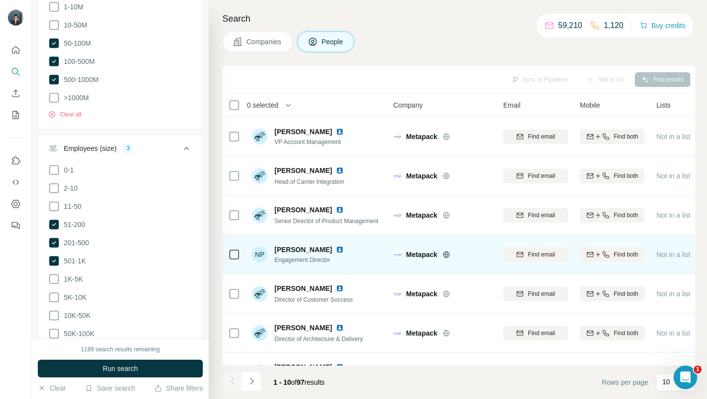
scroll to position [144, 0]
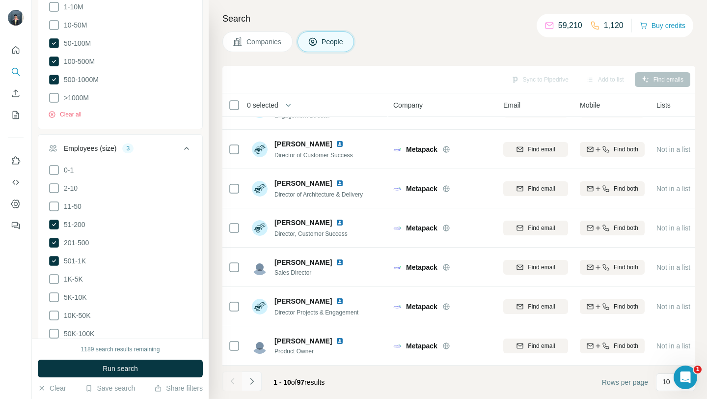
click at [252, 381] on icon "Navigate to next page" at bounding box center [251, 380] width 3 height 6
click at [235, 380] on icon "Navigate to previous page" at bounding box center [233, 381] width 10 height 10
click at [249, 380] on icon "Navigate to next page" at bounding box center [252, 381] width 10 height 10
click at [256, 386] on button "Navigate to next page" at bounding box center [252, 381] width 20 height 20
click at [248, 385] on icon "Navigate to next page" at bounding box center [252, 381] width 10 height 10
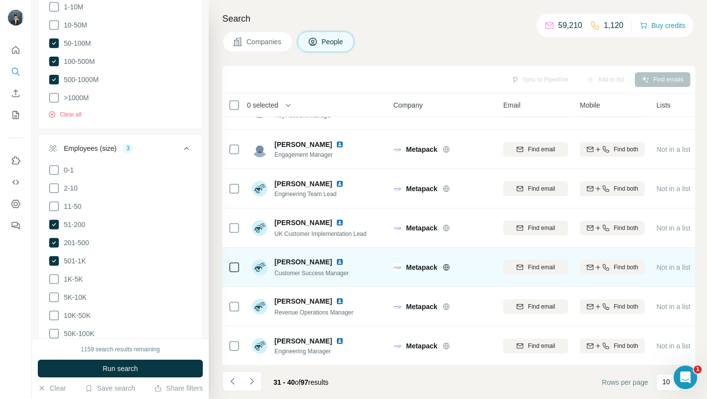
scroll to position [0, 0]
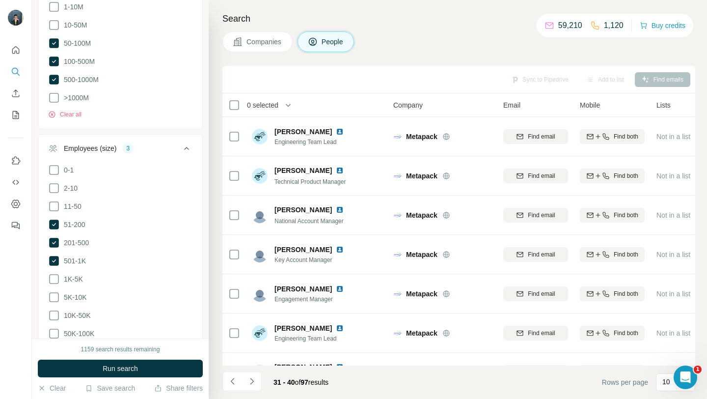
click at [288, 40] on button "Companies" at bounding box center [257, 41] width 70 height 21
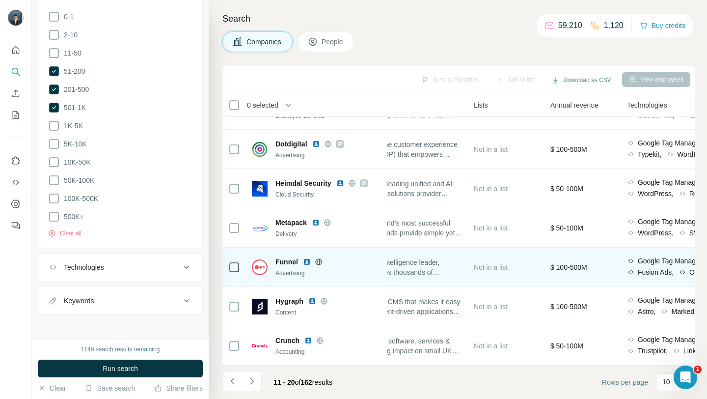
scroll to position [144, 0]
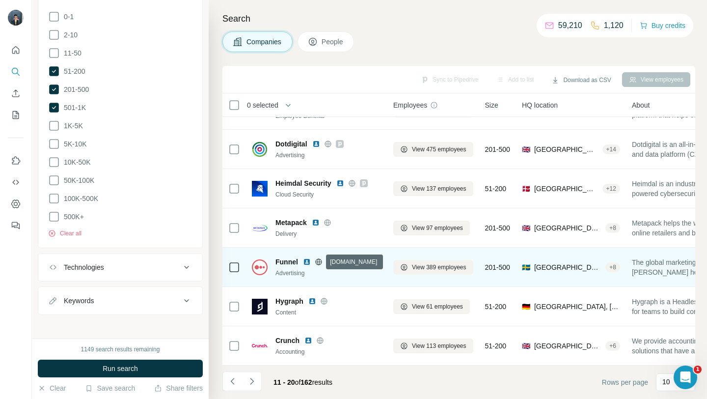
click at [316, 263] on icon at bounding box center [319, 262] width 8 height 8
click at [417, 265] on span "View 389 employees" at bounding box center [439, 267] width 54 height 9
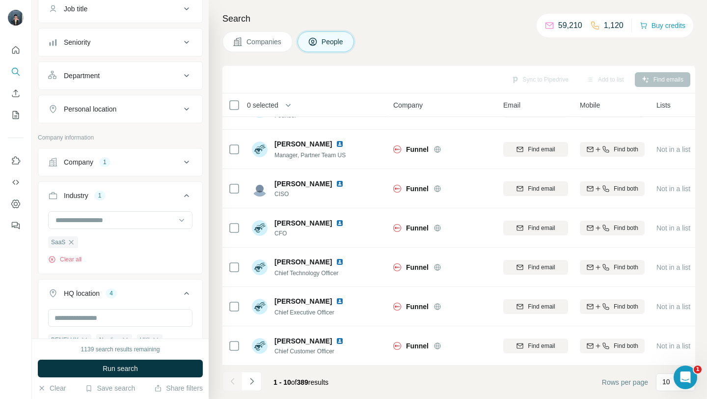
scroll to position [132, 0]
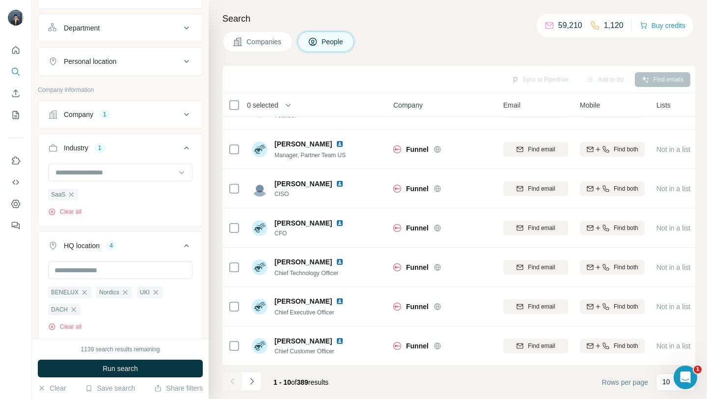
click at [243, 43] on button "Companies" at bounding box center [257, 41] width 70 height 21
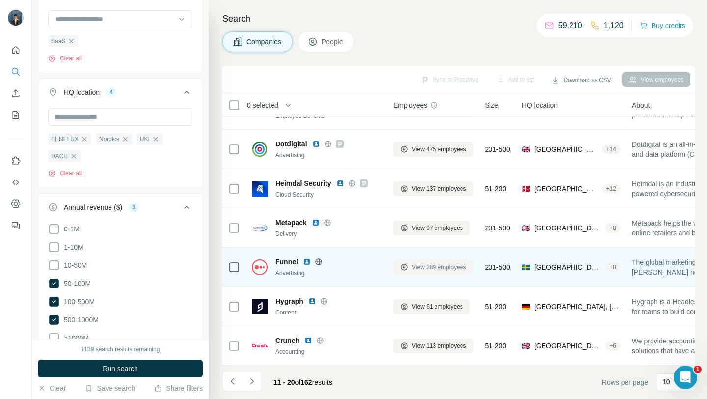
click at [452, 266] on span "View 389 employees" at bounding box center [439, 267] width 54 height 9
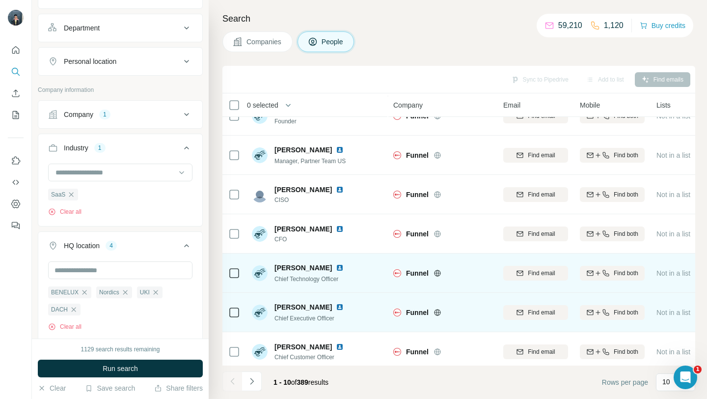
scroll to position [144, 0]
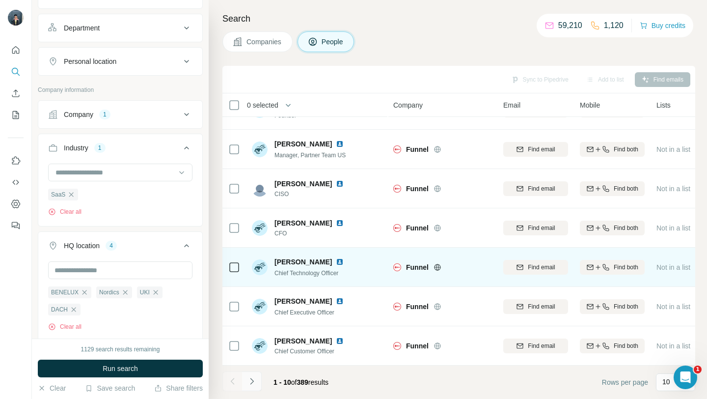
click at [252, 387] on button "Navigate to next page" at bounding box center [252, 381] width 20 height 20
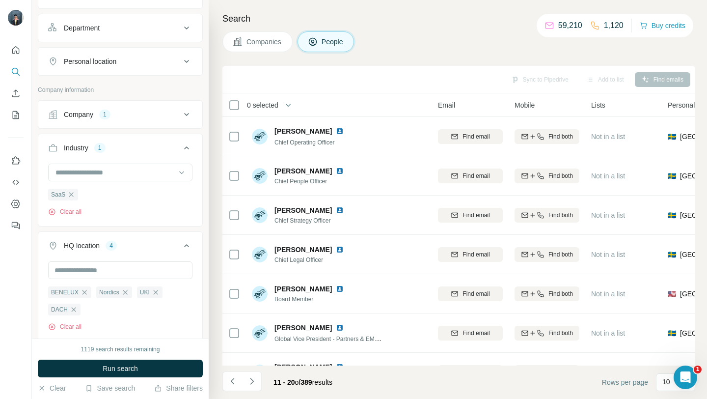
scroll to position [0, 0]
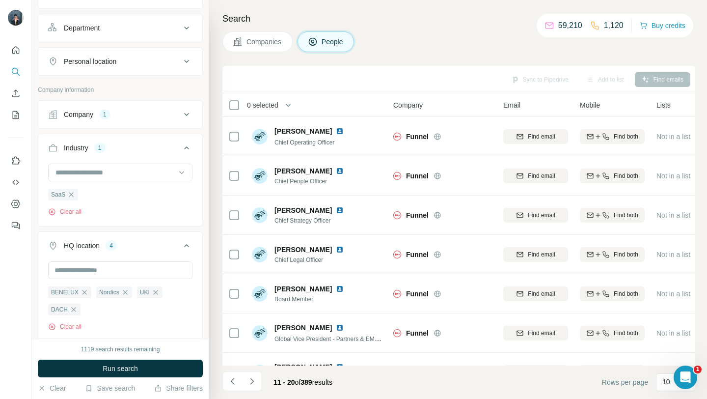
click at [274, 47] on button "Companies" at bounding box center [257, 41] width 70 height 21
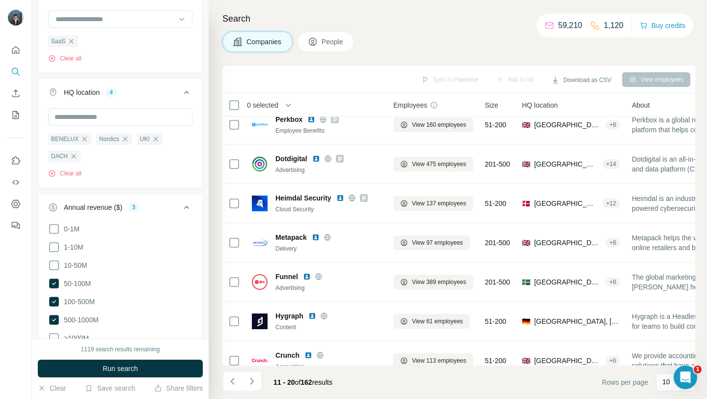
scroll to position [144, 0]
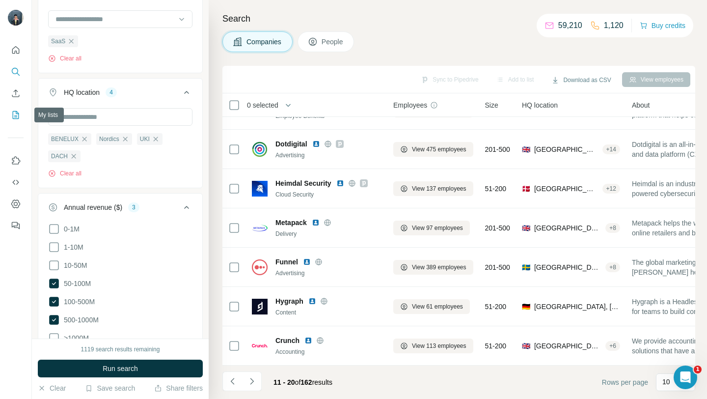
click at [10, 119] on button "My lists" at bounding box center [16, 115] width 16 height 18
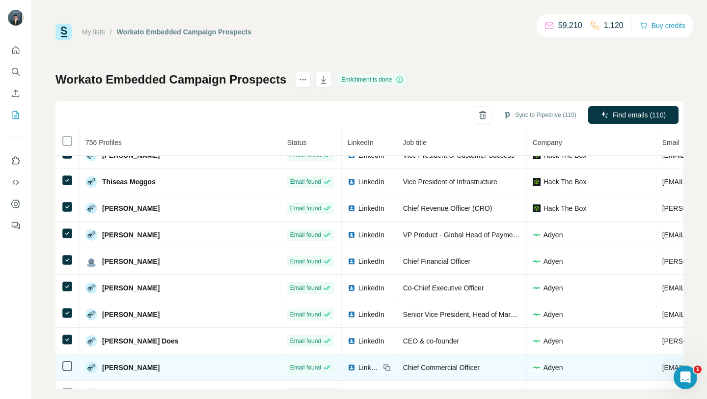
scroll to position [2948, 0]
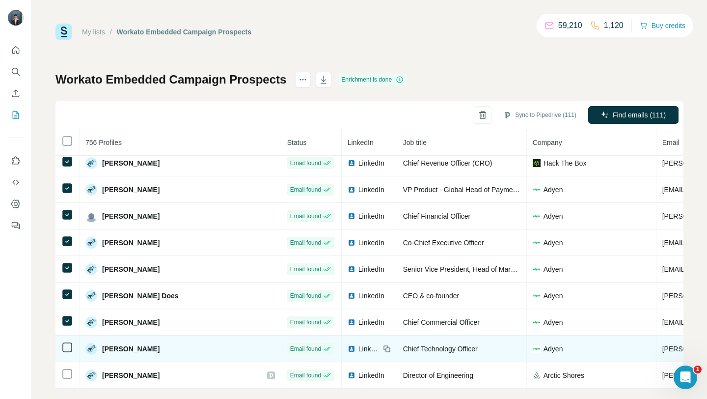
click at [68, 352] on icon at bounding box center [67, 347] width 12 height 12
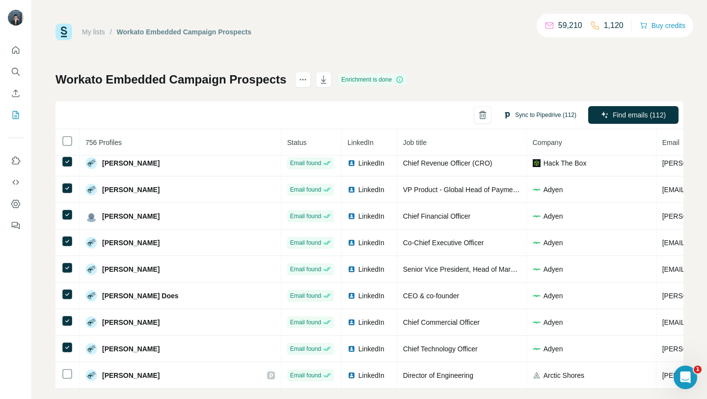
click at [516, 116] on button "Sync to Pipedrive (112)" at bounding box center [539, 114] width 87 height 15
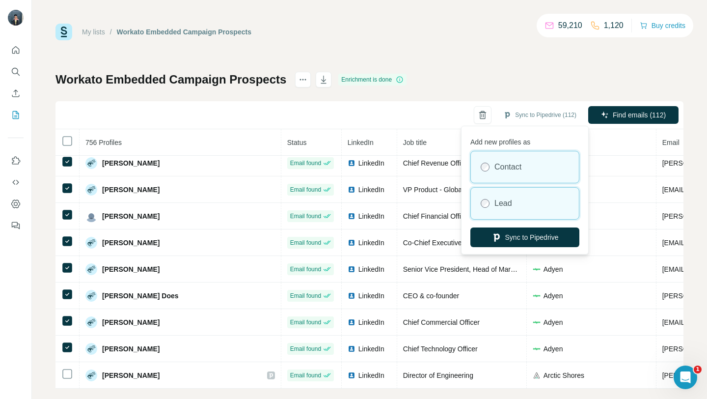
click at [482, 195] on div "Lead" at bounding box center [525, 202] width 108 height 31
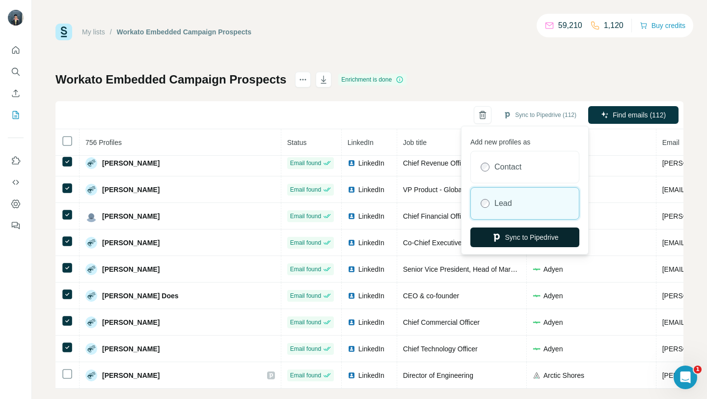
click at [491, 236] on icon "button" at bounding box center [496, 237] width 10 height 10
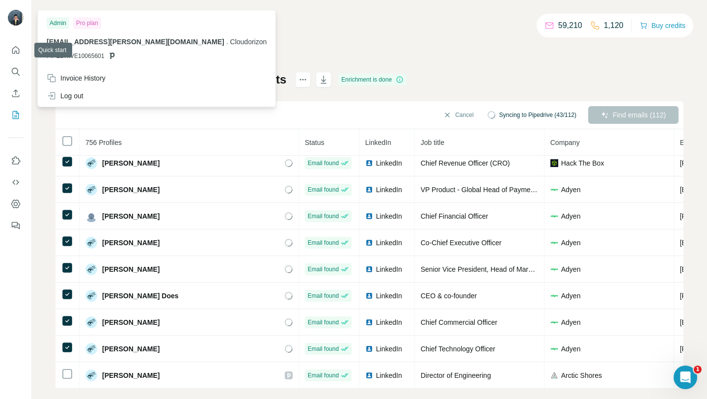
click at [15, 20] on img at bounding box center [16, 18] width 16 height 16
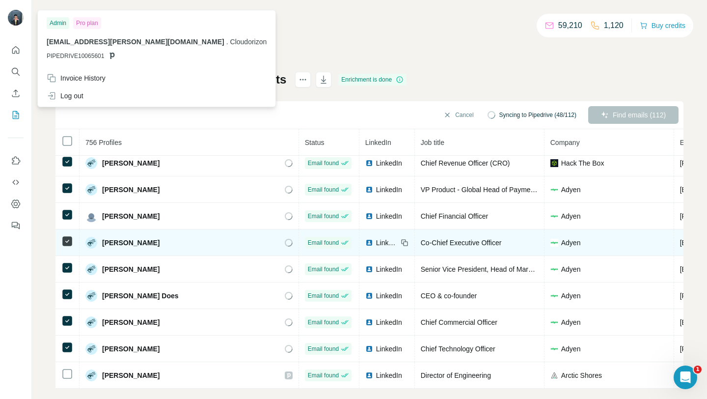
click at [162, 118] on div "Cancel Syncing to Pipedrive (48/112) Find emails (112)" at bounding box center [369, 115] width 628 height 28
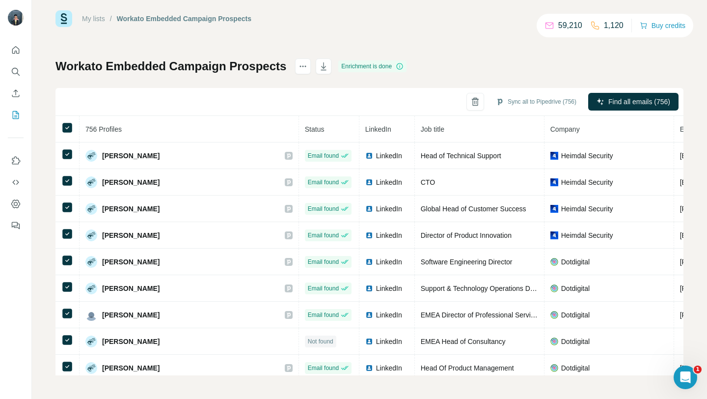
scroll to position [0, 0]
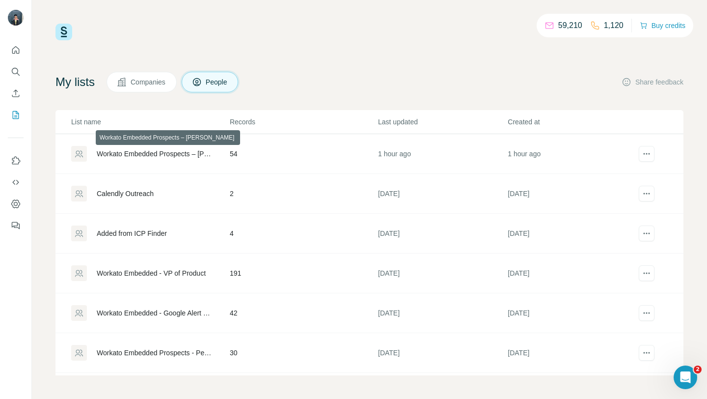
click at [202, 155] on div "Workato Embedded Prospects – [PERSON_NAME]" at bounding box center [155, 154] width 116 height 10
click at [115, 165] on td "Workato Embedded Prospects – [PERSON_NAME]" at bounding box center [142, 154] width 174 height 40
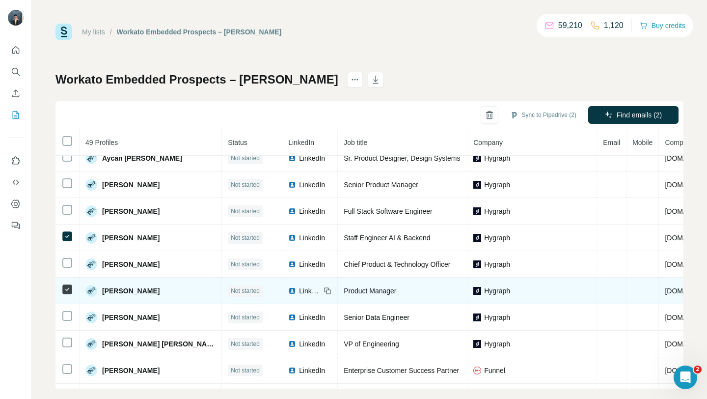
scroll to position [780, 0]
click at [67, 294] on icon at bounding box center [67, 289] width 12 height 12
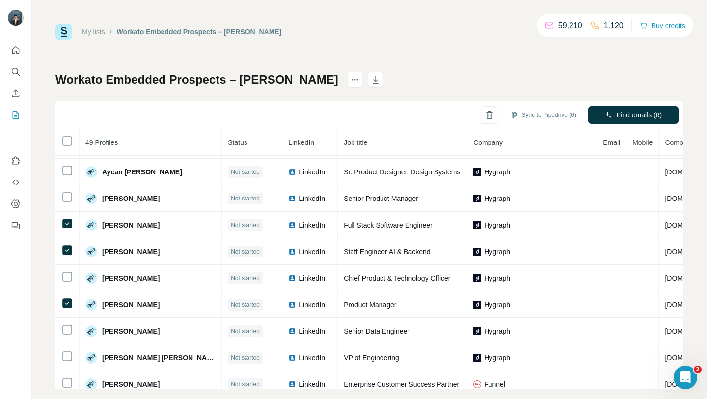
scroll to position [731, 0]
